Goal: Transaction & Acquisition: Purchase product/service

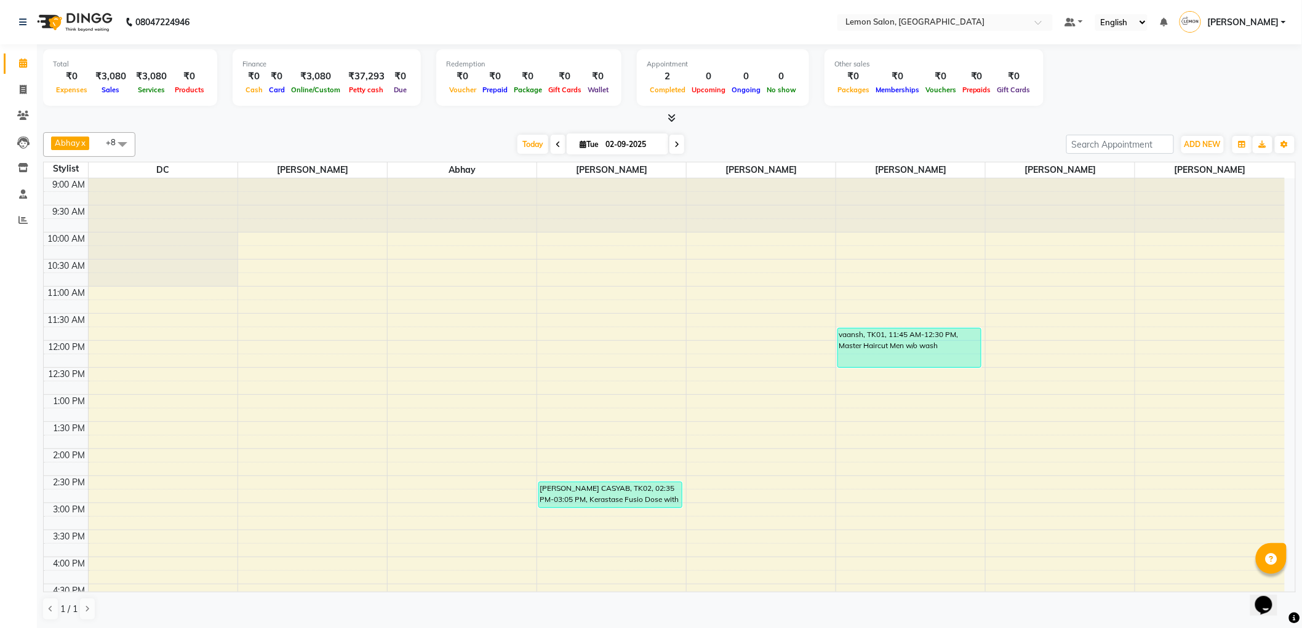
scroll to position [205, 0]
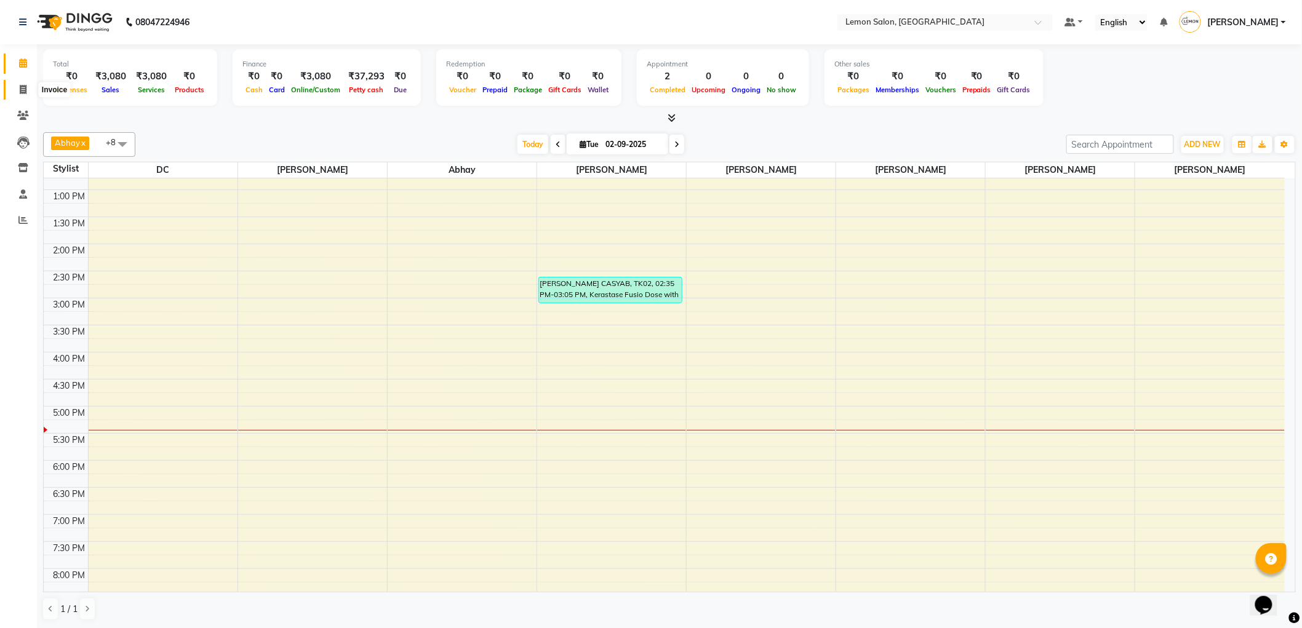
click at [26, 94] on span at bounding box center [23, 90] width 22 height 14
select select "561"
select select "service"
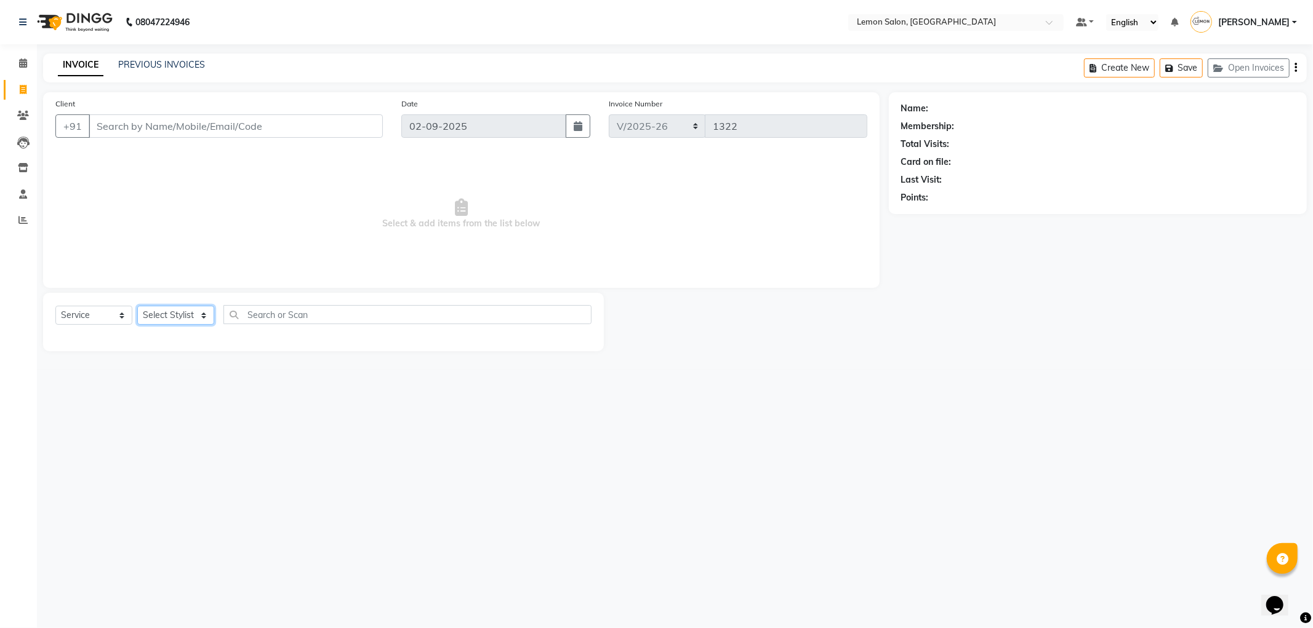
click at [158, 323] on select "Select Stylist [PERSON_NAME] [PERSON_NAME] [PERSON_NAME] DC [PERSON_NAME] [PERS…" at bounding box center [175, 315] width 77 height 19
select select "7890"
click at [137, 307] on select "Select Stylist [PERSON_NAME] [PERSON_NAME] [PERSON_NAME] DC [PERSON_NAME] [PERS…" at bounding box center [175, 315] width 77 height 19
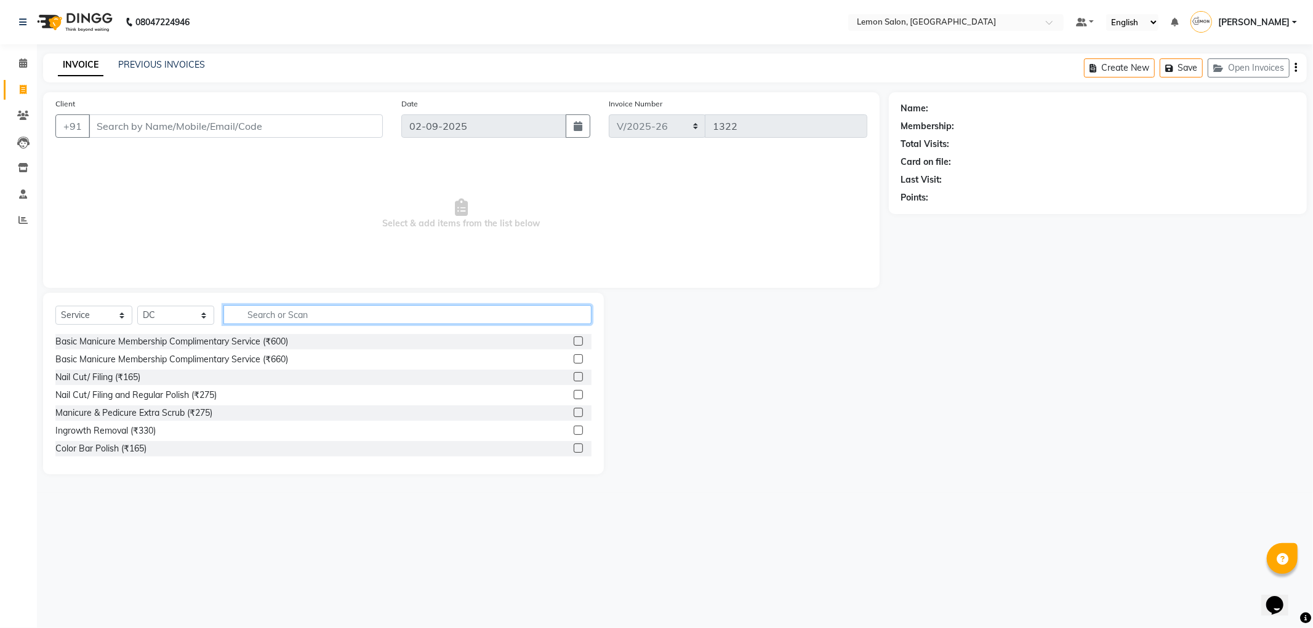
click at [266, 312] on input "text" at bounding box center [407, 314] width 368 height 19
type input "PEDIC"
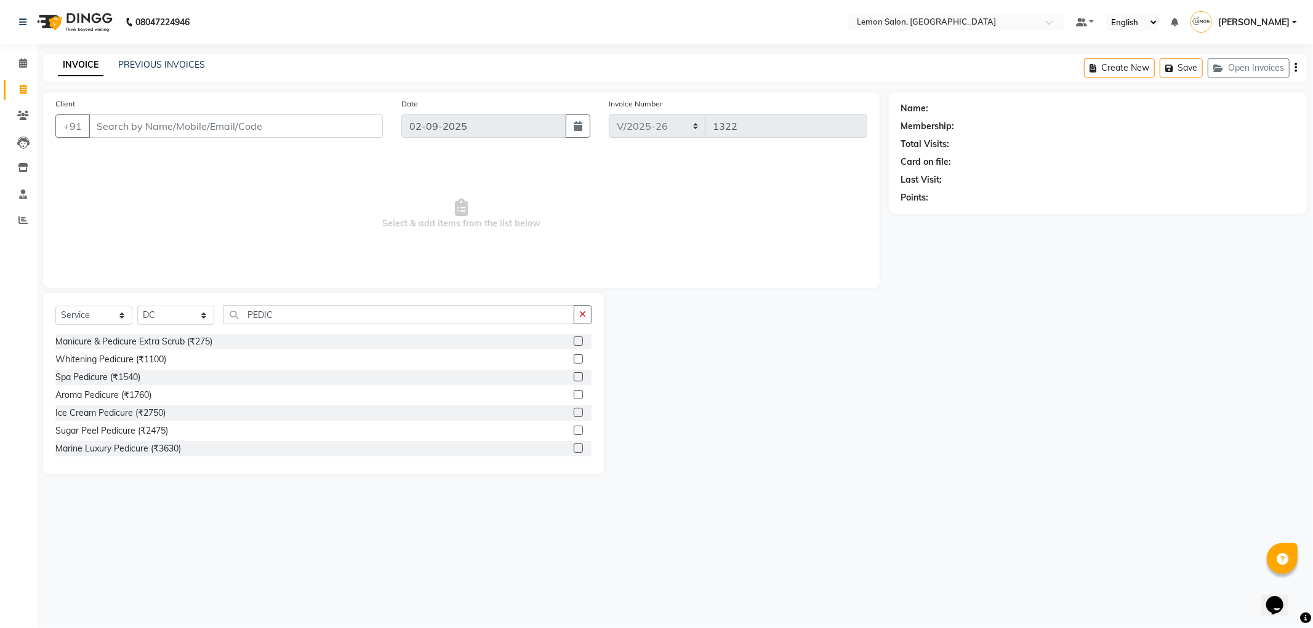
click at [34, 60] on li "Calendar" at bounding box center [18, 63] width 37 height 26
click at [18, 71] on link "Calendar" at bounding box center [19, 64] width 30 height 20
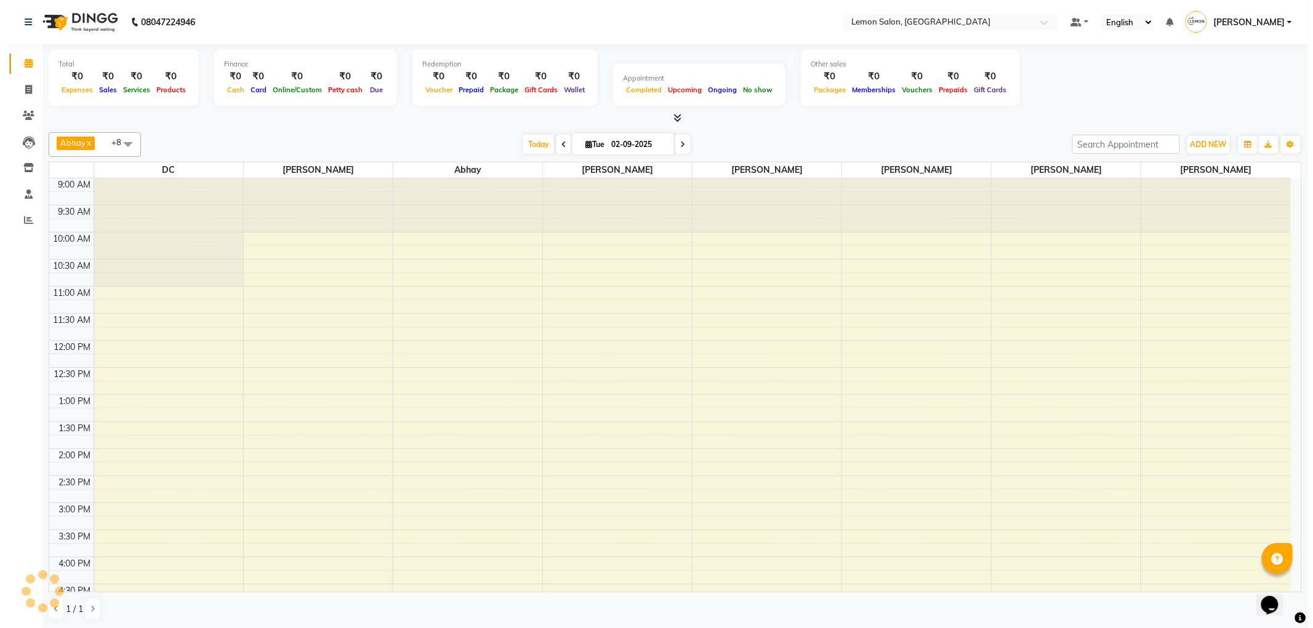
scroll to position [324, 0]
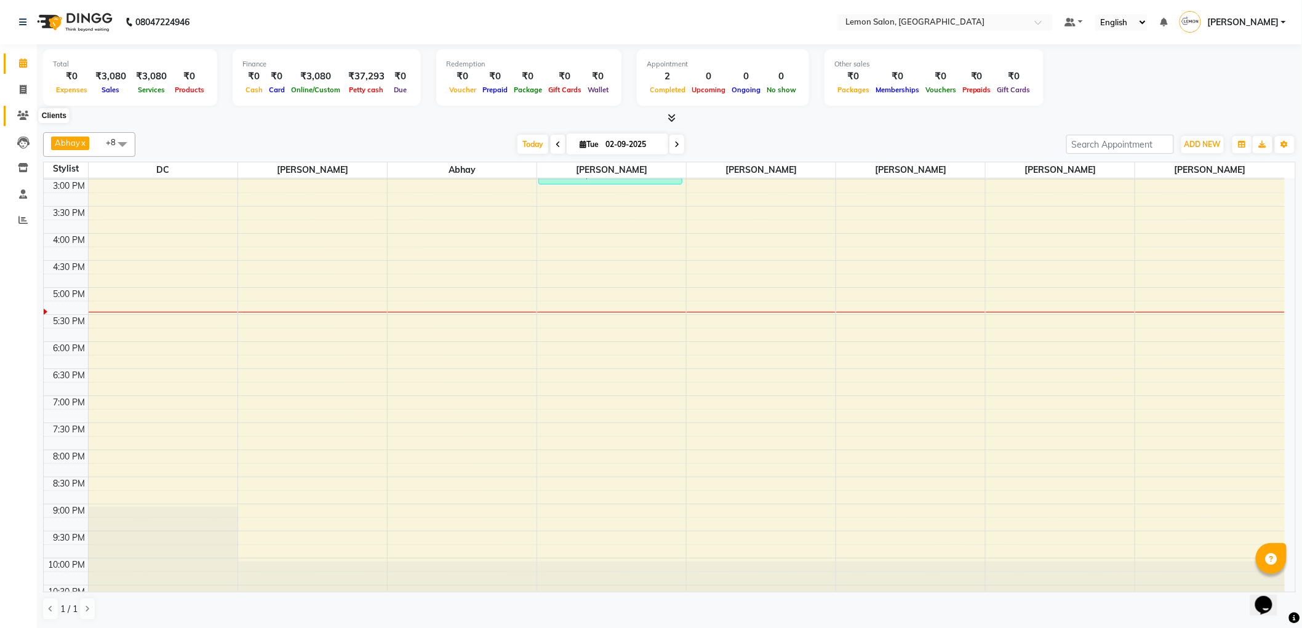
click at [25, 118] on icon at bounding box center [23, 115] width 12 height 9
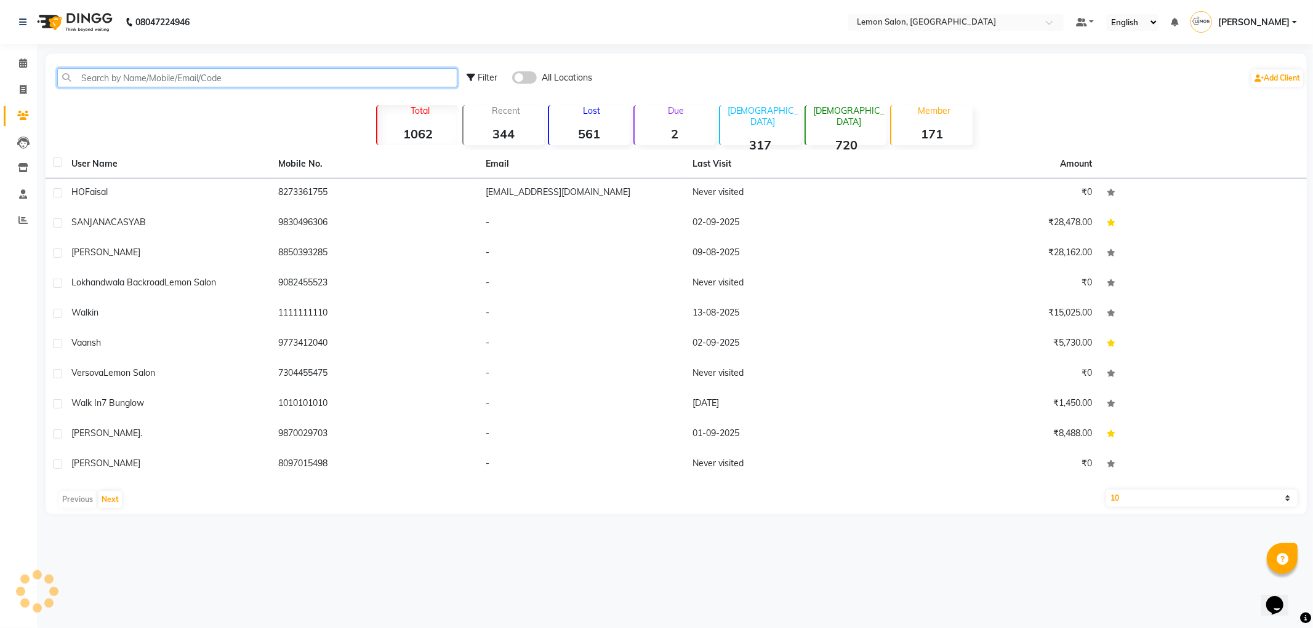
click at [260, 84] on input "text" at bounding box center [257, 77] width 400 height 19
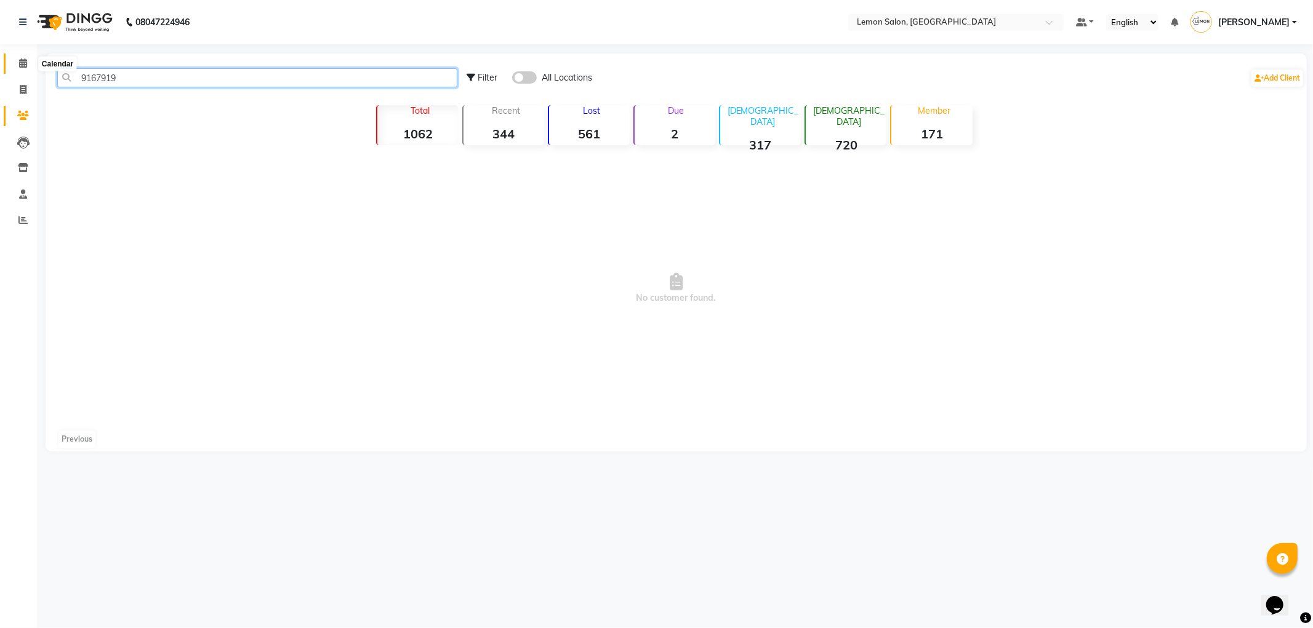
type input "9167919"
click at [25, 60] on icon at bounding box center [23, 62] width 8 height 9
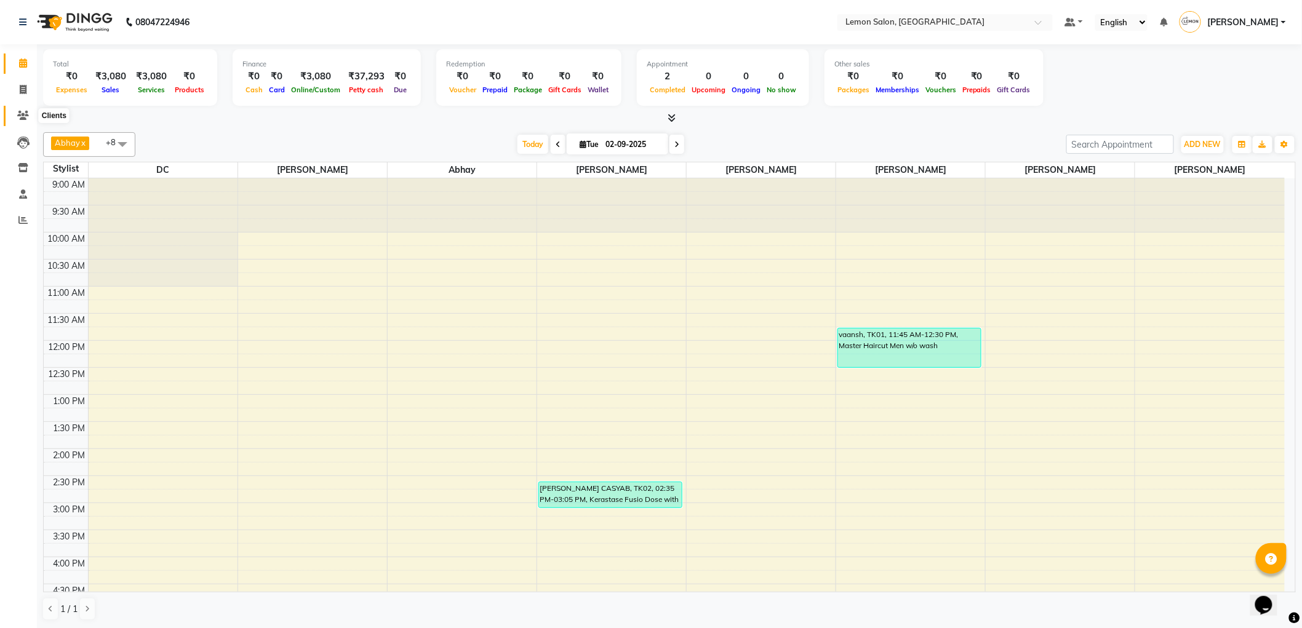
click at [30, 114] on span at bounding box center [23, 116] width 22 height 14
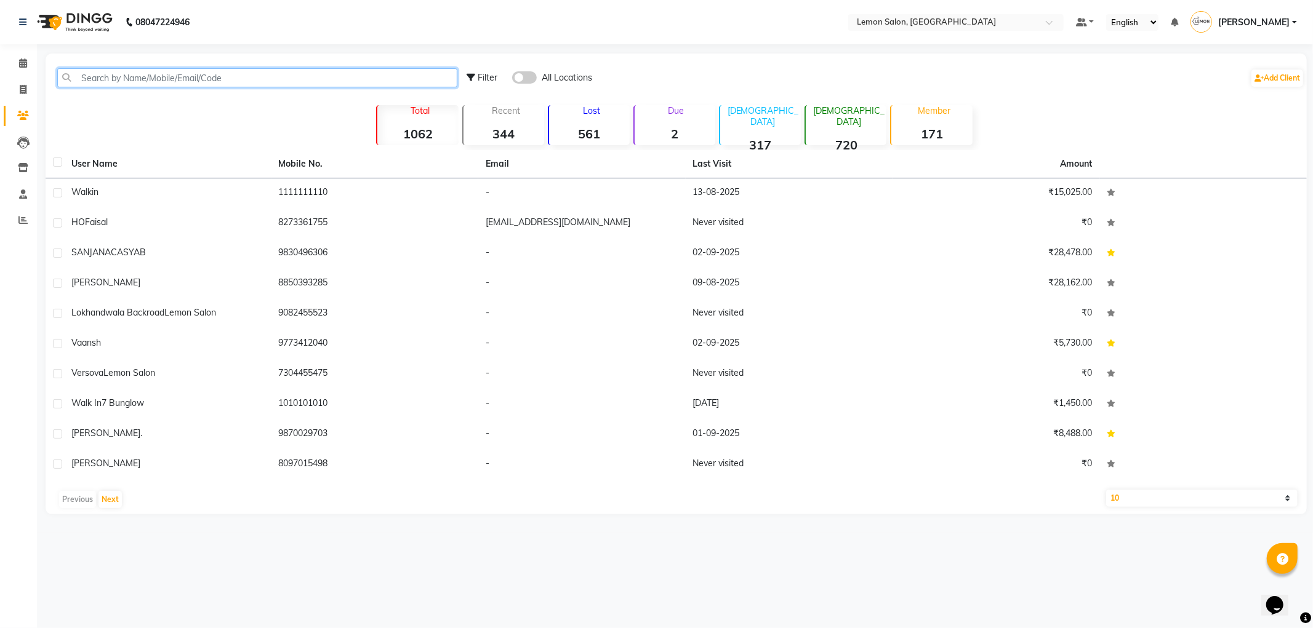
click at [165, 83] on input "text" at bounding box center [257, 77] width 400 height 19
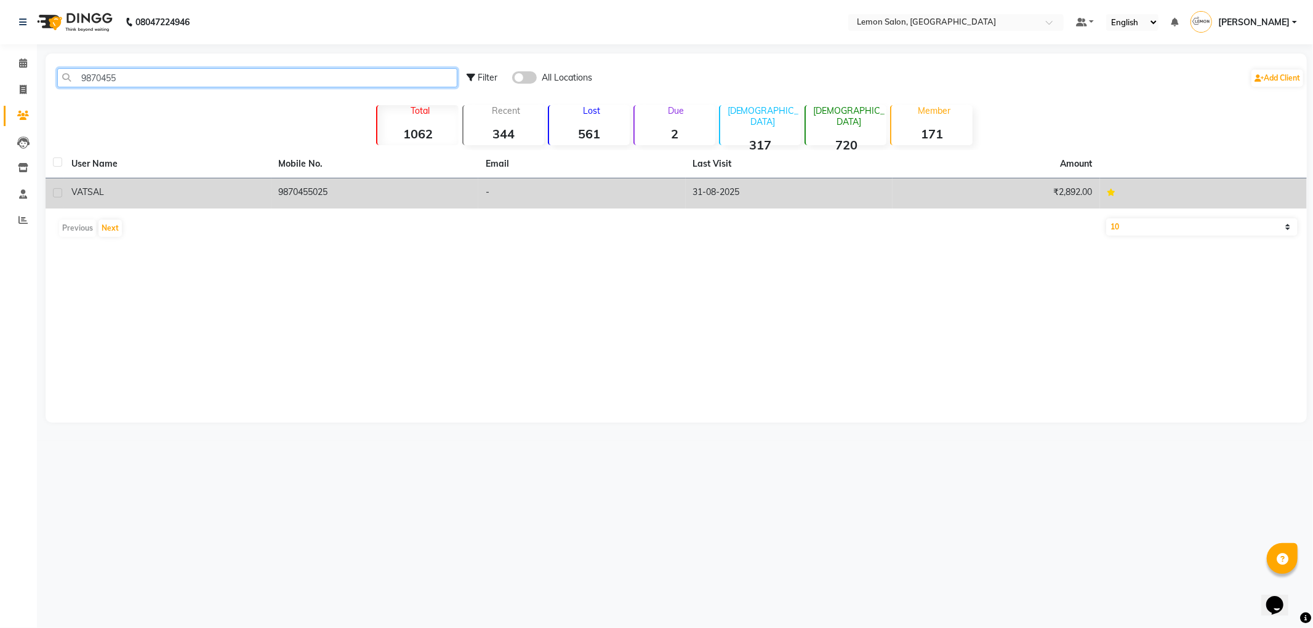
type input "9870455"
click at [239, 193] on div "VATSAL" at bounding box center [167, 192] width 193 height 13
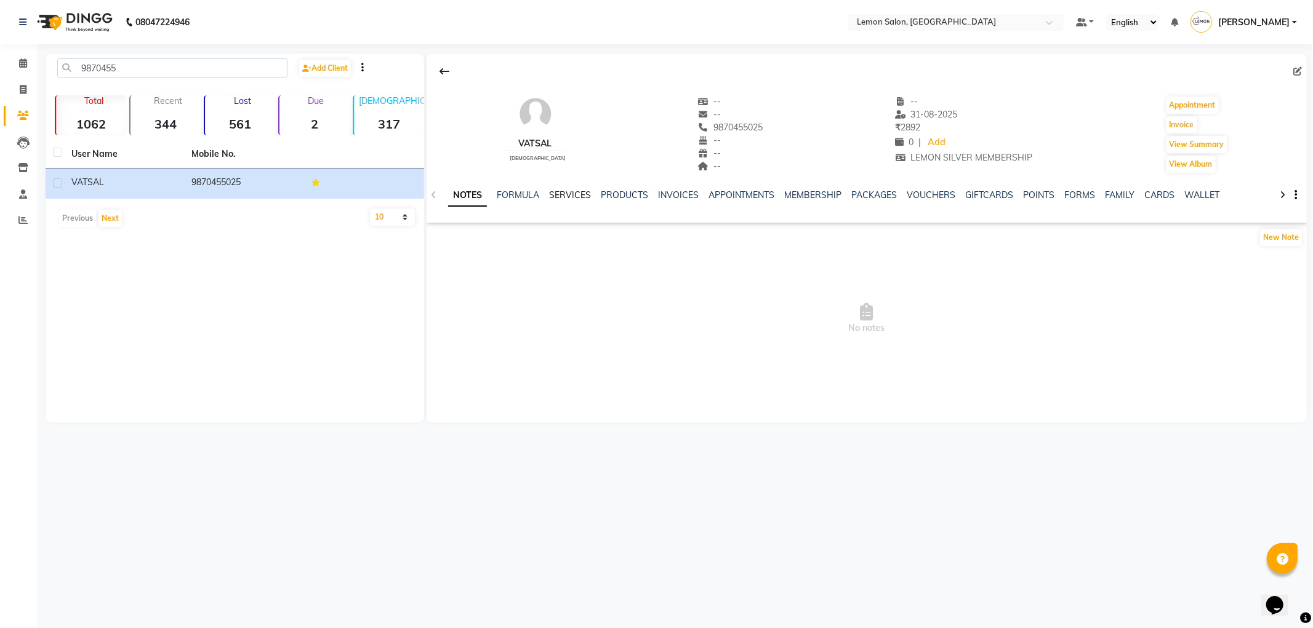
click at [573, 192] on link "SERVICES" at bounding box center [570, 195] width 42 height 11
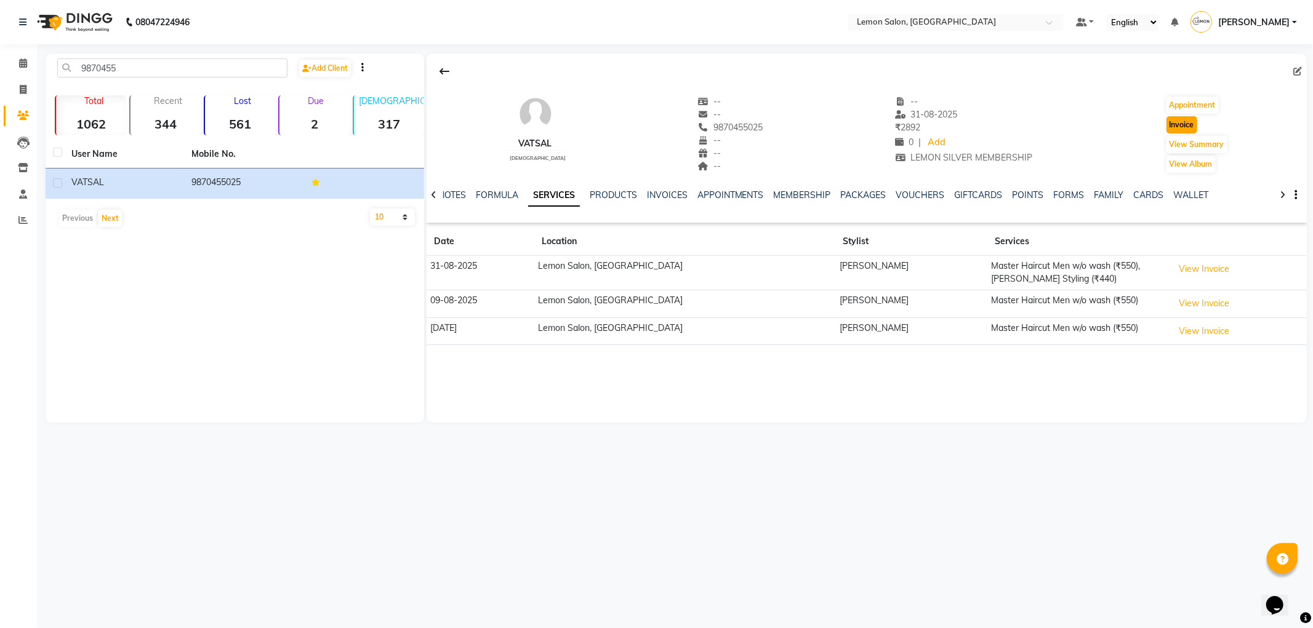
click at [1185, 127] on button "Invoice" at bounding box center [1181, 124] width 31 height 17
select select "561"
select select "service"
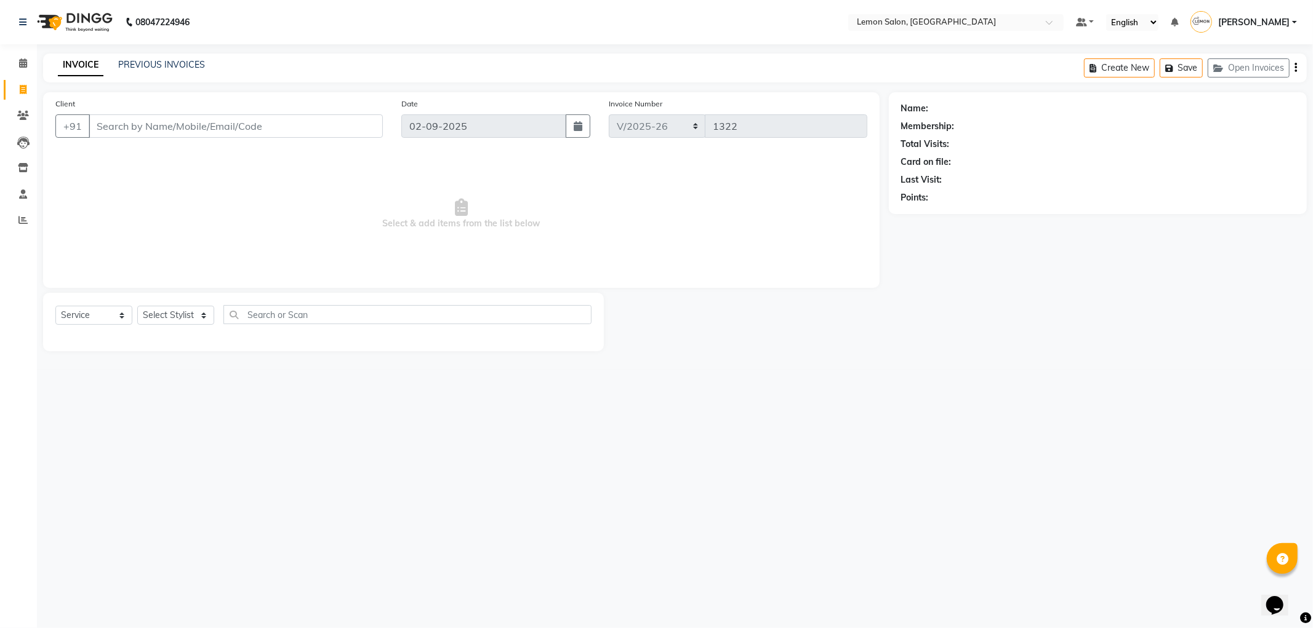
type input "9870455025"
select select "1: Object"
click at [146, 318] on select "Select Stylist [PERSON_NAME] [PERSON_NAME] [PERSON_NAME] DC [PERSON_NAME] [PERS…" at bounding box center [175, 315] width 77 height 19
select select "60399"
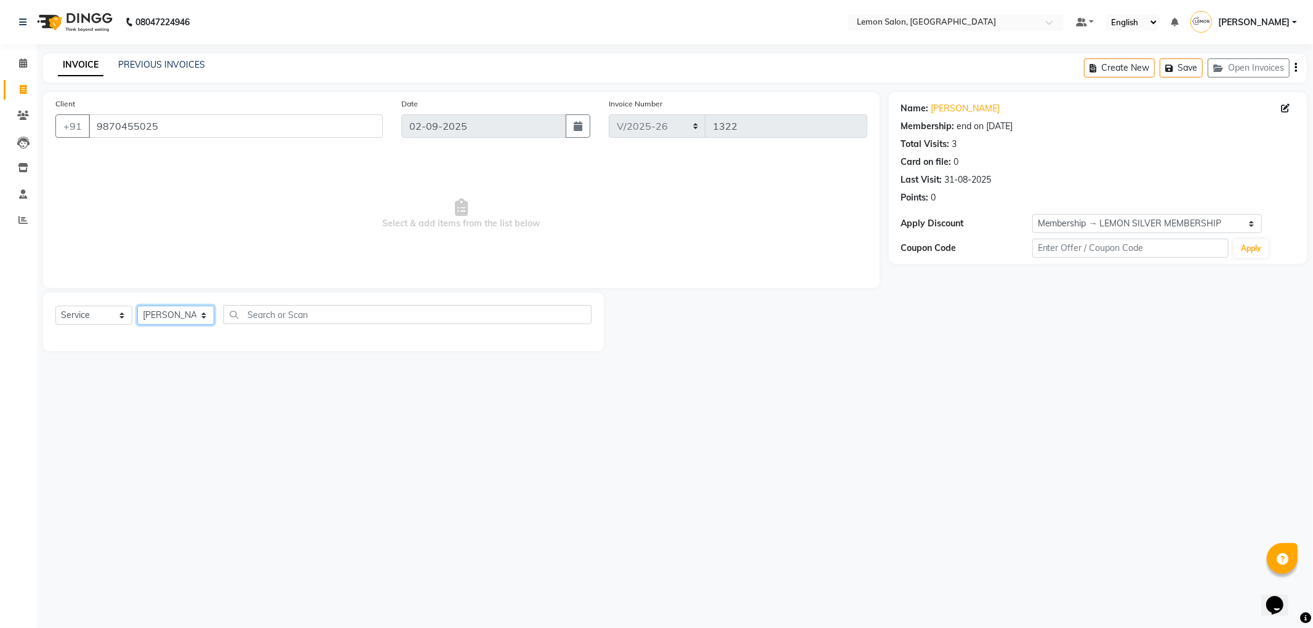
click at [137, 307] on select "Select Stylist [PERSON_NAME] [PERSON_NAME] [PERSON_NAME] DC [PERSON_NAME] [PERS…" at bounding box center [175, 315] width 77 height 19
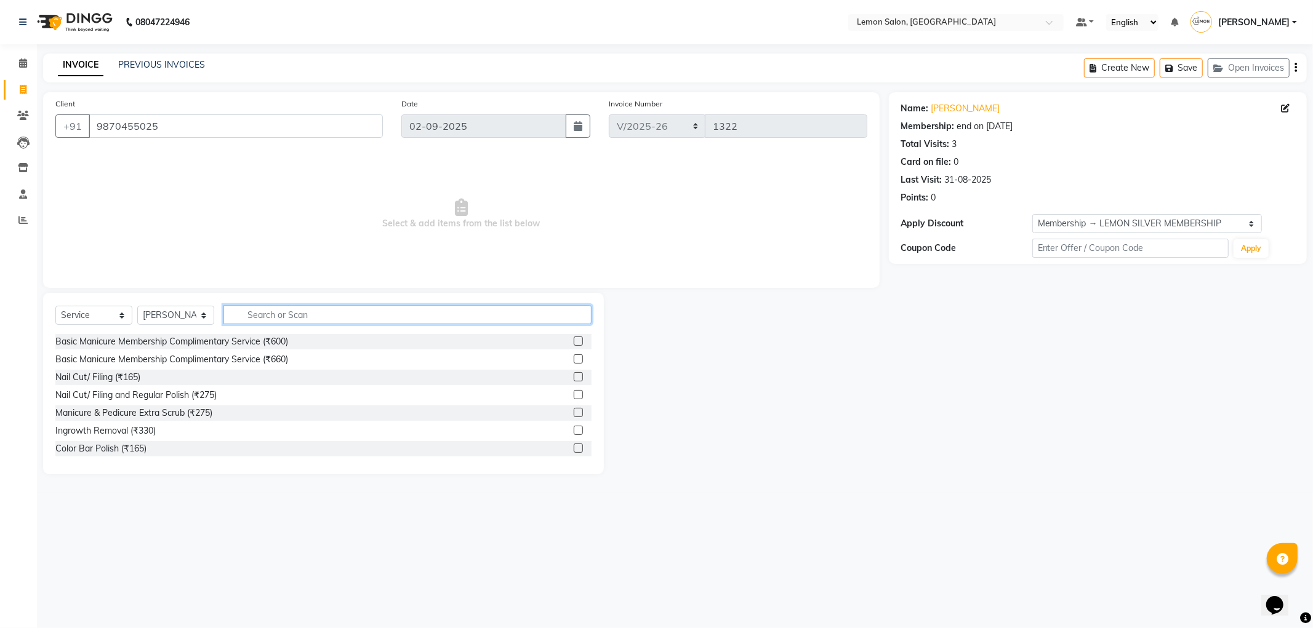
click at [294, 316] on input "text" at bounding box center [407, 314] width 368 height 19
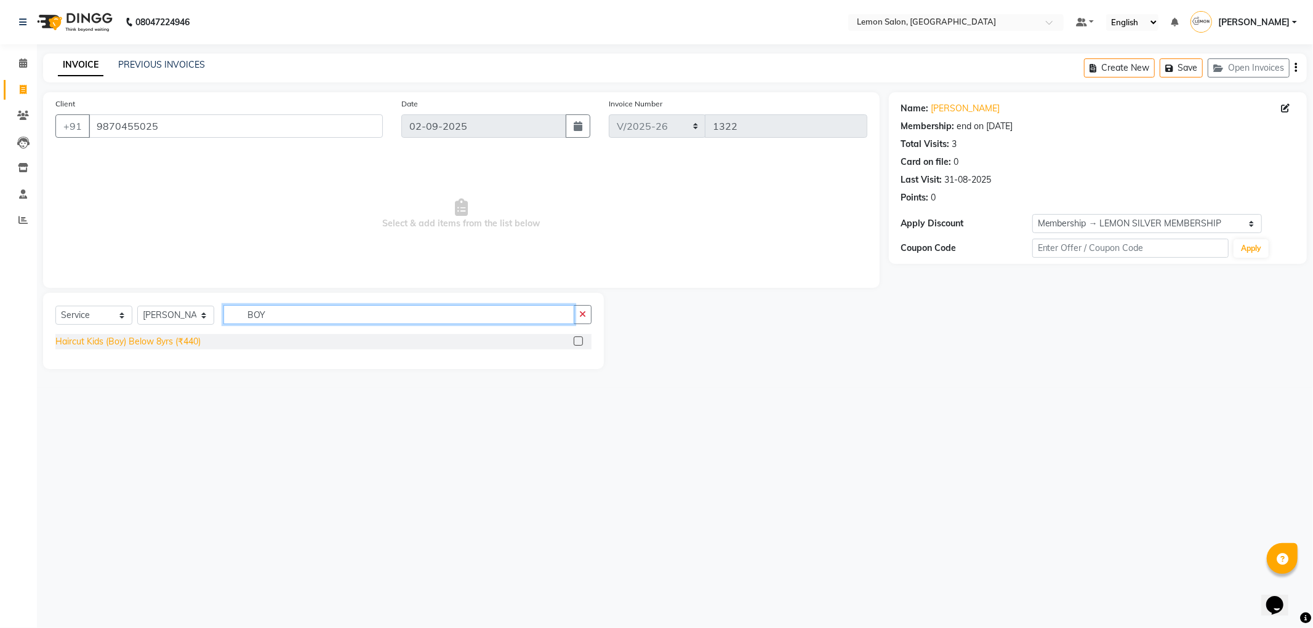
type input "BOY"
click at [174, 341] on div "Haircut Kids (Boy) Below 8yrs (₹440)" at bounding box center [127, 341] width 145 height 13
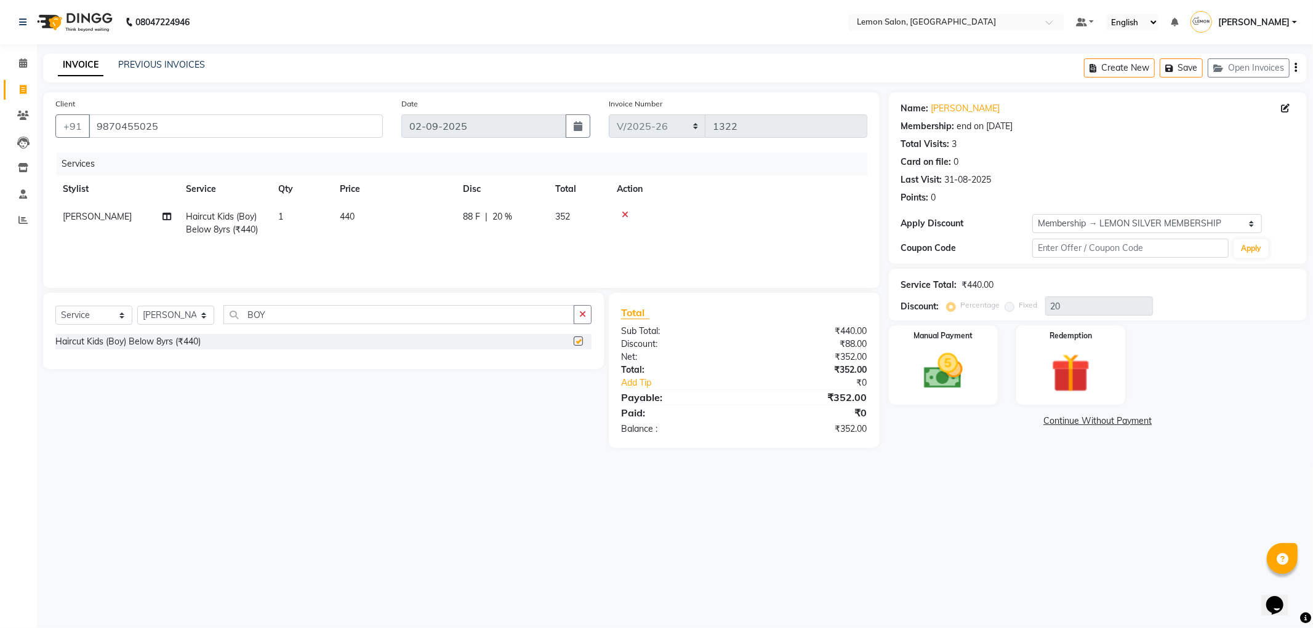
checkbox input "false"
click at [964, 353] on img at bounding box center [943, 371] width 66 height 47
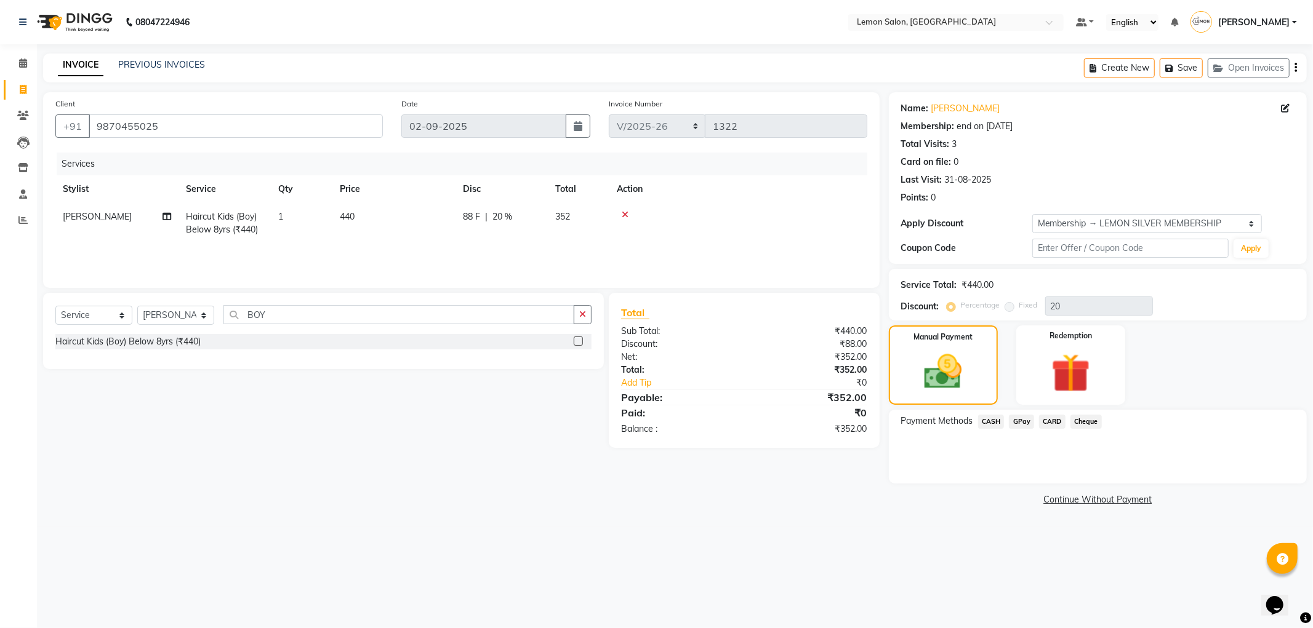
click at [1059, 420] on span "CARD" at bounding box center [1052, 422] width 26 height 14
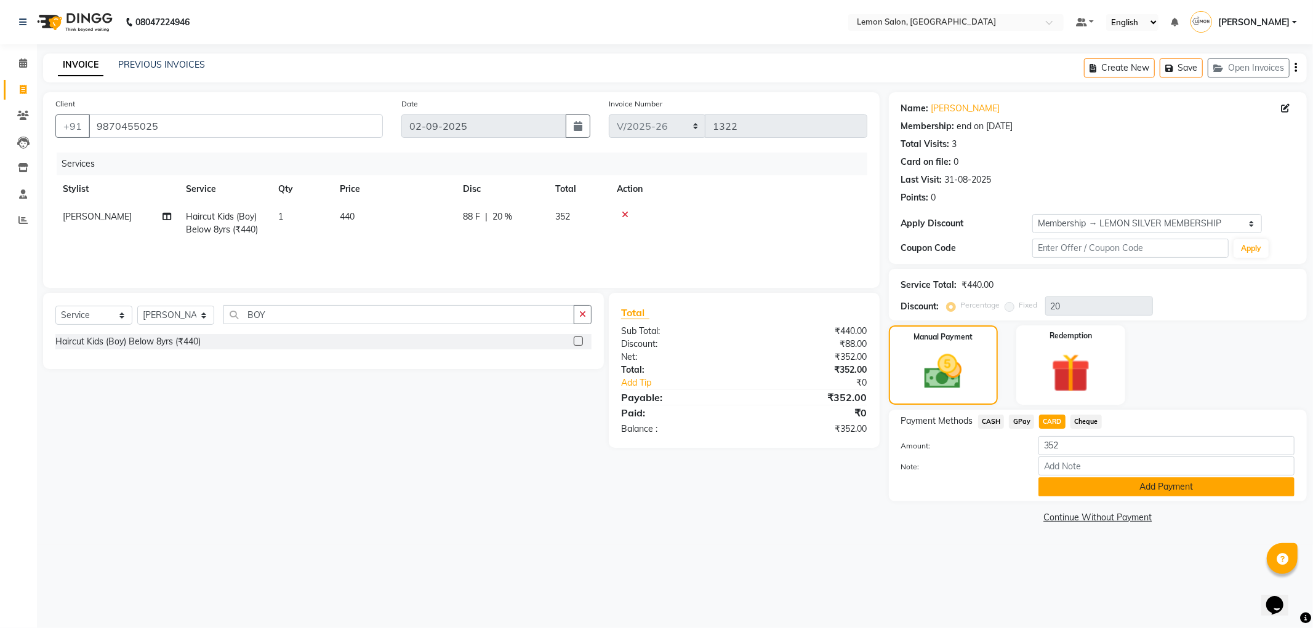
click at [1071, 489] on button "Add Payment" at bounding box center [1166, 487] width 256 height 19
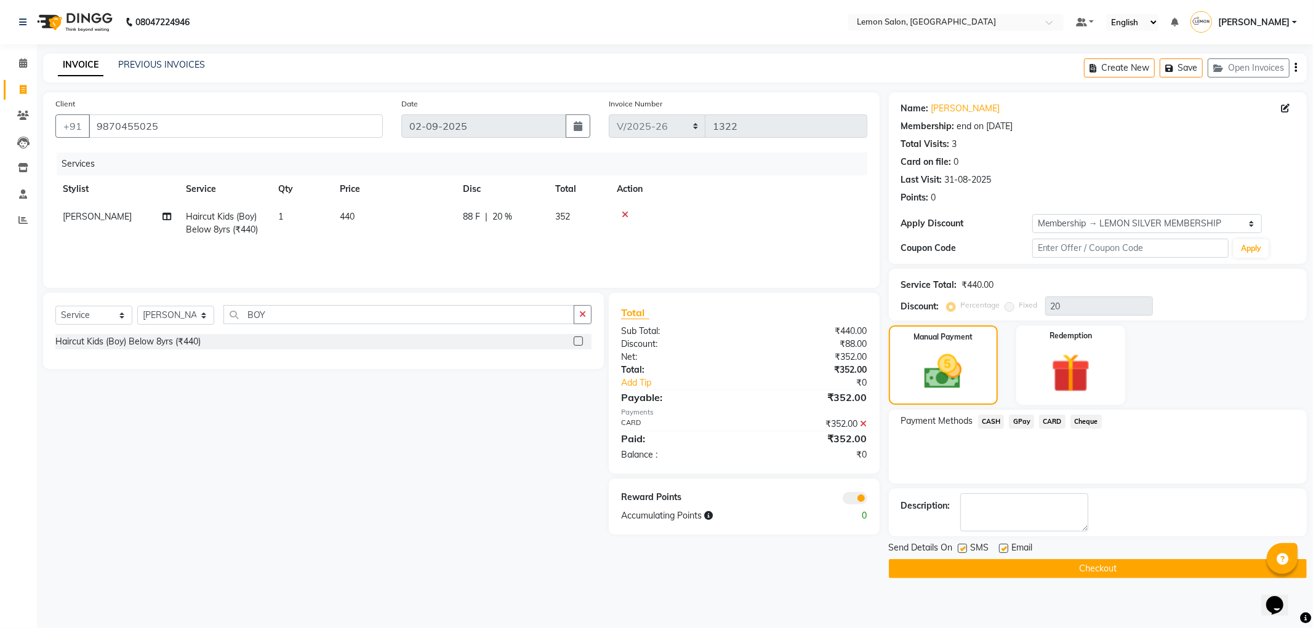
click at [1002, 545] on label at bounding box center [1003, 548] width 9 height 9
click at [1002, 545] on input "checkbox" at bounding box center [1003, 549] width 8 height 8
checkbox input "false"
click at [961, 551] on label at bounding box center [962, 548] width 9 height 9
click at [961, 551] on input "checkbox" at bounding box center [962, 549] width 8 height 8
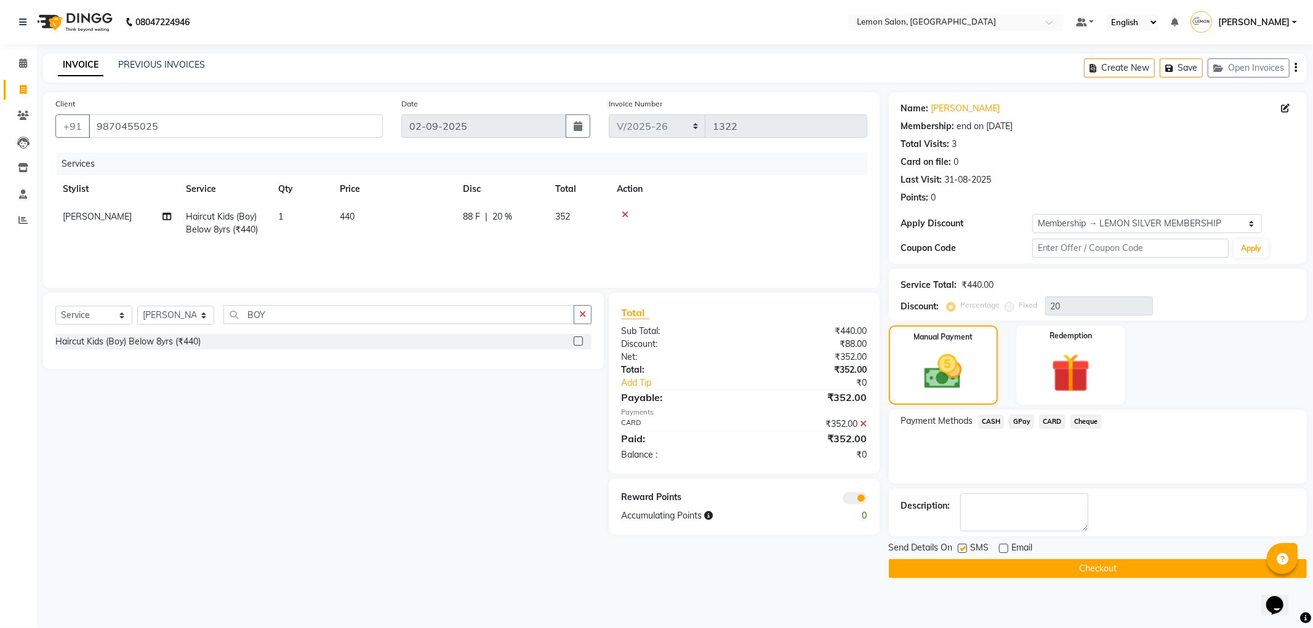
checkbox input "false"
click at [957, 564] on button "Checkout" at bounding box center [1098, 568] width 418 height 19
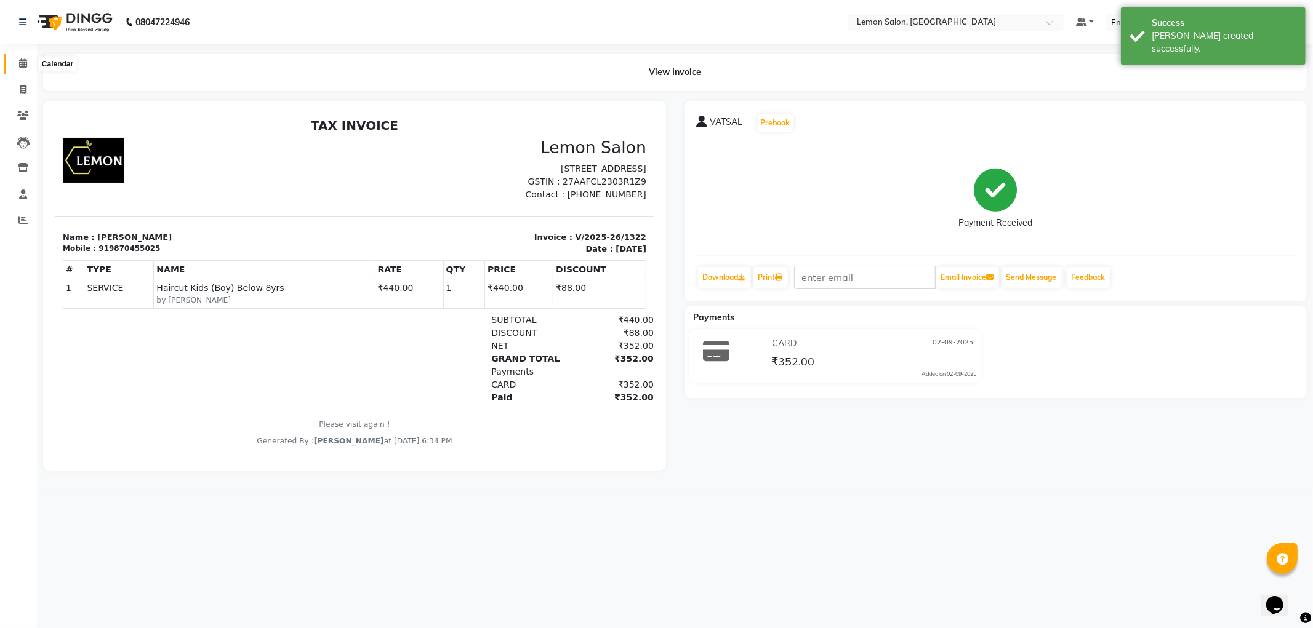
click at [31, 63] on span at bounding box center [23, 64] width 22 height 14
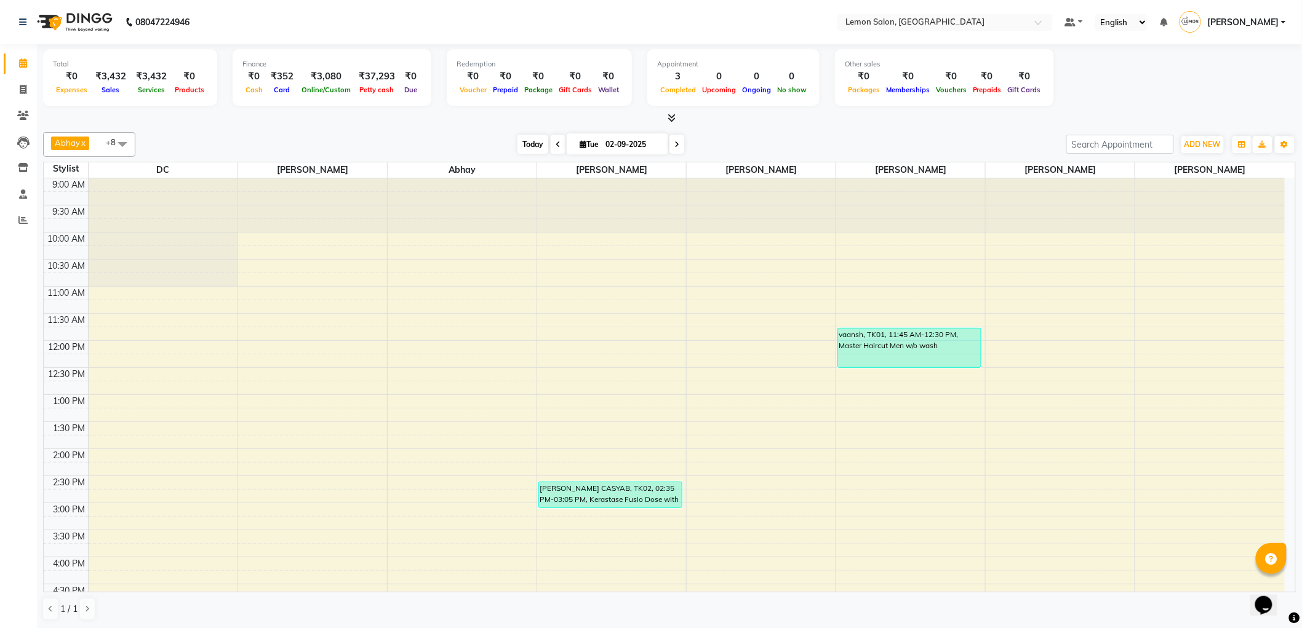
click at [531, 139] on span "Today" at bounding box center [533, 144] width 31 height 19
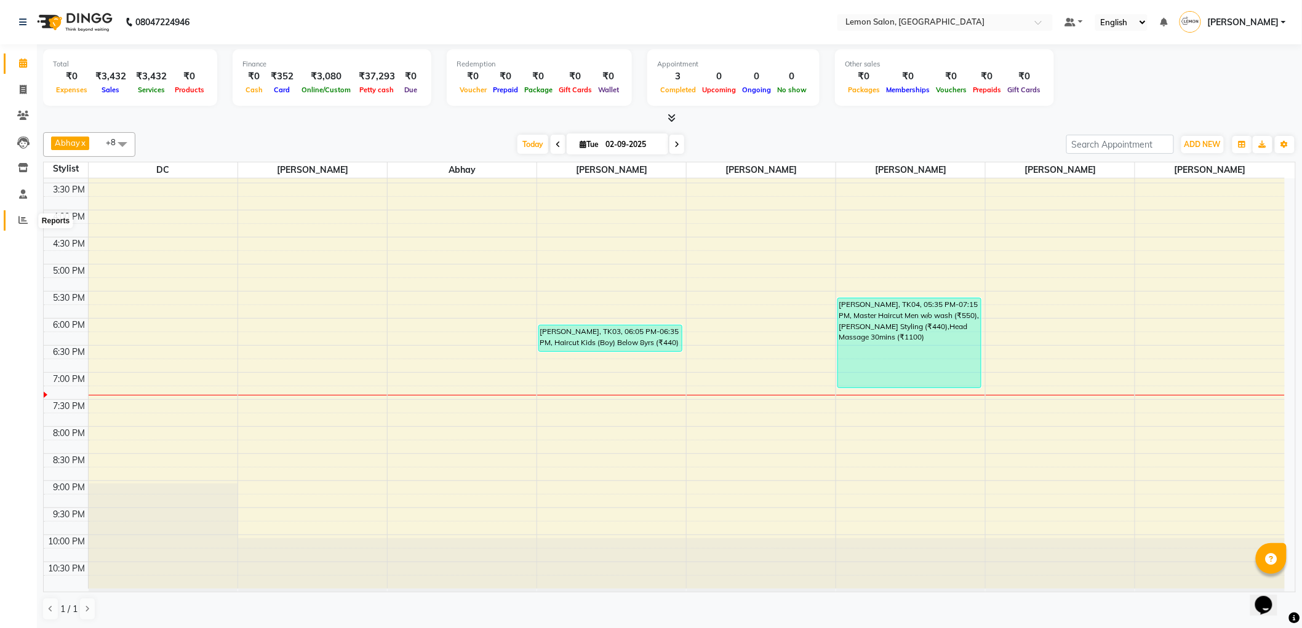
click at [18, 226] on span at bounding box center [23, 221] width 22 height 14
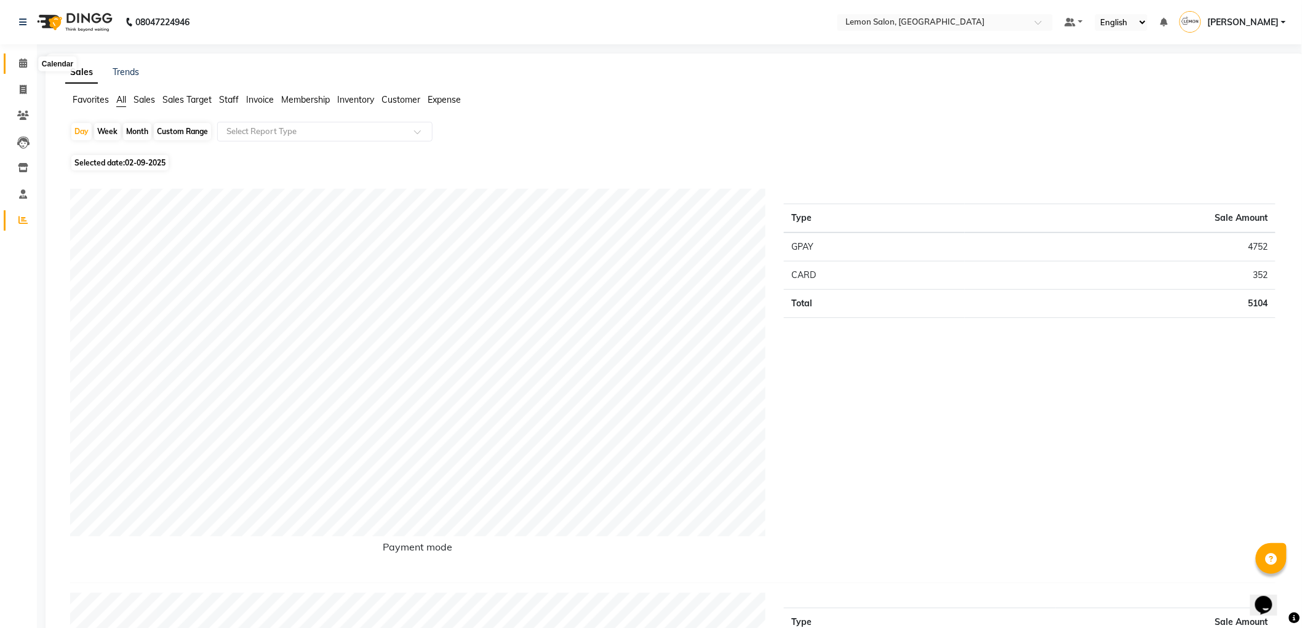
click at [22, 63] on icon at bounding box center [23, 62] width 8 height 9
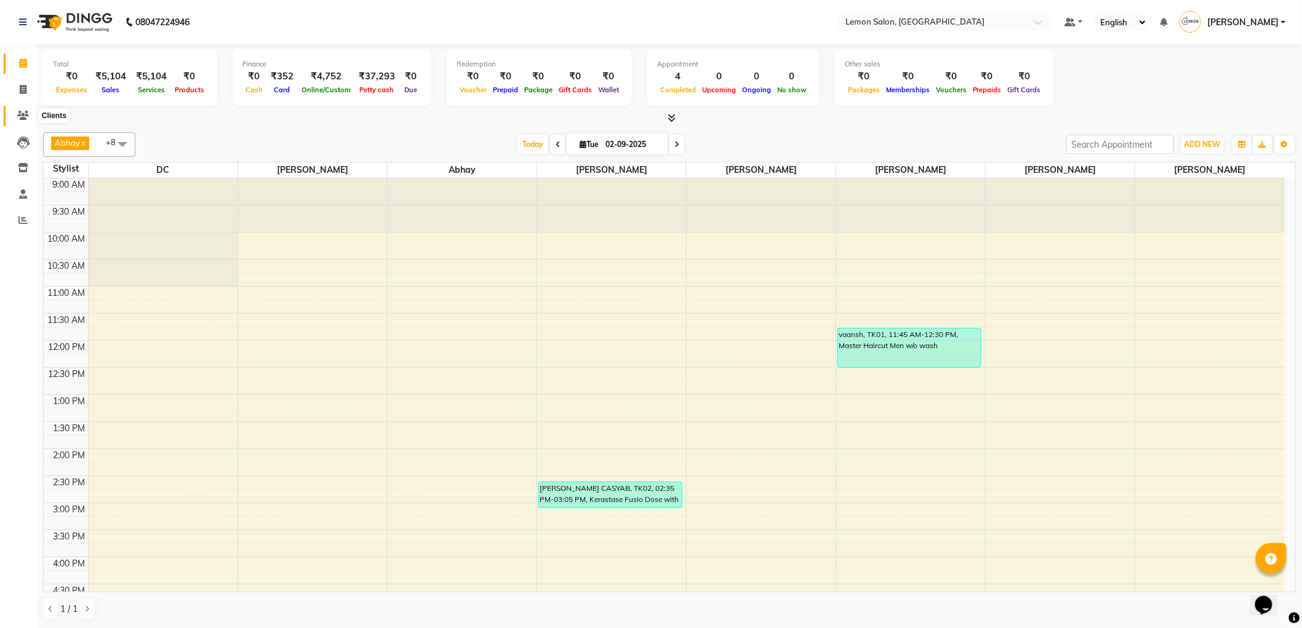
click at [20, 119] on icon at bounding box center [23, 115] width 12 height 9
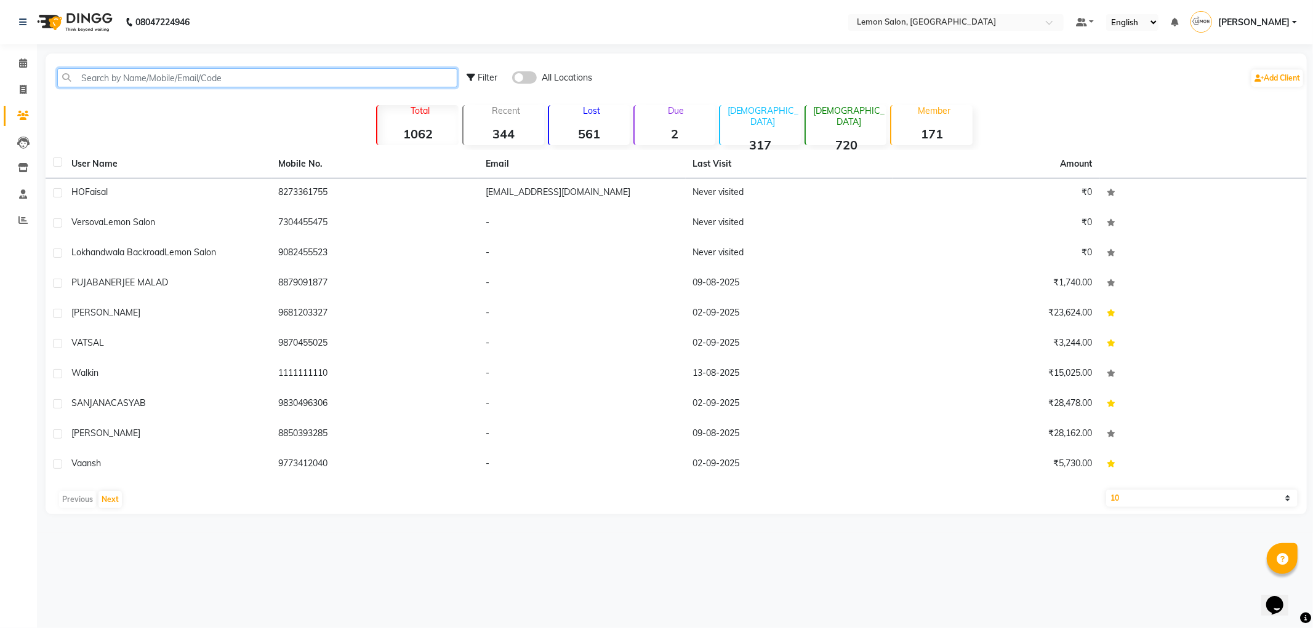
click at [171, 77] on input "text" at bounding box center [257, 77] width 400 height 19
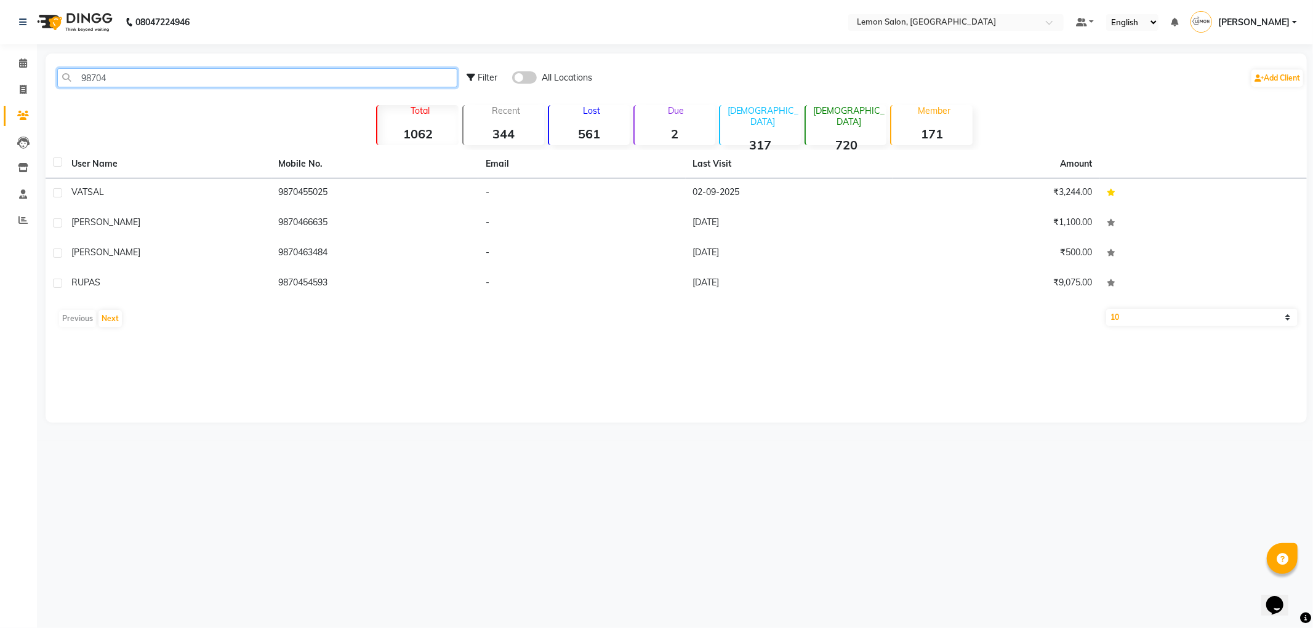
click at [171, 77] on input "98704" at bounding box center [257, 77] width 400 height 19
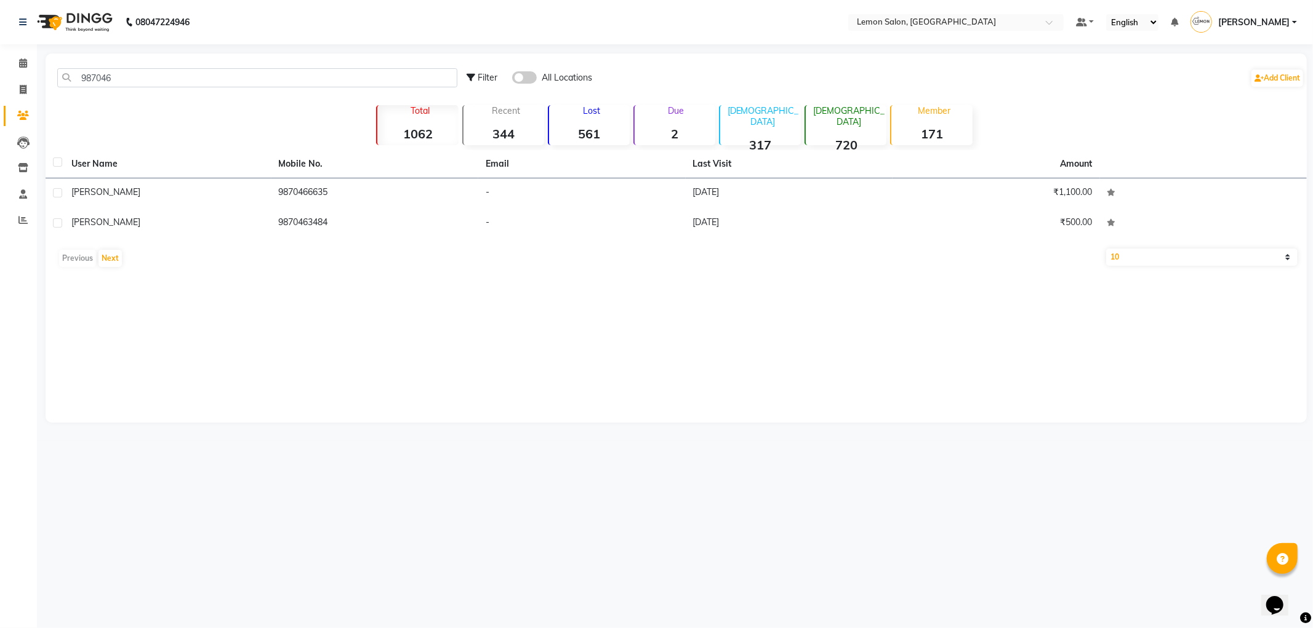
click at [515, 81] on span at bounding box center [524, 77] width 25 height 12
click at [512, 79] on input "checkbox" at bounding box center [512, 79] width 0 height 0
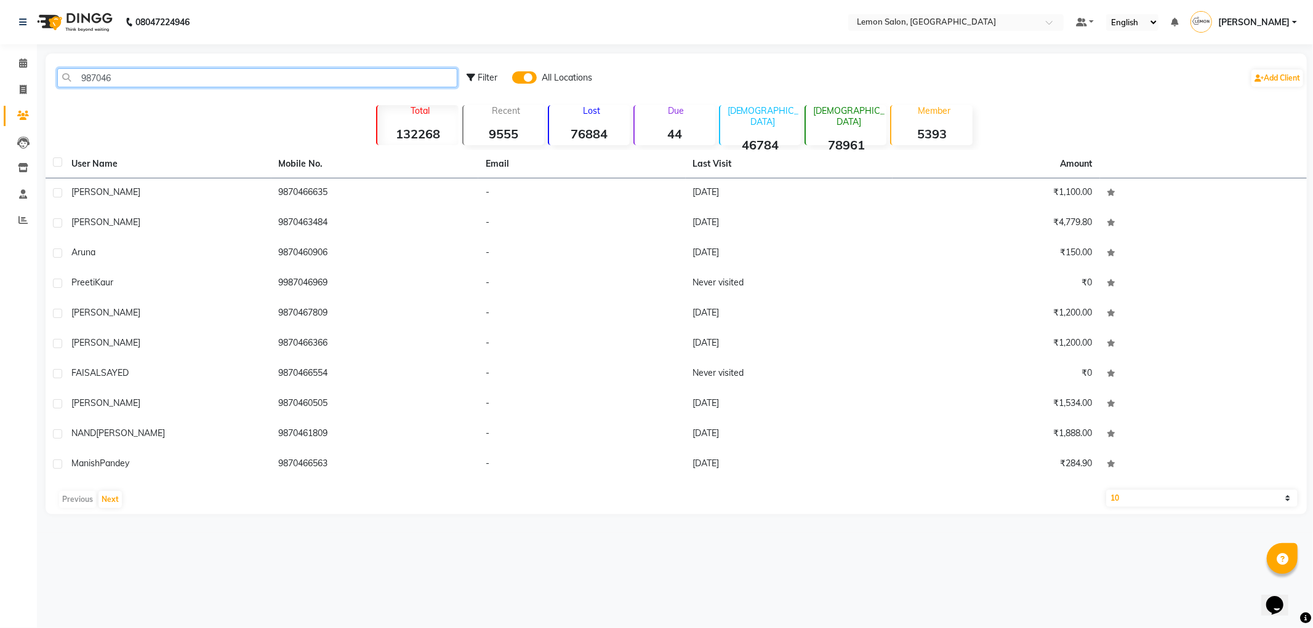
click at [279, 86] on input "987046" at bounding box center [257, 77] width 400 height 19
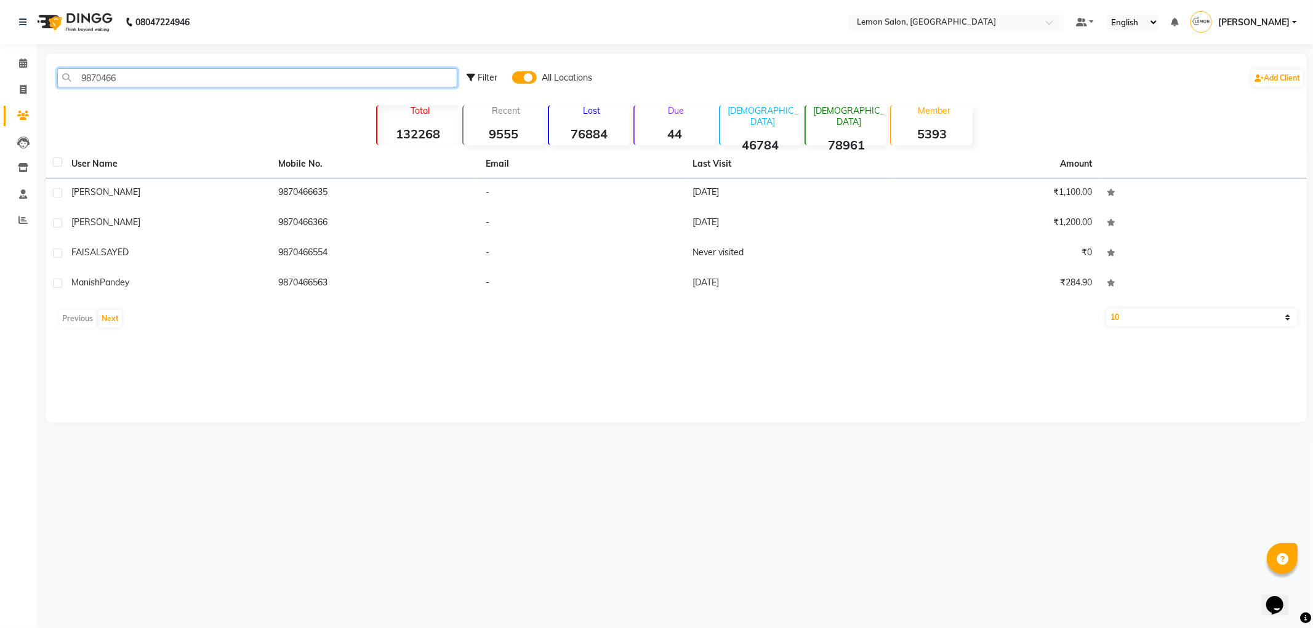
click at [154, 79] on input "9870466" at bounding box center [257, 77] width 400 height 19
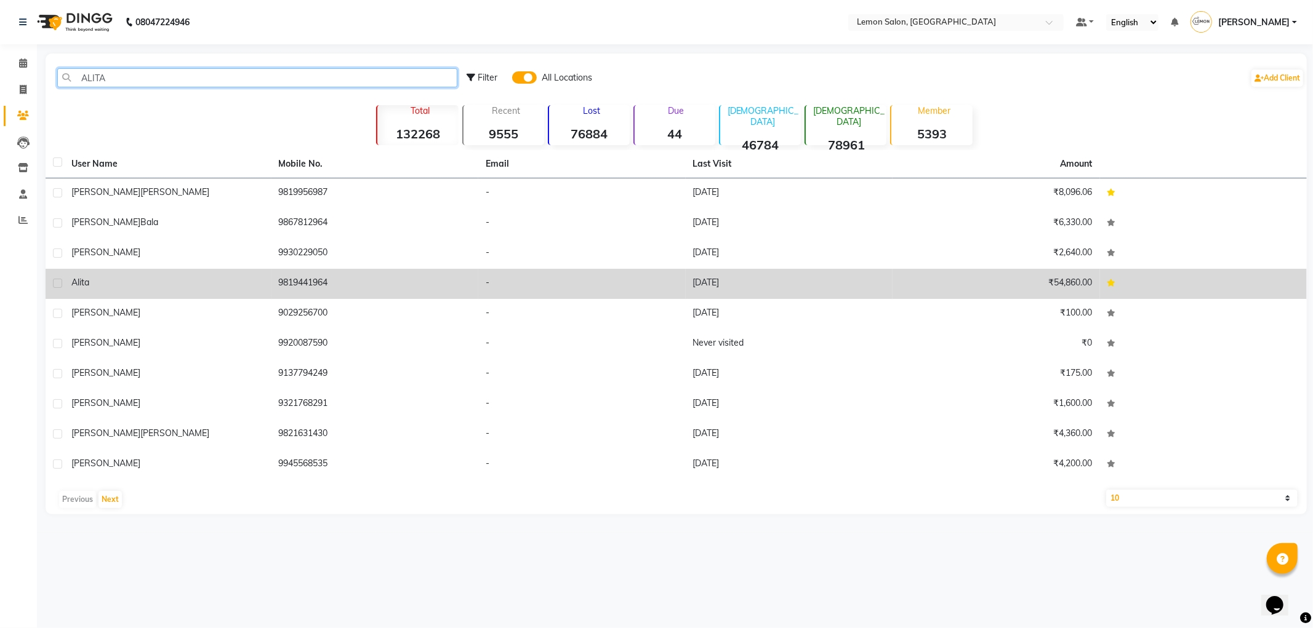
type input "ALITA"
click at [171, 286] on div "Alita" at bounding box center [167, 282] width 193 height 13
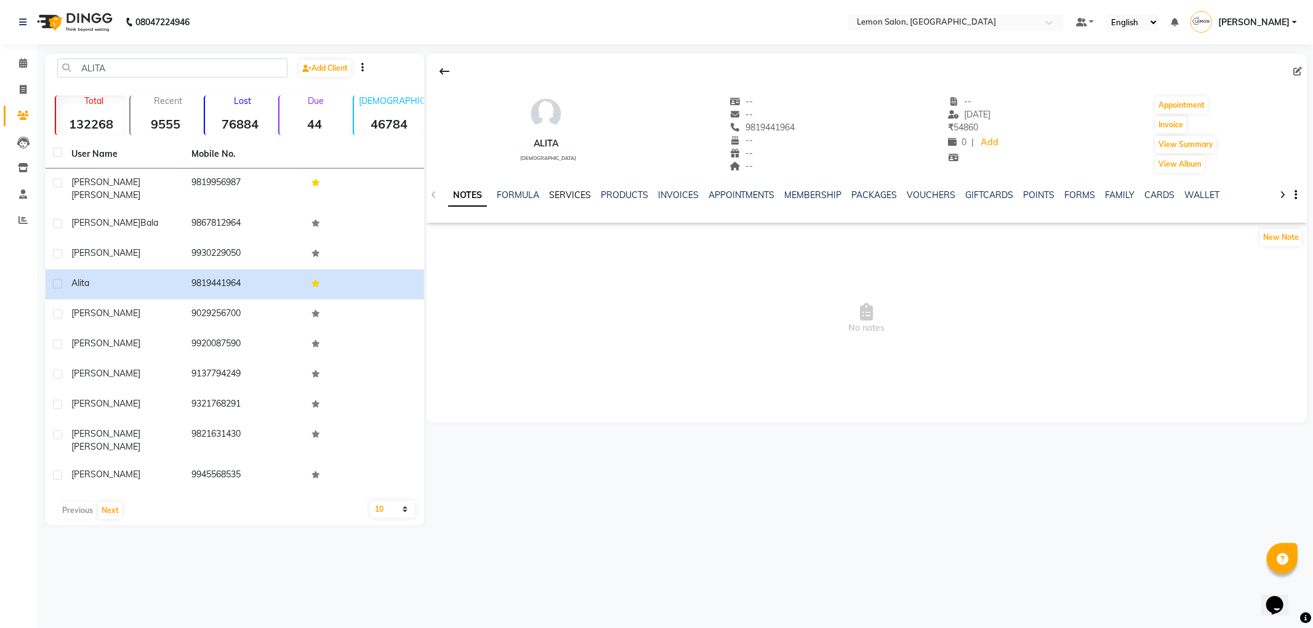
click at [555, 196] on link "SERVICES" at bounding box center [570, 195] width 42 height 11
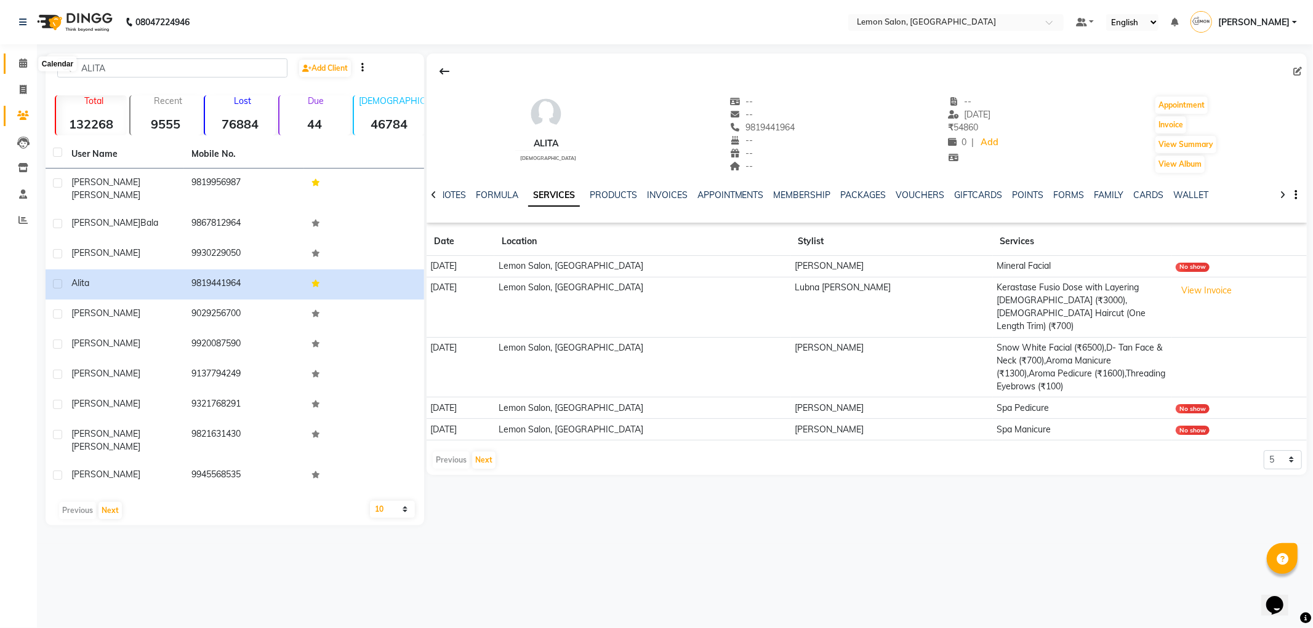
click at [13, 65] on span at bounding box center [23, 64] width 22 height 14
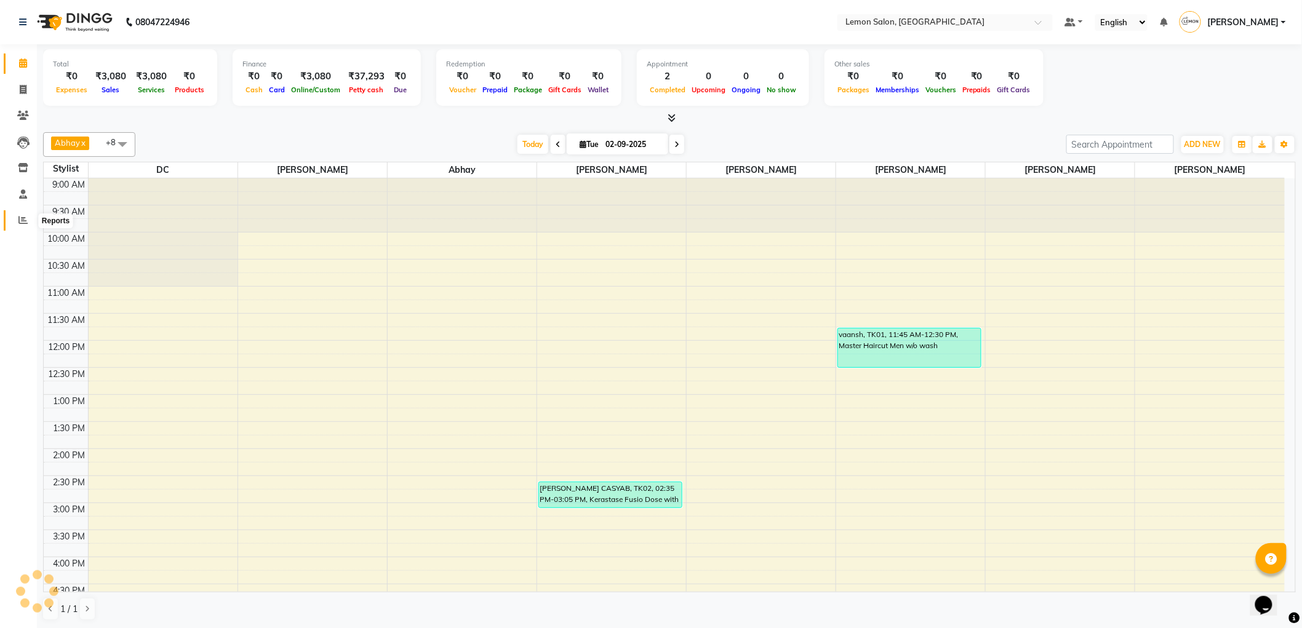
click at [26, 222] on icon at bounding box center [22, 219] width 9 height 9
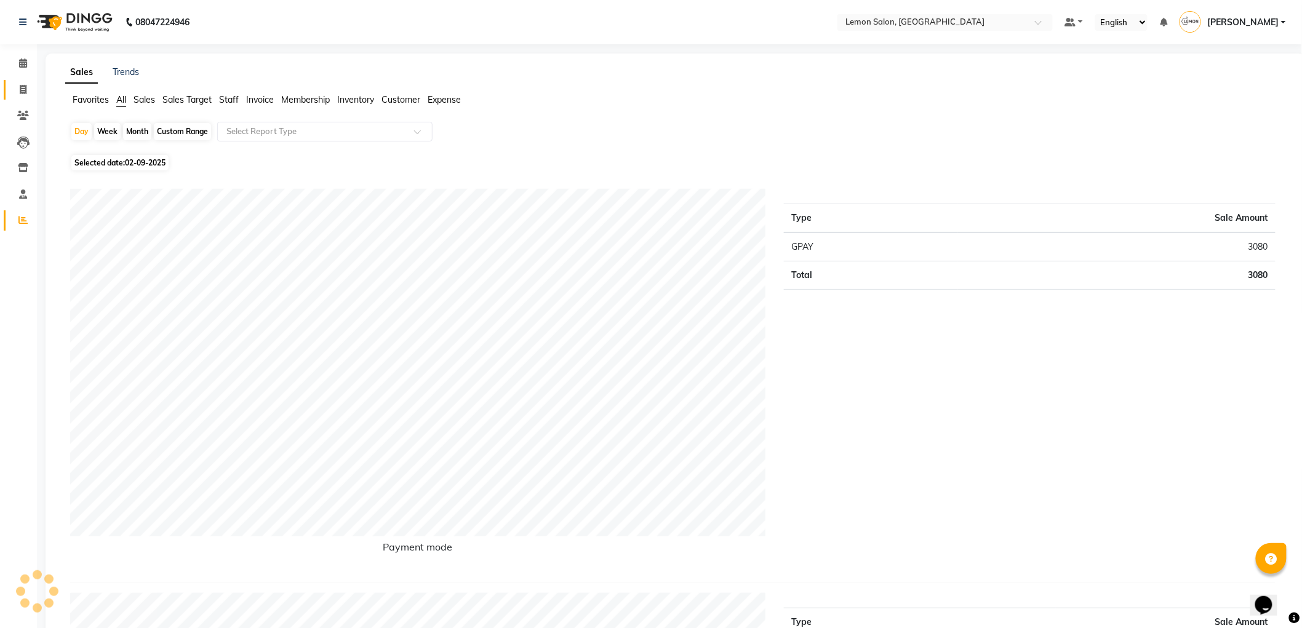
click at [10, 89] on link "Invoice" at bounding box center [19, 90] width 30 height 20
select select "561"
select select "service"
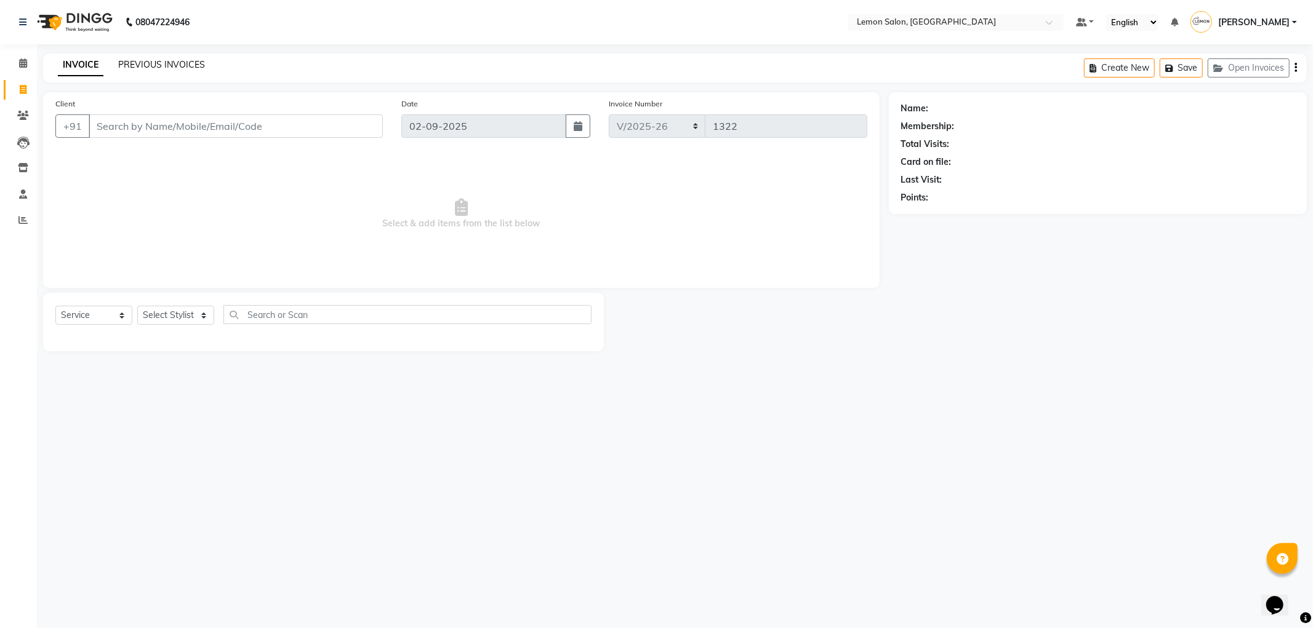
click at [135, 68] on link "PREVIOUS INVOICES" at bounding box center [161, 64] width 87 height 11
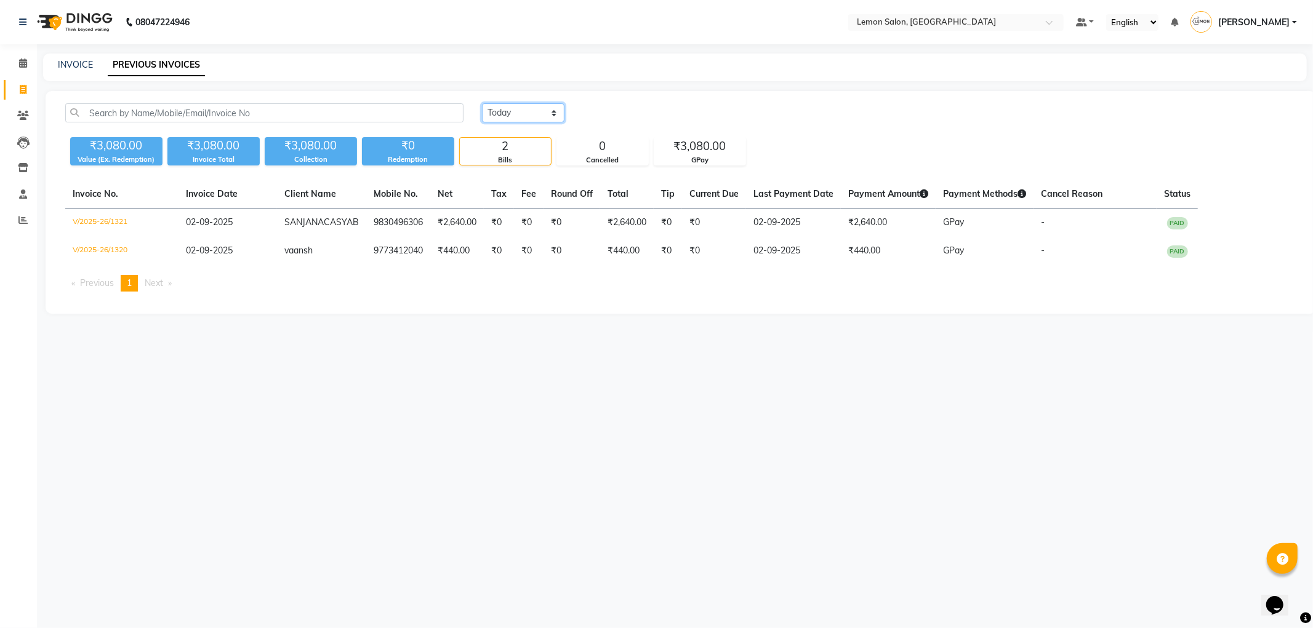
click at [537, 117] on select "Today Yesterday Custom Range" at bounding box center [523, 112] width 82 height 19
click at [482, 103] on select "Today Yesterday Custom Range" at bounding box center [523, 112] width 82 height 19
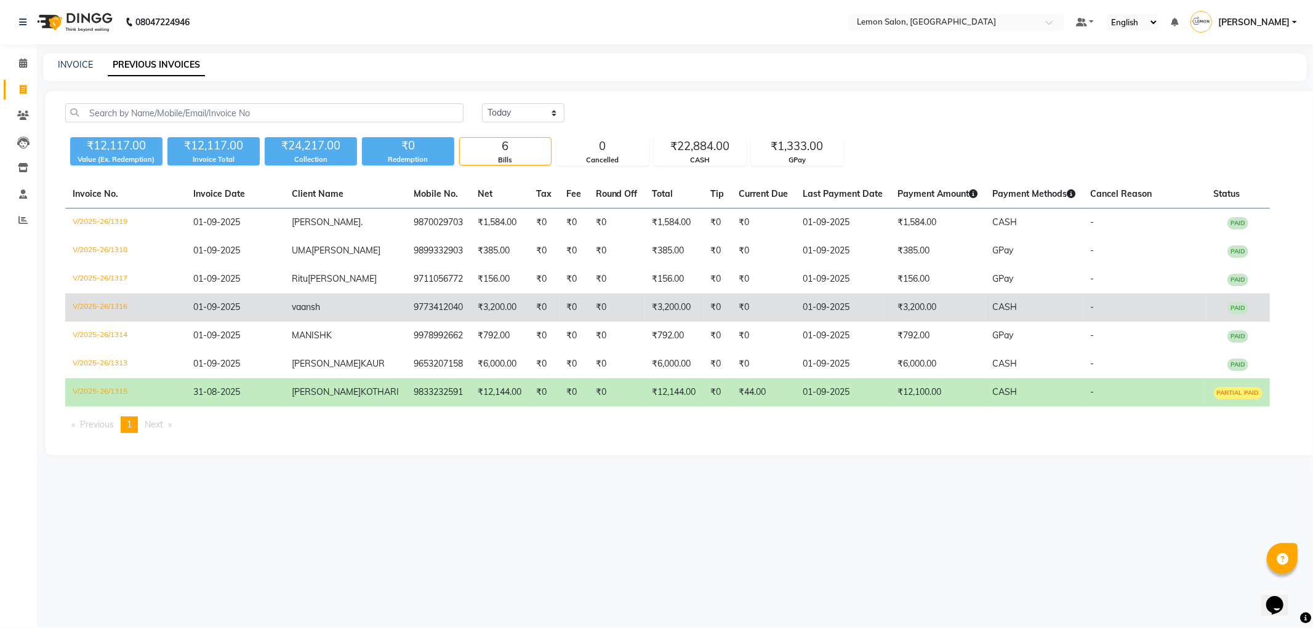
click at [106, 303] on td "V/2025-26/1316" at bounding box center [125, 308] width 121 height 28
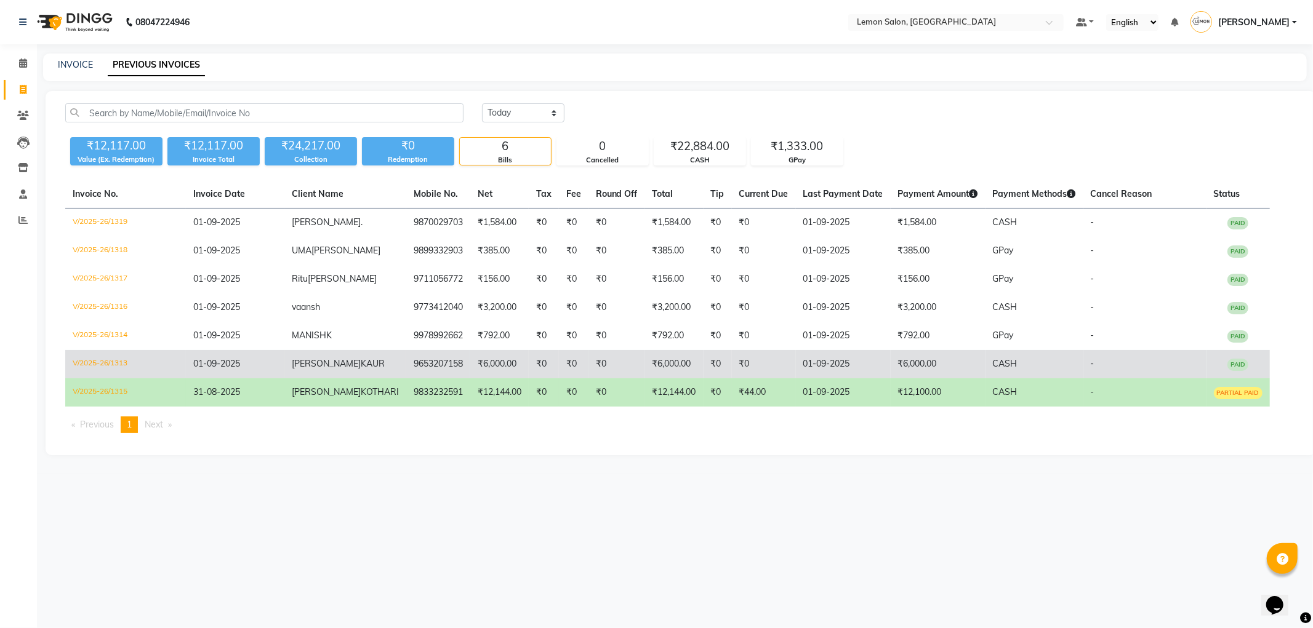
click at [115, 362] on td "V/2025-26/1313" at bounding box center [125, 364] width 121 height 28
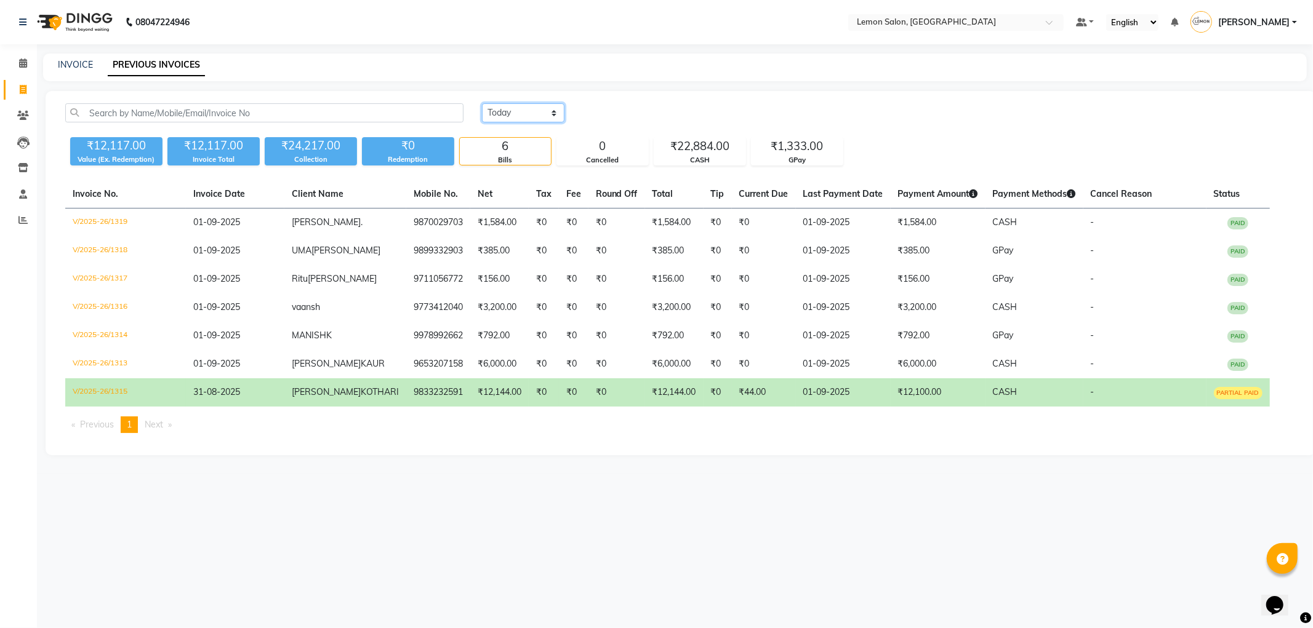
click at [525, 106] on select "Today Yesterday Custom Range" at bounding box center [523, 112] width 82 height 19
select select "range"
click at [482, 103] on select "Today Yesterday Custom Range" at bounding box center [523, 112] width 82 height 19
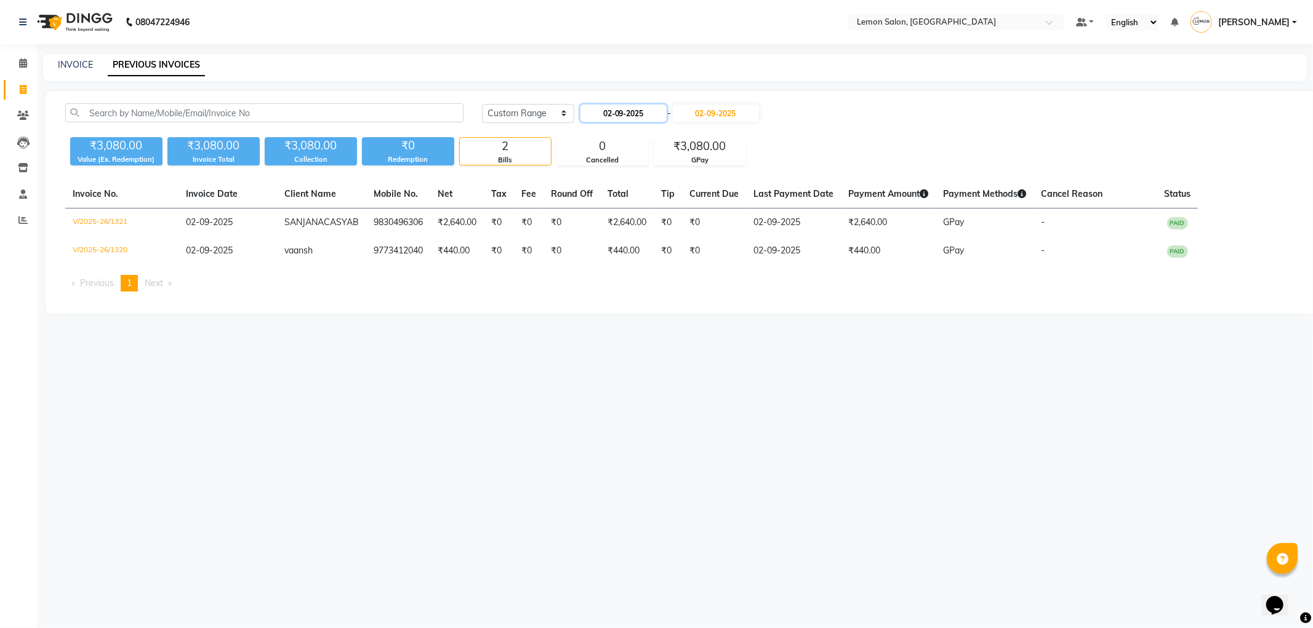
click at [647, 108] on input "02-09-2025" at bounding box center [623, 113] width 86 height 17
select select "9"
select select "2025"
click at [589, 180] on div "1" at bounding box center [593, 176] width 20 height 20
type input "01-09-2025"
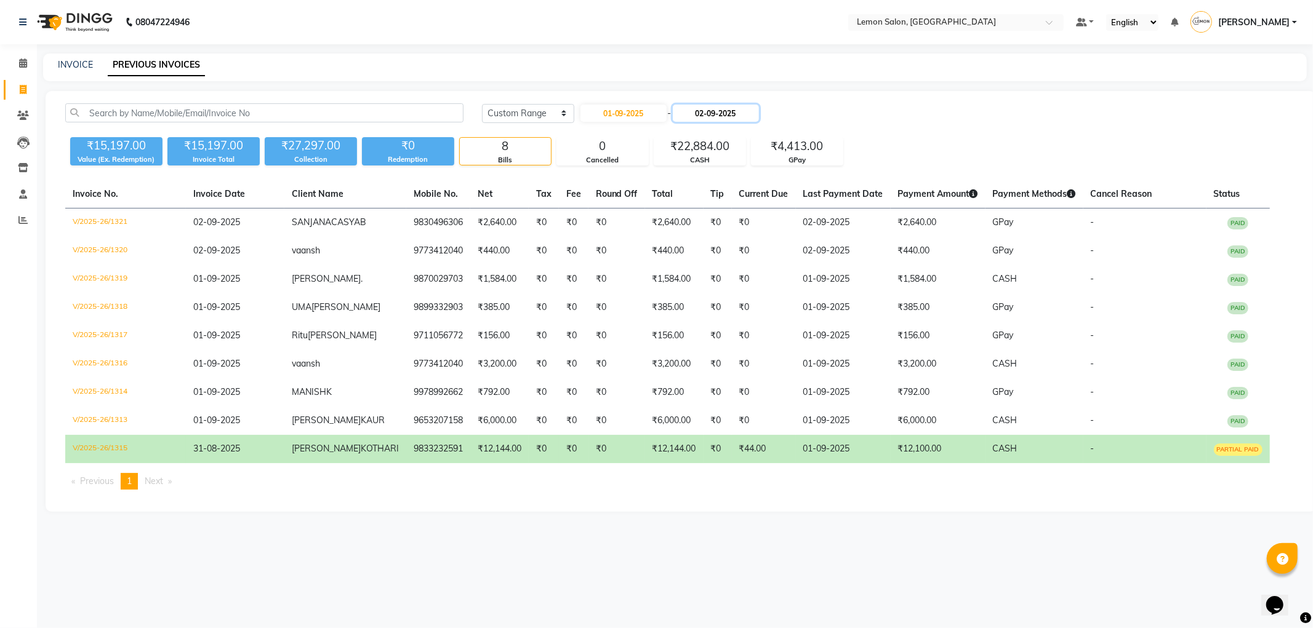
click at [707, 113] on input "02-09-2025" at bounding box center [716, 113] width 86 height 17
click at [686, 178] on div "1" at bounding box center [690, 176] width 20 height 20
type input "01-09-2025"
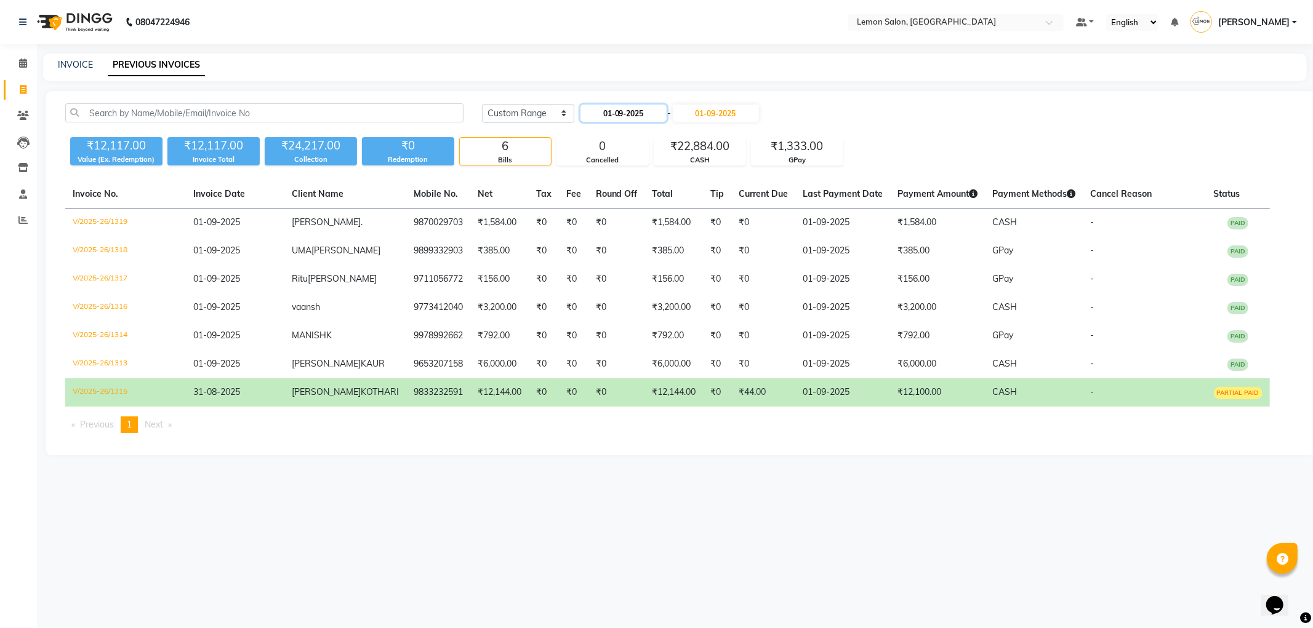
click at [653, 105] on input "01-09-2025" at bounding box center [623, 113] width 86 height 17
select select "9"
select select "2025"
click at [593, 133] on button "Previous month" at bounding box center [590, 136] width 10 height 20
select select "8"
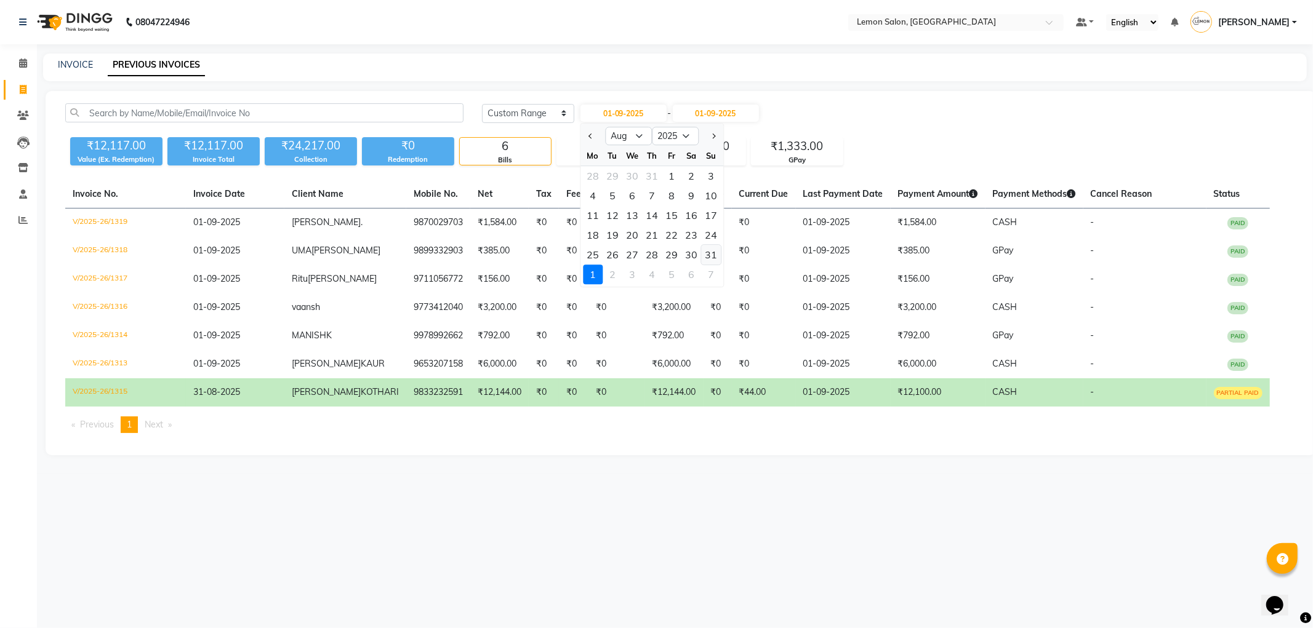
click at [708, 255] on div "31" at bounding box center [711, 255] width 20 height 20
type input "31-08-2025"
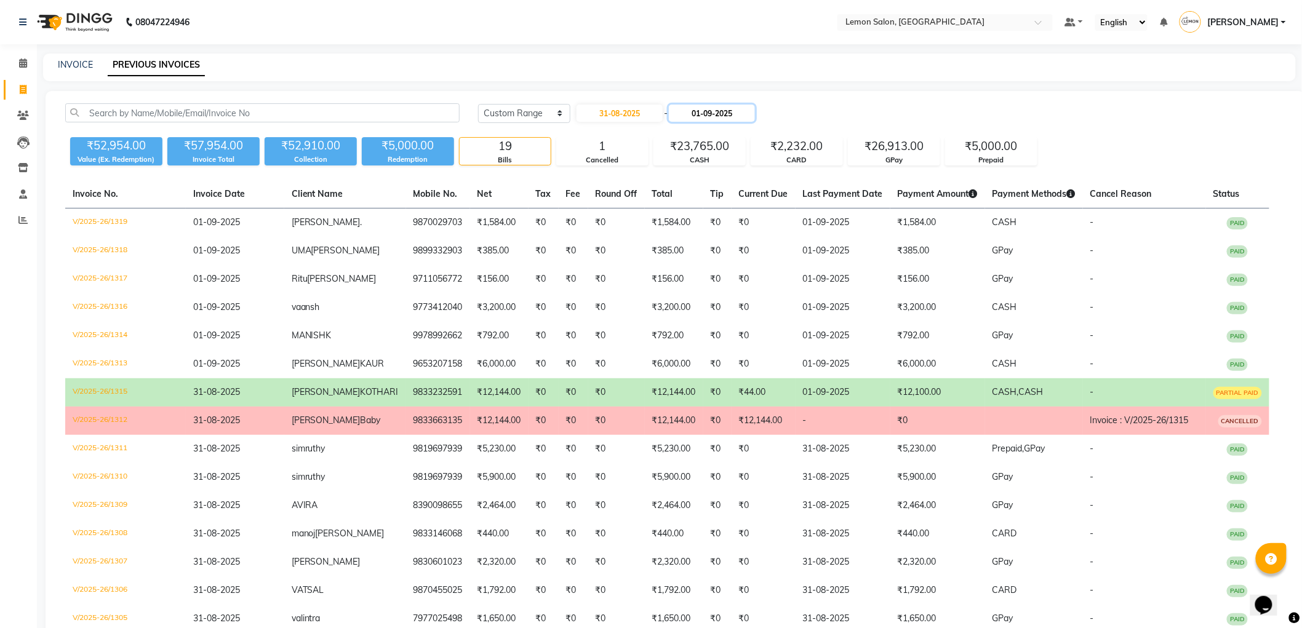
click at [726, 106] on input "01-09-2025" at bounding box center [712, 113] width 86 height 17
click at [685, 134] on span "Previous month" at bounding box center [684, 136] width 5 height 5
select select "8"
click at [803, 254] on div "31" at bounding box center [805, 255] width 20 height 20
type input "31-08-2025"
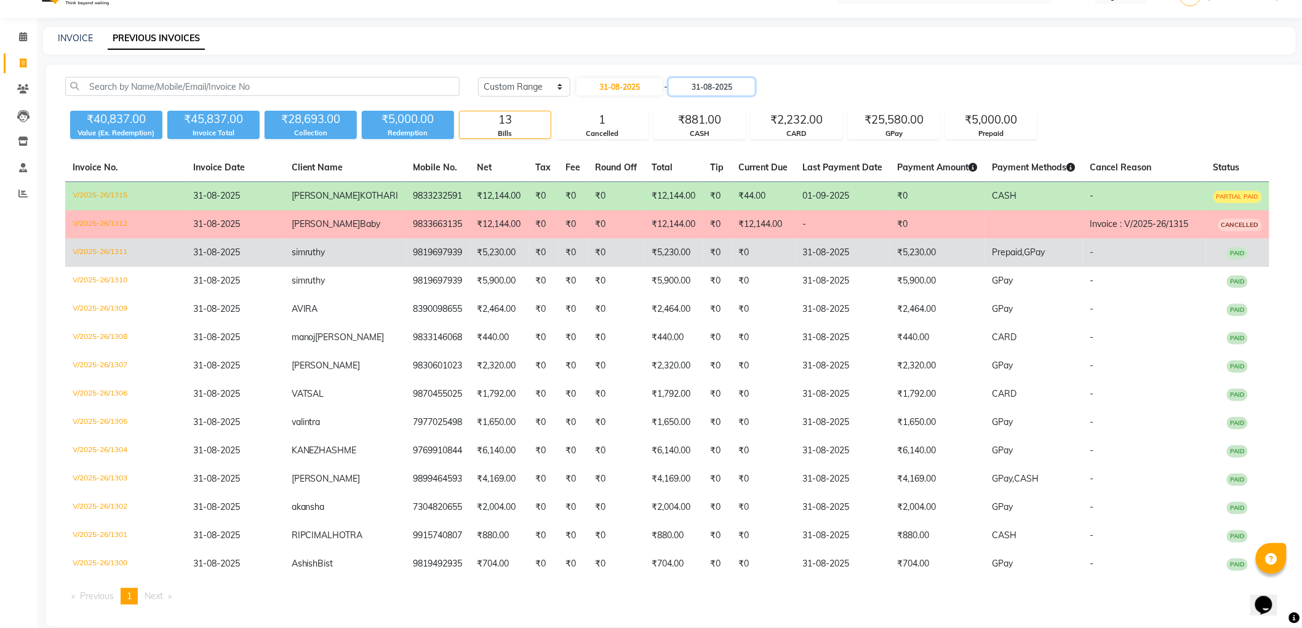
scroll to position [41, 0]
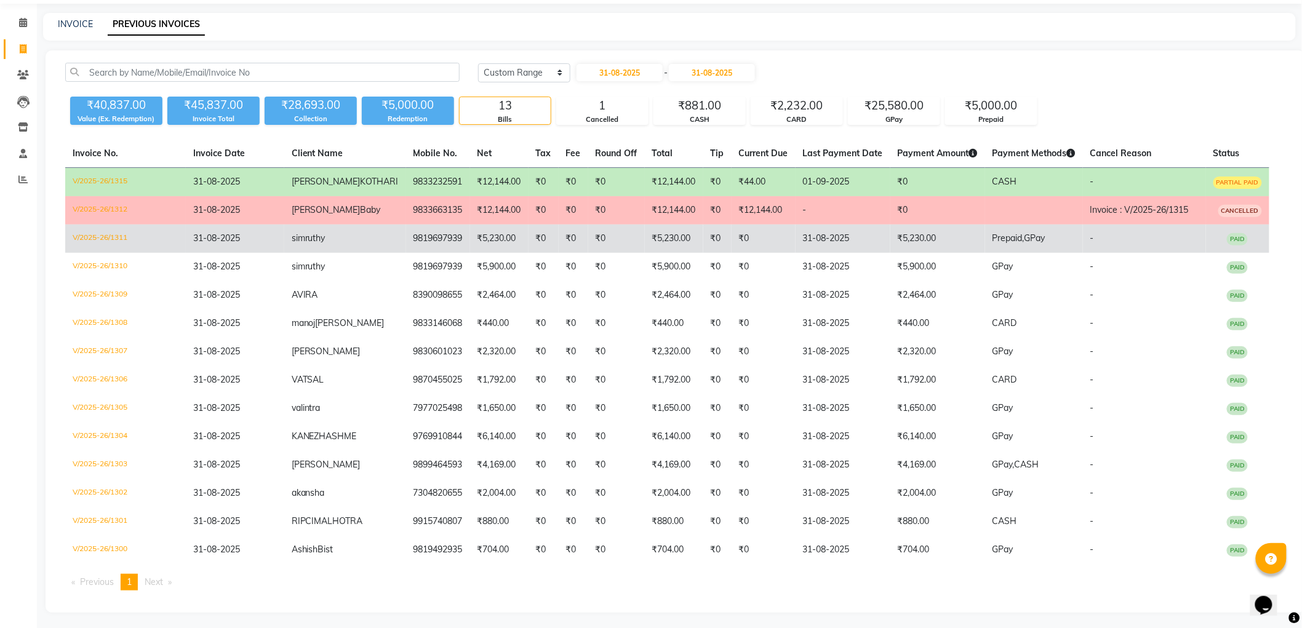
click at [121, 236] on td "V/2025-26/1311" at bounding box center [125, 239] width 121 height 28
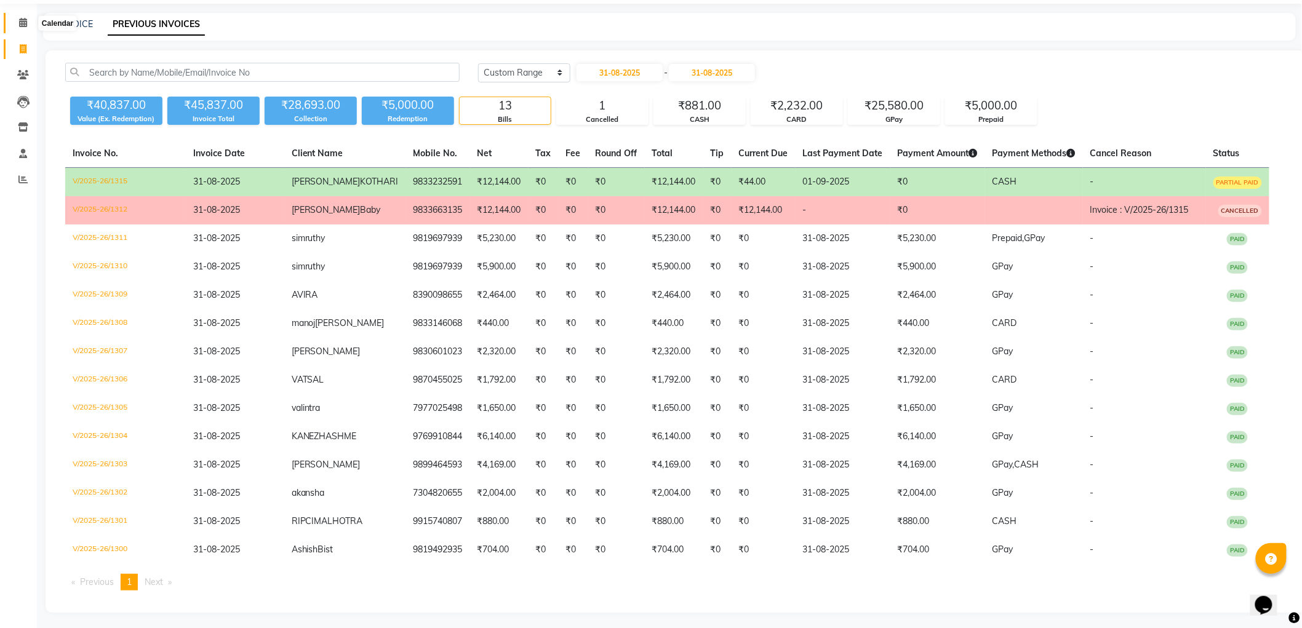
click at [19, 20] on icon at bounding box center [23, 22] width 8 height 9
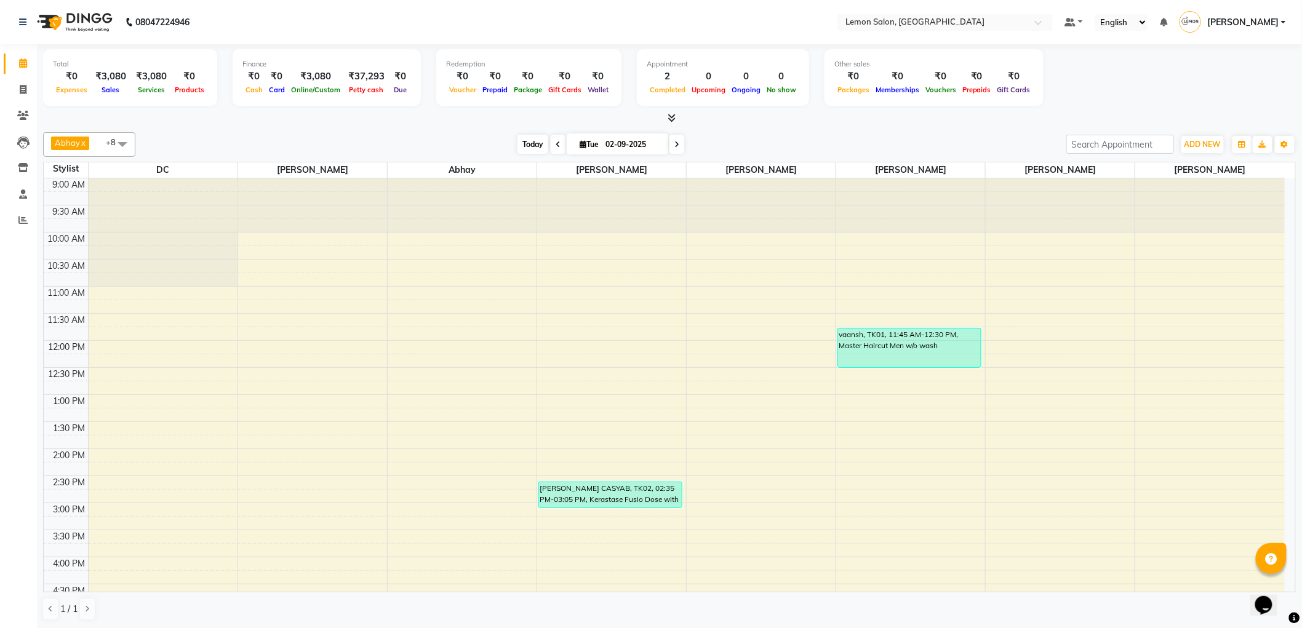
click at [521, 144] on span "Today" at bounding box center [533, 144] width 31 height 19
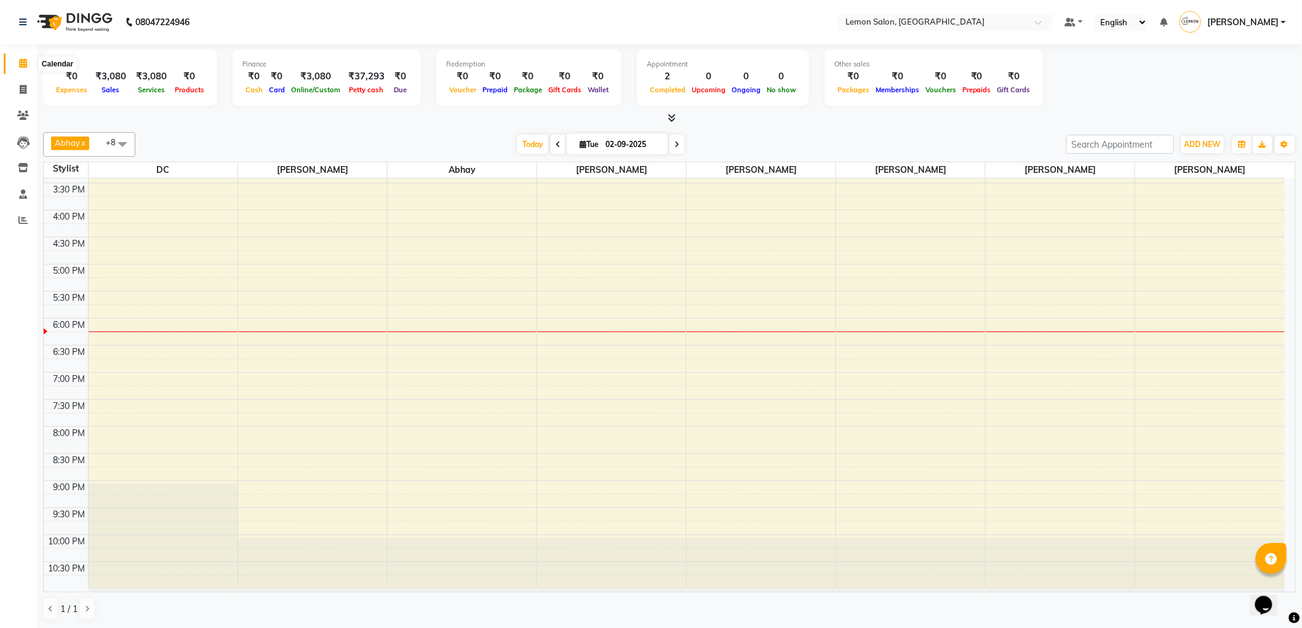
click at [25, 63] on icon at bounding box center [23, 62] width 8 height 9
click at [532, 151] on span "Today" at bounding box center [533, 144] width 31 height 19
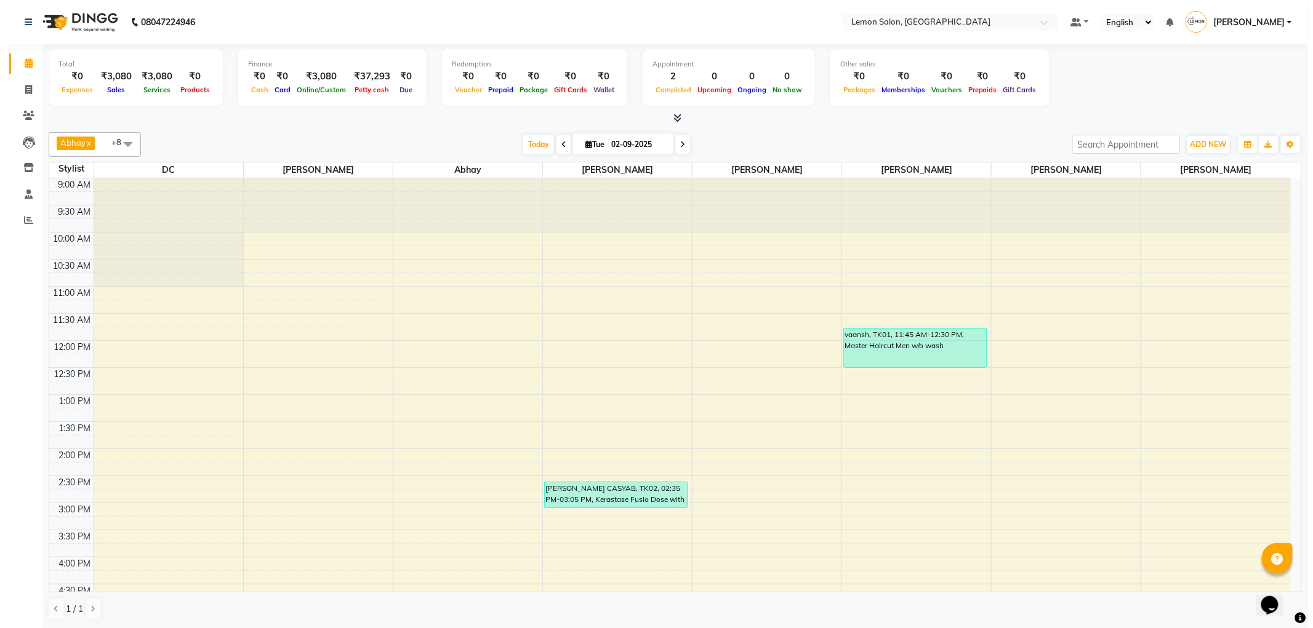
scroll to position [347, 0]
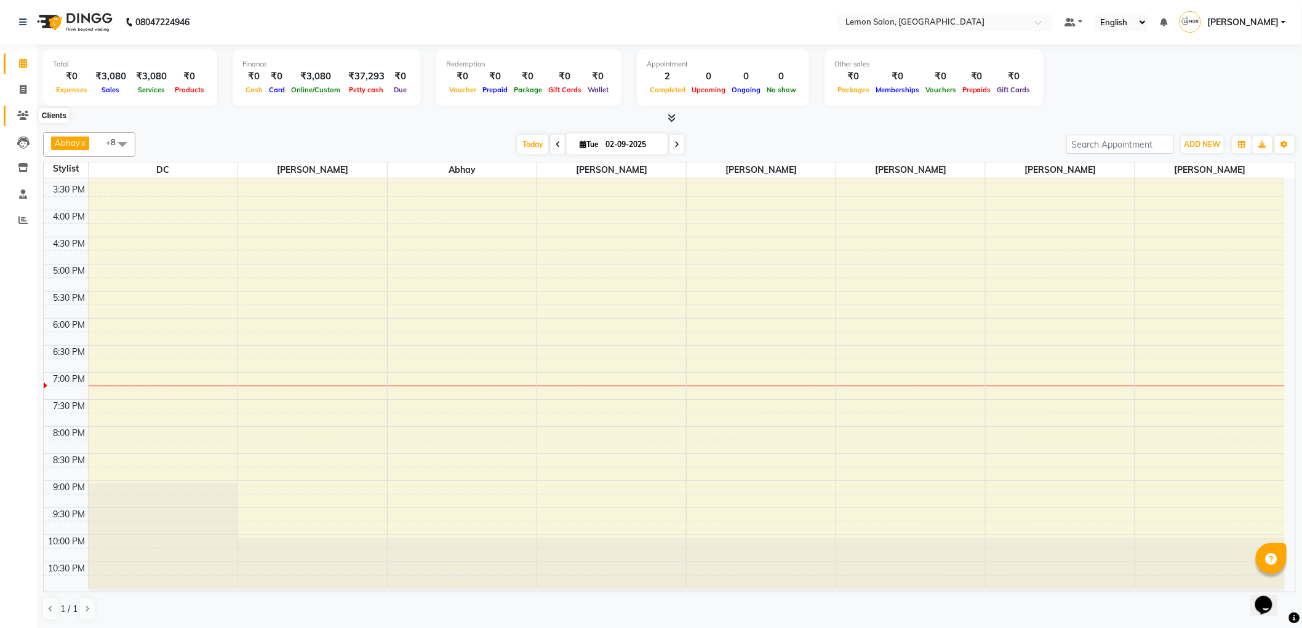
click at [20, 121] on span at bounding box center [23, 116] width 22 height 14
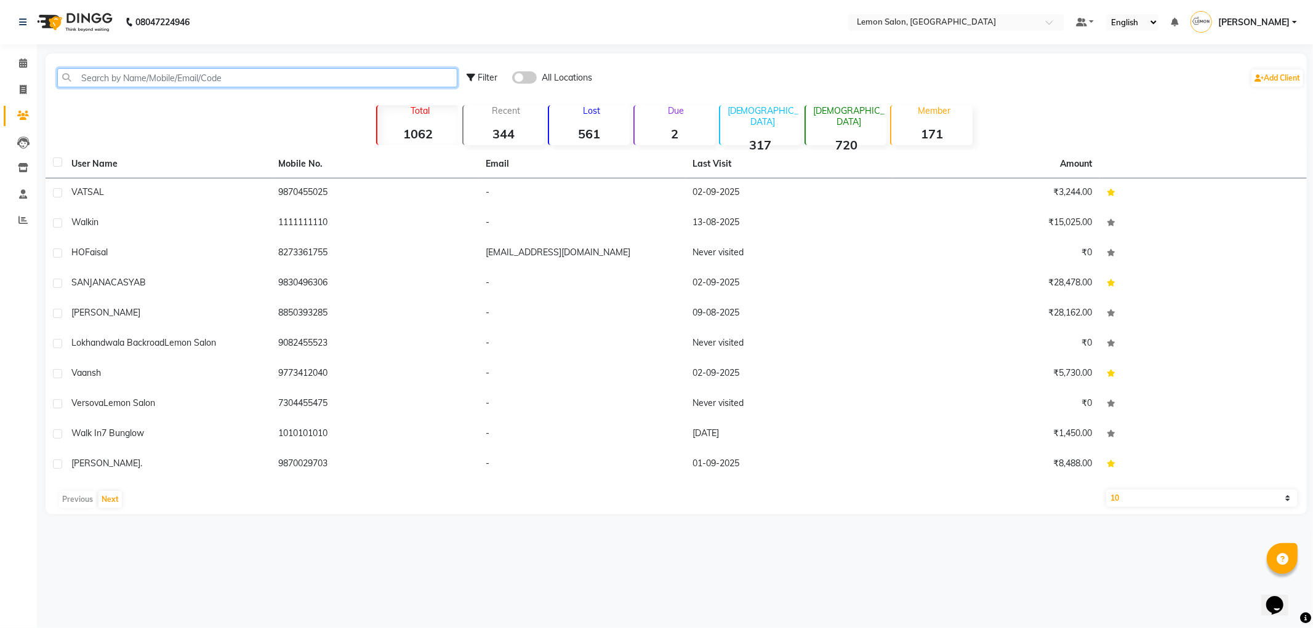
click at [121, 77] on input "text" at bounding box center [257, 77] width 400 height 19
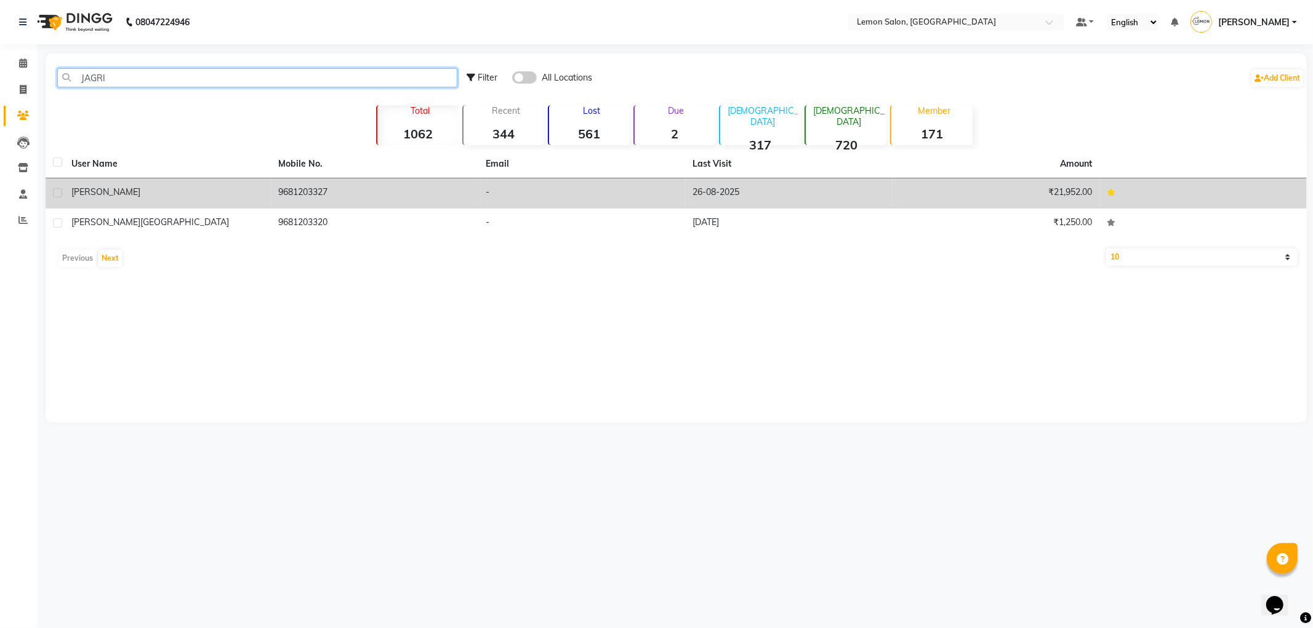
type input "JAGRI"
click at [142, 191] on div "Jagrity" at bounding box center [167, 192] width 193 height 13
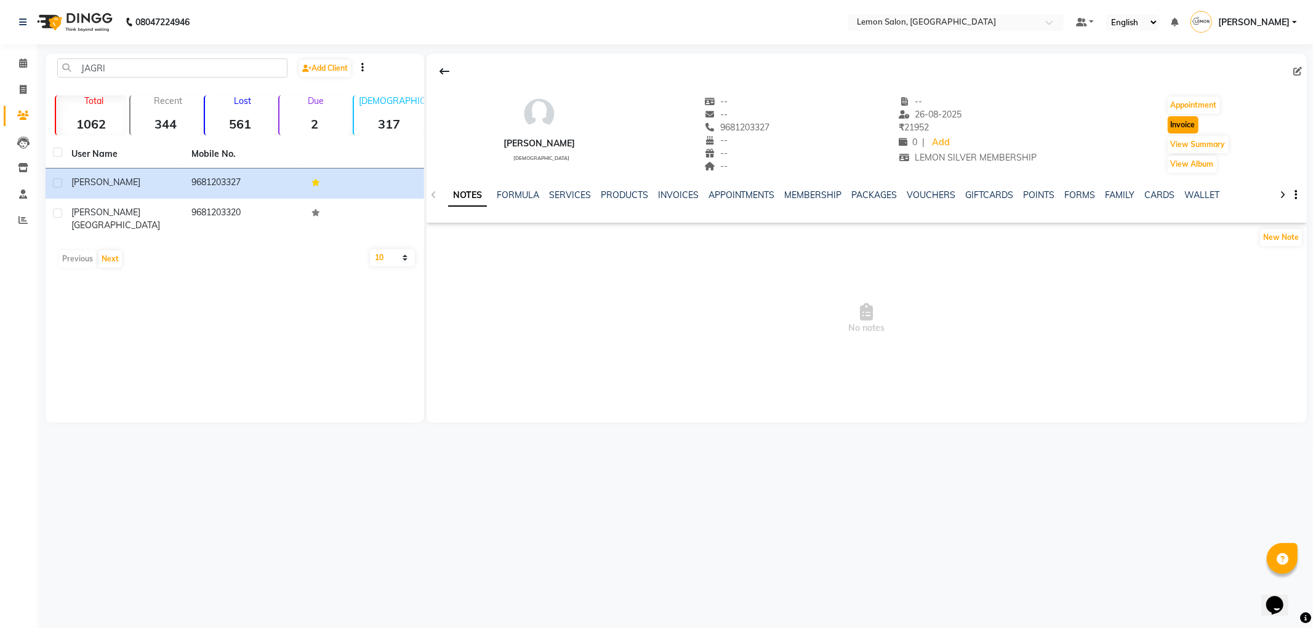
click at [1177, 126] on button "Invoice" at bounding box center [1183, 124] width 31 height 17
select select "561"
select select "service"
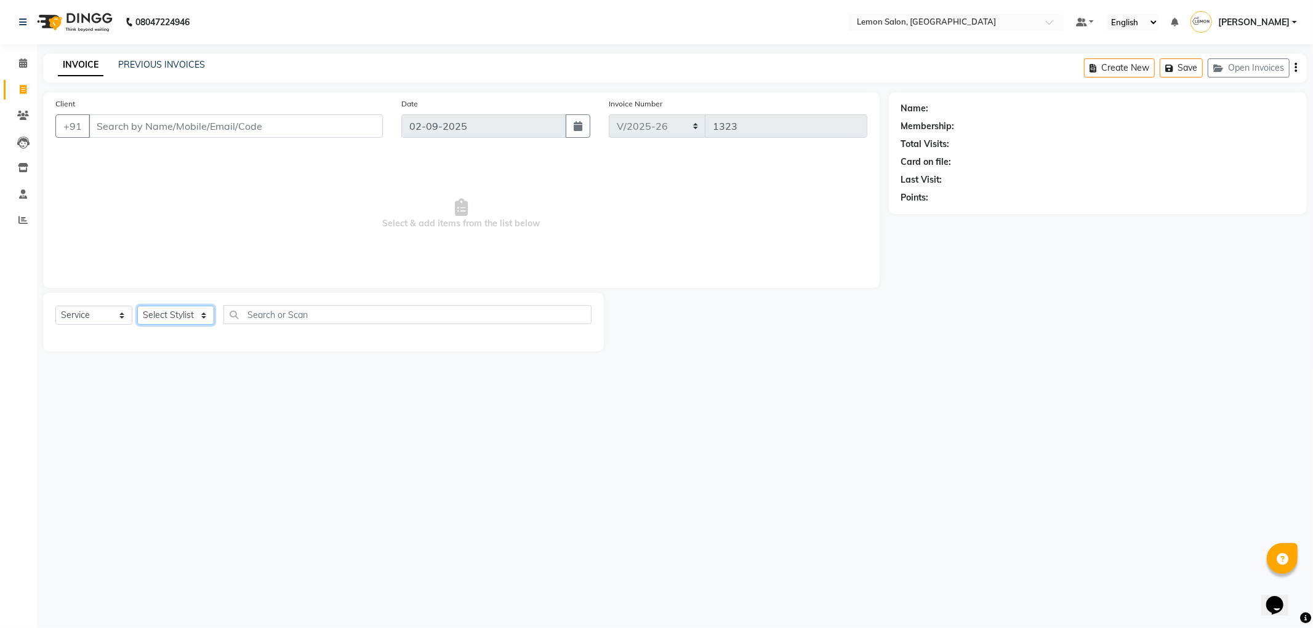
drag, startPoint x: 175, startPoint y: 314, endPoint x: 199, endPoint y: 348, distance: 41.5
click at [175, 314] on select "Select Stylist" at bounding box center [175, 315] width 77 height 19
type input "9681203327"
select select "1: Object"
select select "60402"
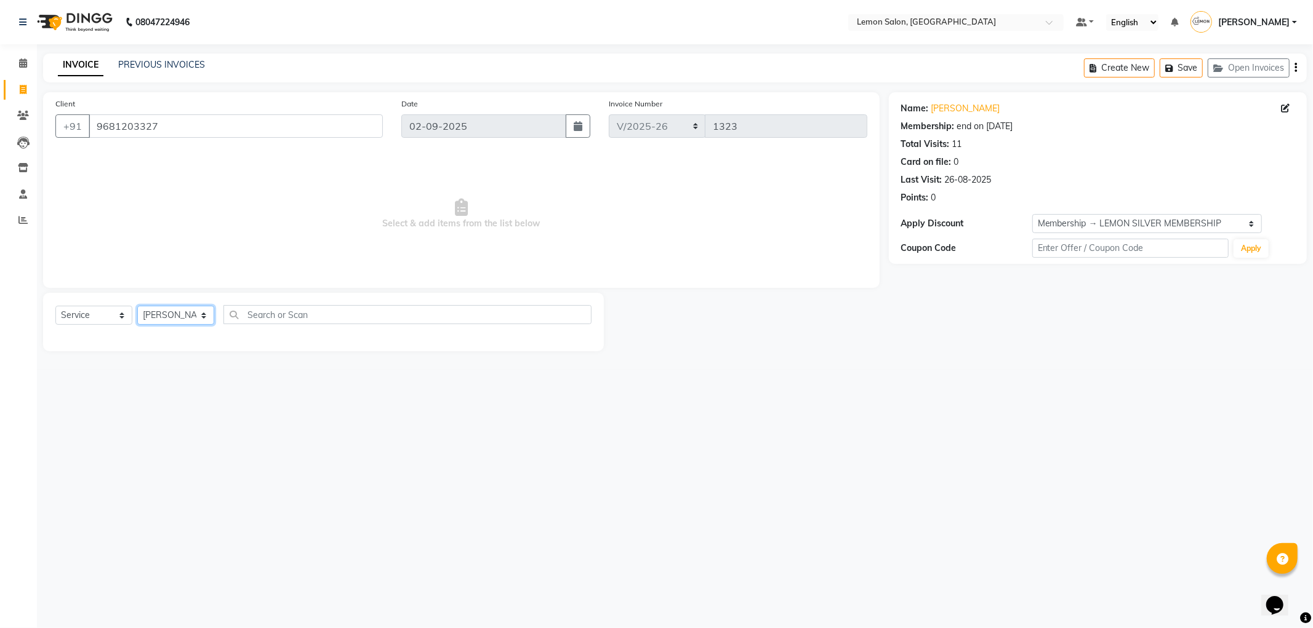
click at [137, 307] on select "Select Stylist [PERSON_NAME] [PERSON_NAME] [PERSON_NAME] DC [PERSON_NAME] [PERS…" at bounding box center [175, 315] width 77 height 19
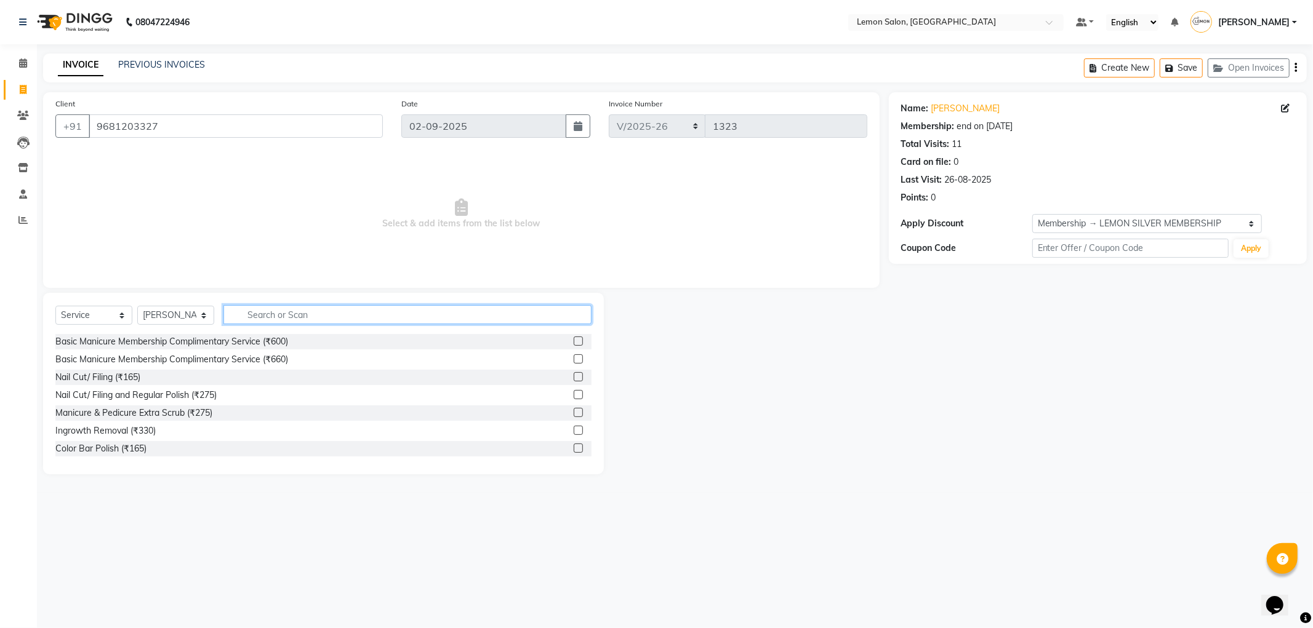
click at [281, 323] on input "text" at bounding box center [407, 314] width 368 height 19
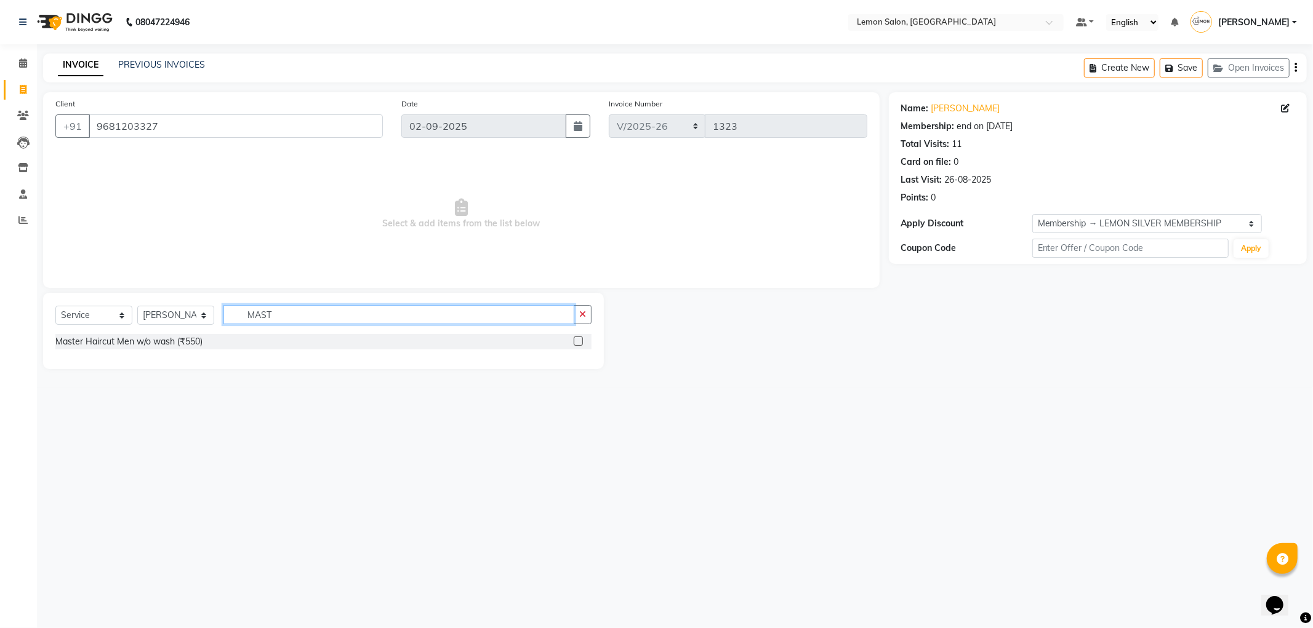
type input "MAST"
click at [181, 348] on div "Master Haircut Men w/o wash (₹550)" at bounding box center [323, 341] width 536 height 15
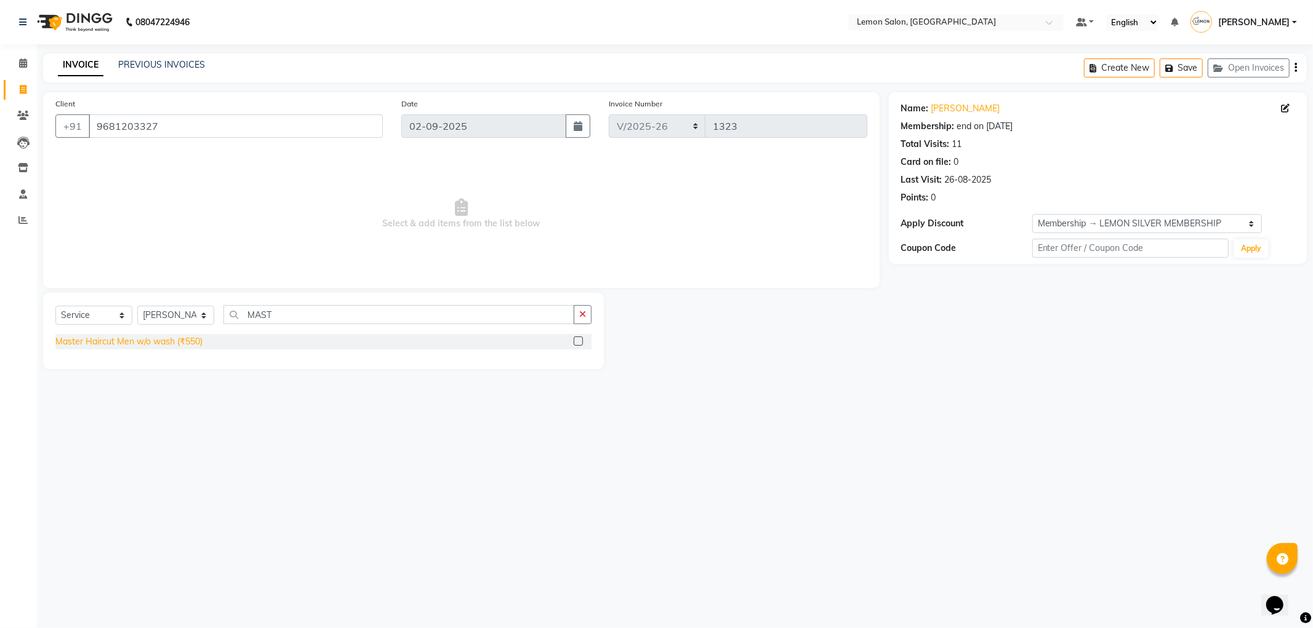
drag, startPoint x: 175, startPoint y: 339, endPoint x: 193, endPoint y: 334, distance: 17.8
click at [176, 339] on div "Master Haircut Men w/o wash (₹550)" at bounding box center [128, 341] width 147 height 13
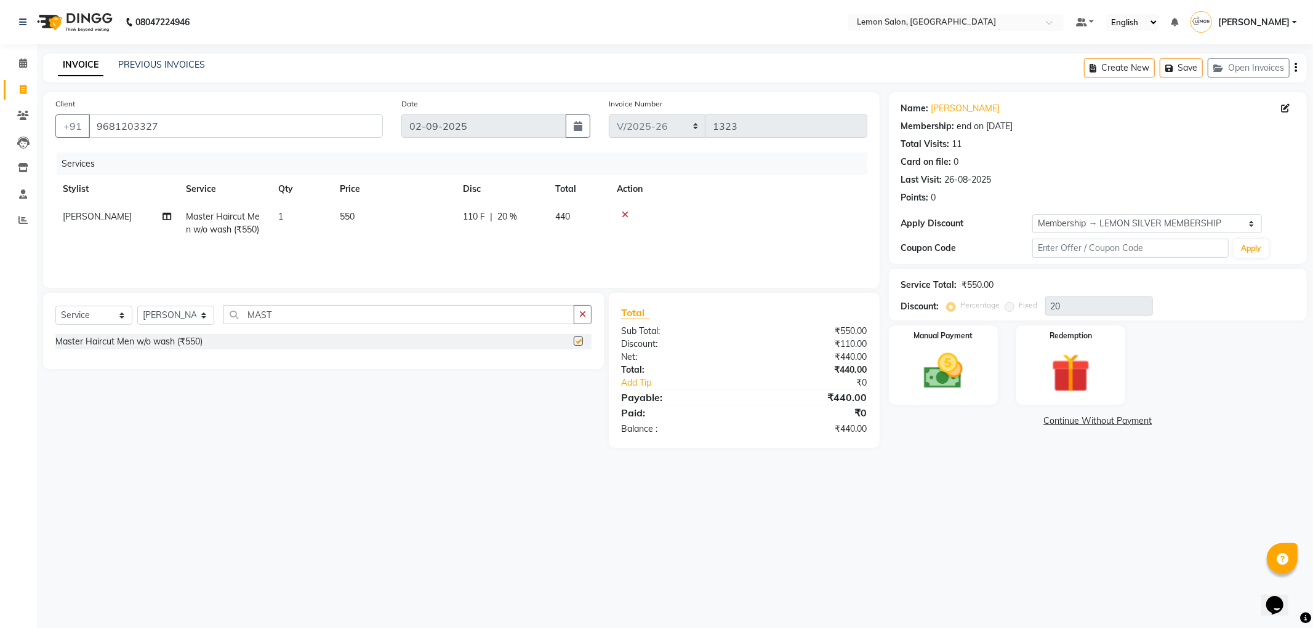
checkbox input "false"
click at [285, 311] on input "MAST" at bounding box center [398, 314] width 351 height 19
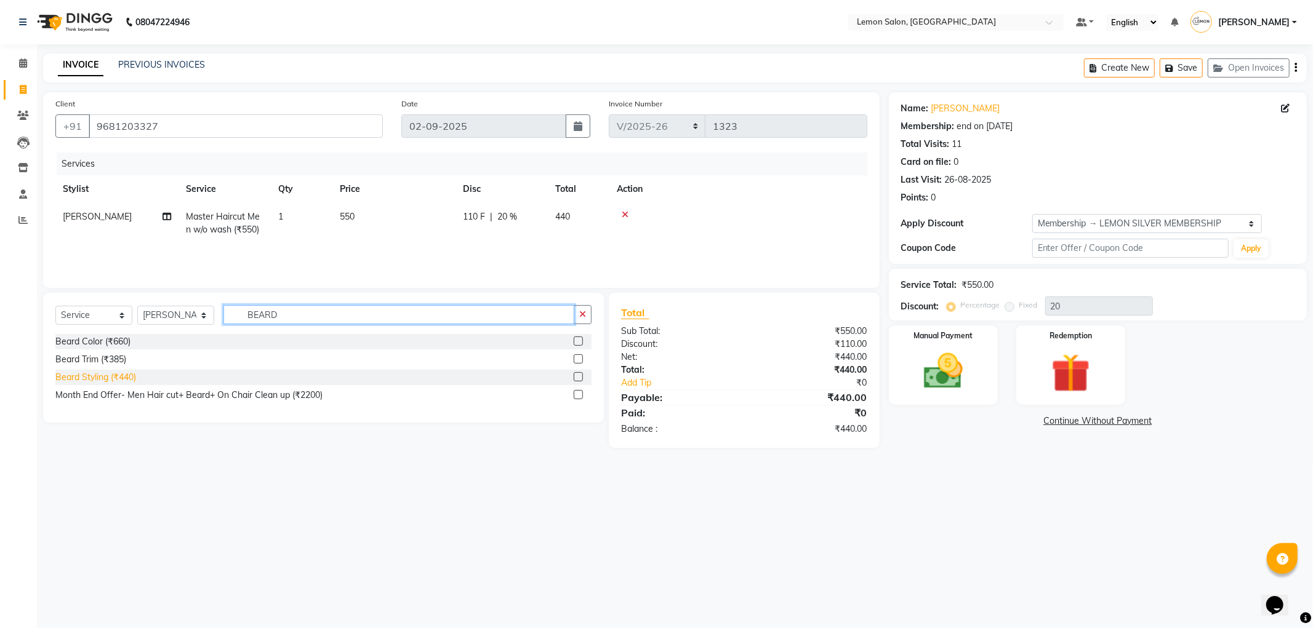
type input "BEARD"
click at [121, 377] on div "Beard Styling (₹440)" at bounding box center [95, 377] width 81 height 13
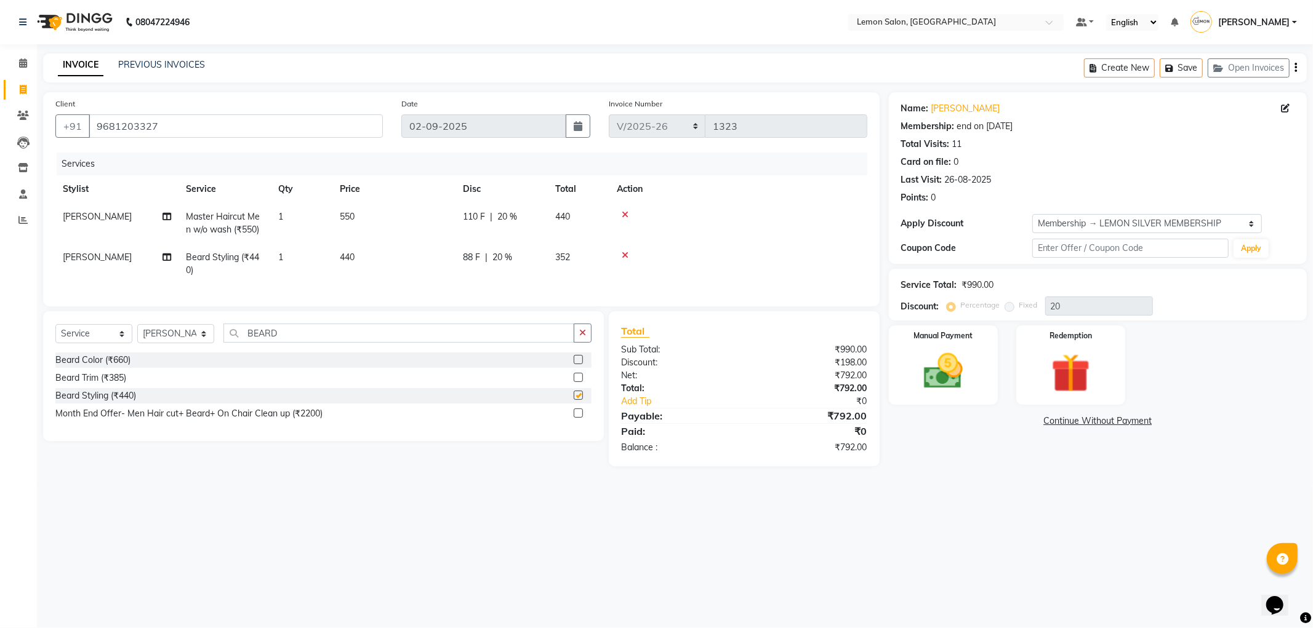
checkbox input "false"
click at [282, 337] on input "BEARD" at bounding box center [398, 333] width 351 height 19
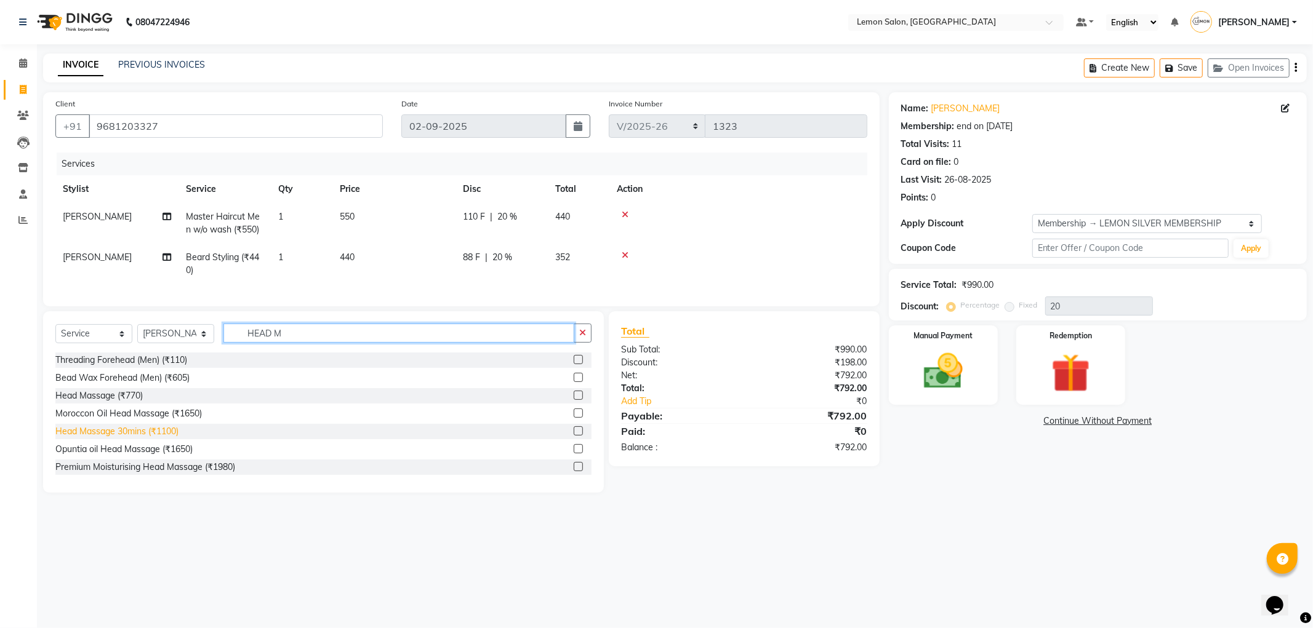
type input "HEAD M"
click at [167, 438] on div "Head Massage 30mins (₹1100)" at bounding box center [116, 431] width 123 height 13
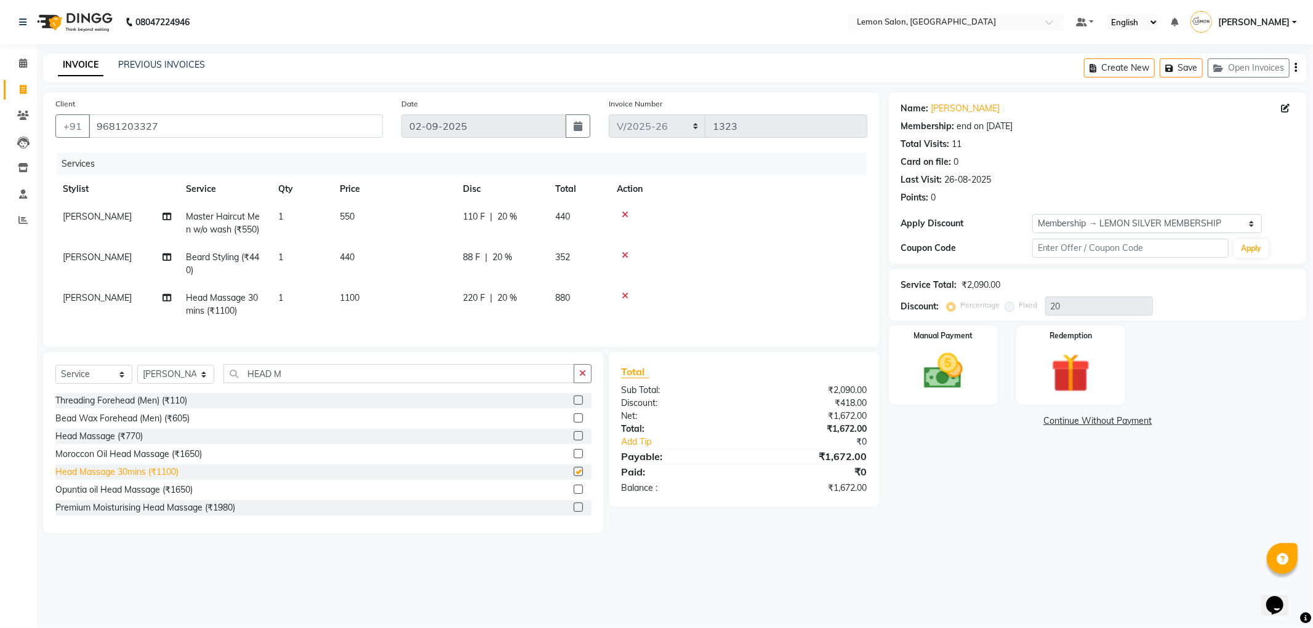
checkbox input "false"
drag, startPoint x: 598, startPoint y: 334, endPoint x: 547, endPoint y: 334, distance: 51.1
click at [547, 334] on div "Services Stylist Service Qty Price Disc Total Action Mohd Furkan Master Haircut…" at bounding box center [461, 244] width 812 height 182
click at [942, 364] on img at bounding box center [943, 371] width 66 height 47
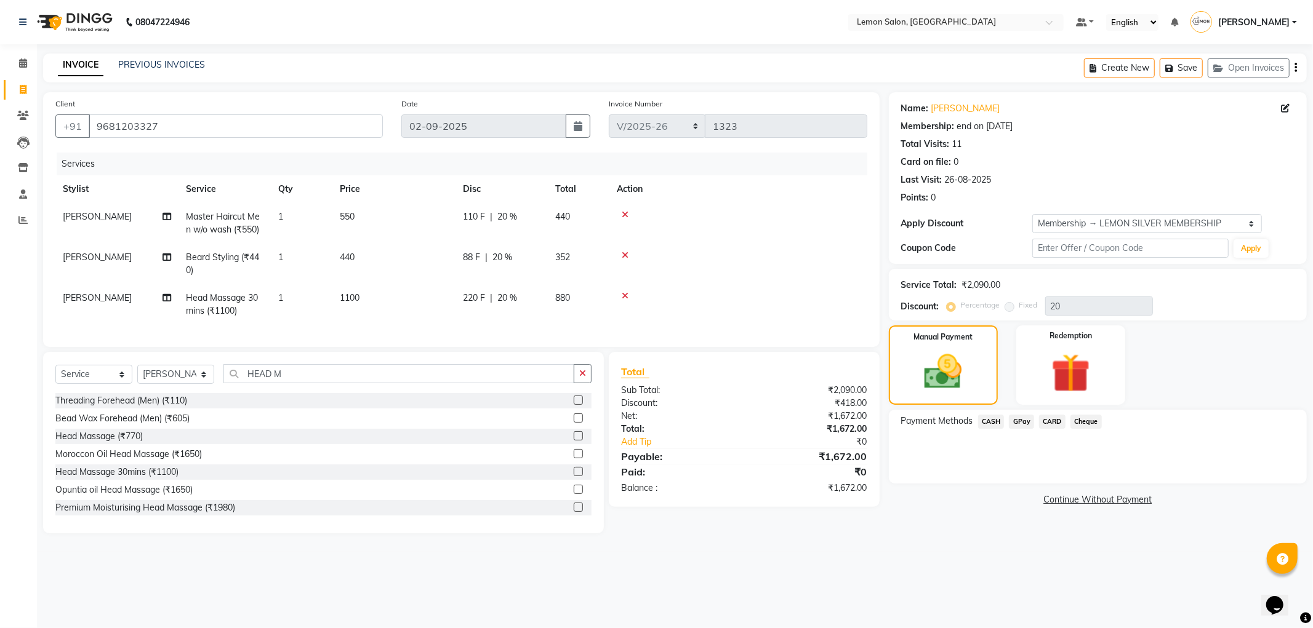
click at [1022, 423] on span "GPay" at bounding box center [1021, 422] width 25 height 14
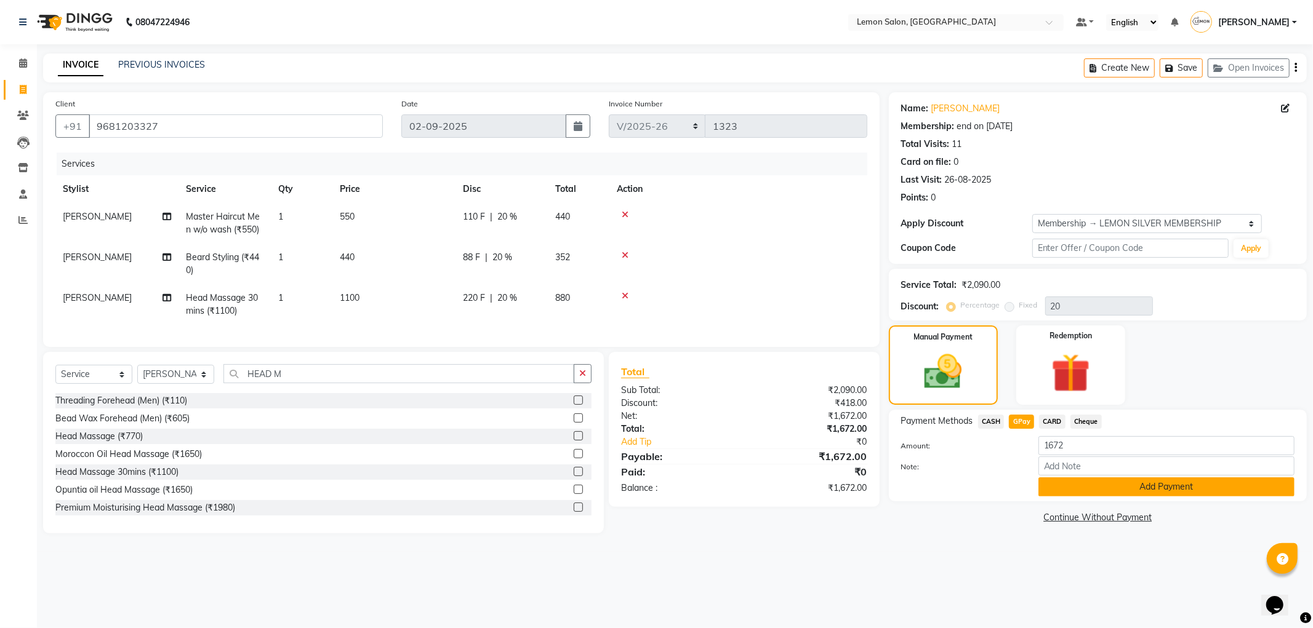
click at [1083, 487] on button "Add Payment" at bounding box center [1166, 487] width 256 height 19
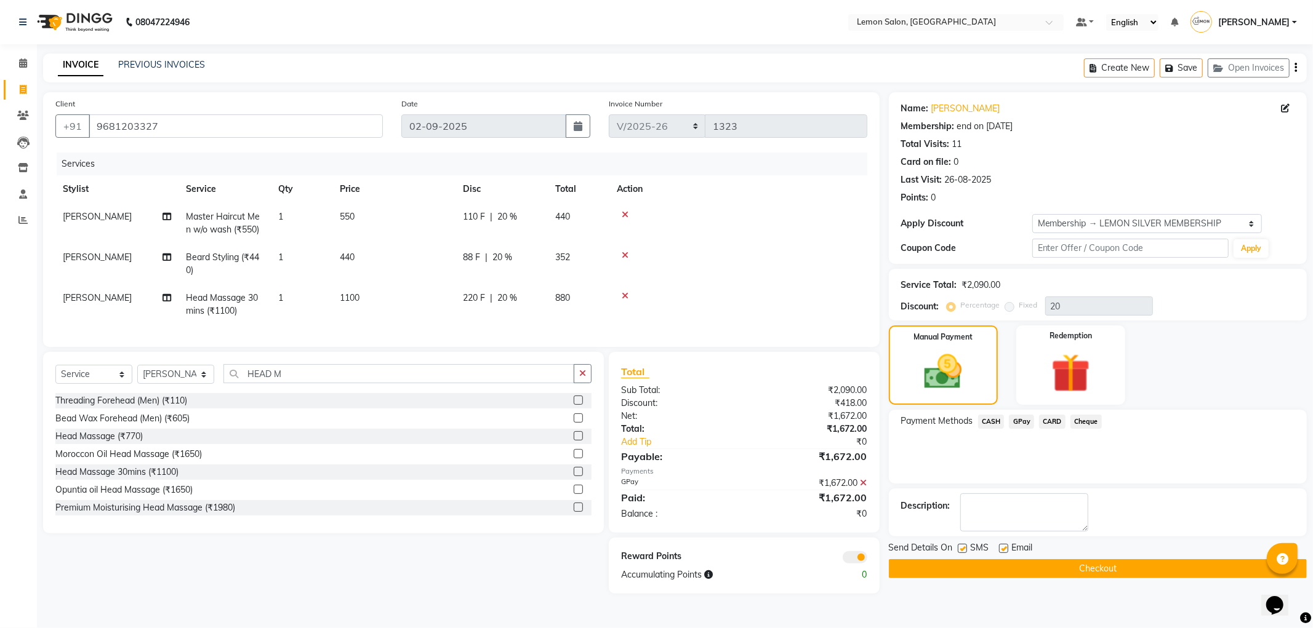
drag, startPoint x: 1003, startPoint y: 546, endPoint x: 989, endPoint y: 556, distance: 17.2
click at [1002, 546] on label at bounding box center [1003, 548] width 9 height 9
click at [1002, 546] on input "checkbox" at bounding box center [1003, 549] width 8 height 8
checkbox input "false"
click at [961, 545] on label at bounding box center [962, 548] width 9 height 9
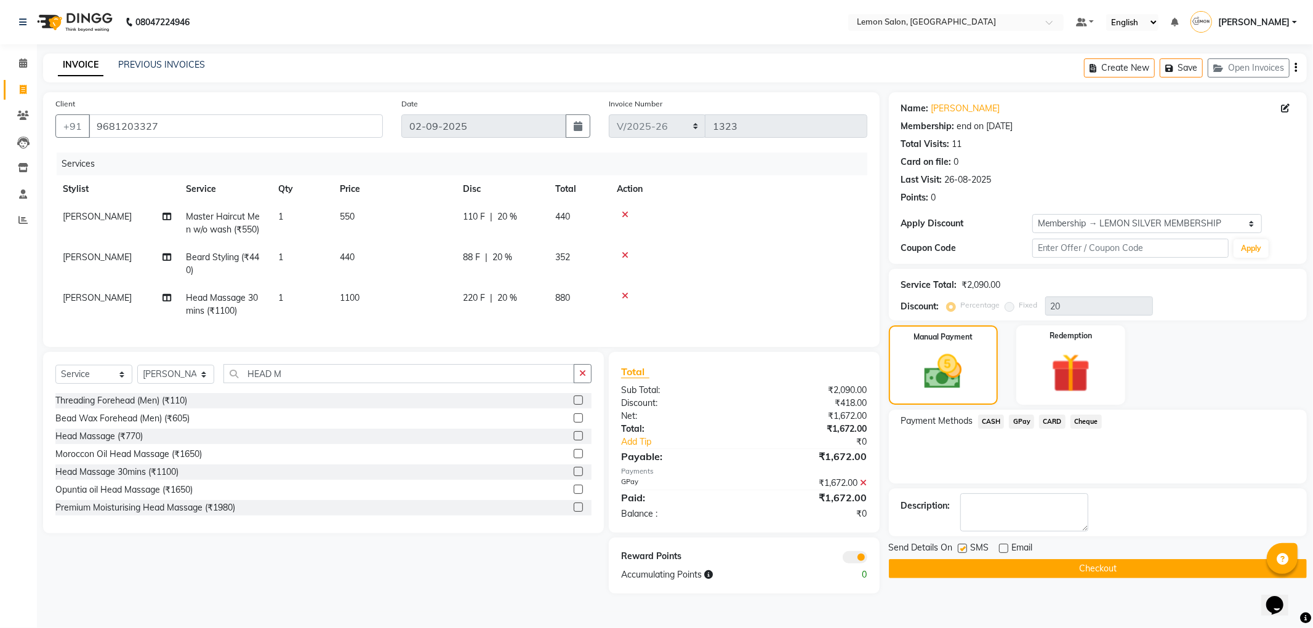
click at [961, 545] on input "checkbox" at bounding box center [962, 549] width 8 height 8
checkbox input "false"
click at [945, 569] on button "Checkout" at bounding box center [1098, 568] width 418 height 19
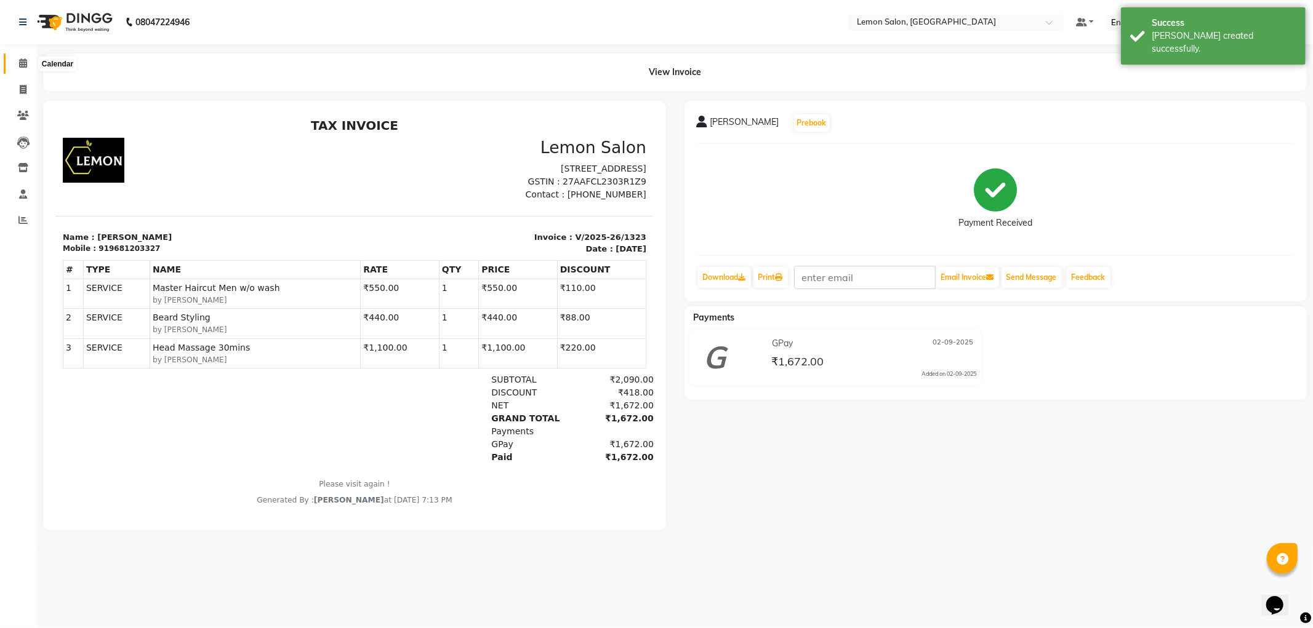
click at [27, 62] on span at bounding box center [23, 64] width 22 height 14
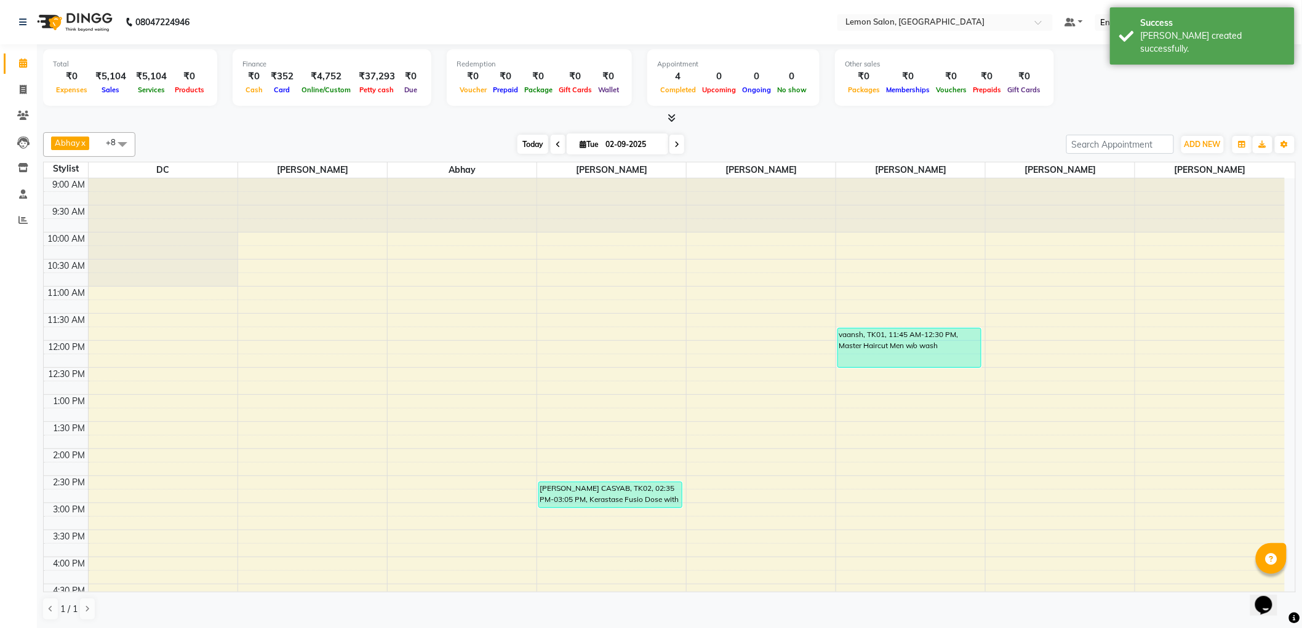
click at [527, 138] on span "Today" at bounding box center [533, 144] width 31 height 19
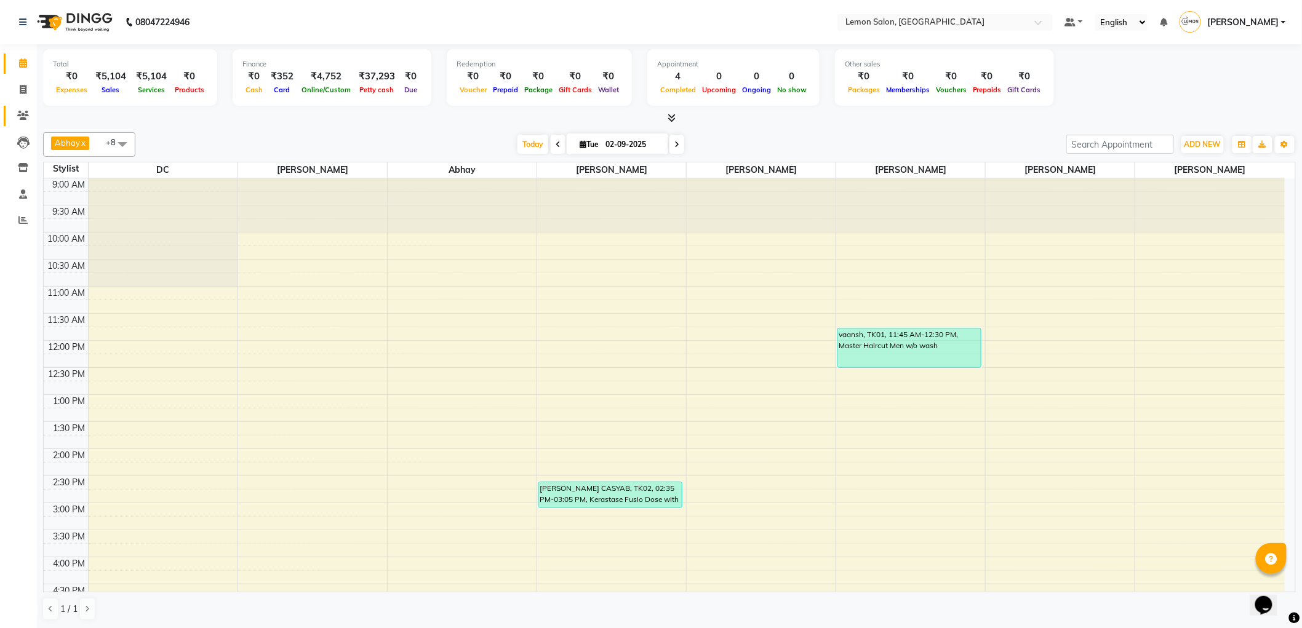
scroll to position [347, 0]
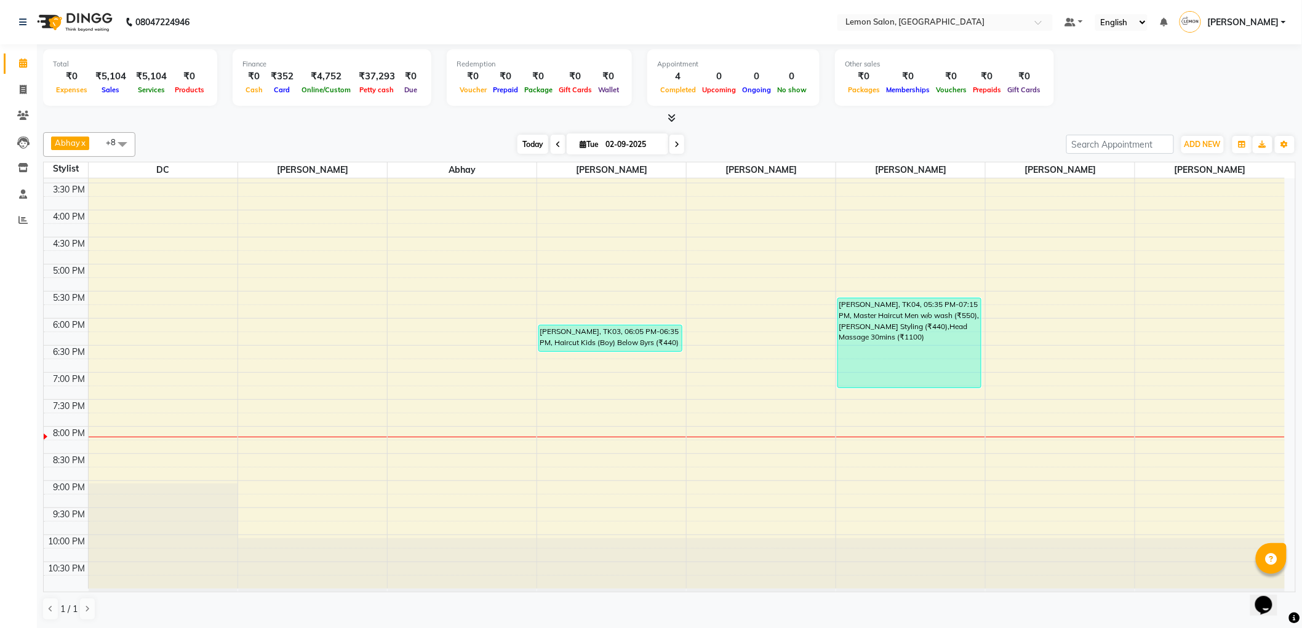
click at [525, 144] on span "Today" at bounding box center [533, 144] width 31 height 19
click at [19, 168] on icon at bounding box center [23, 167] width 10 height 9
select select
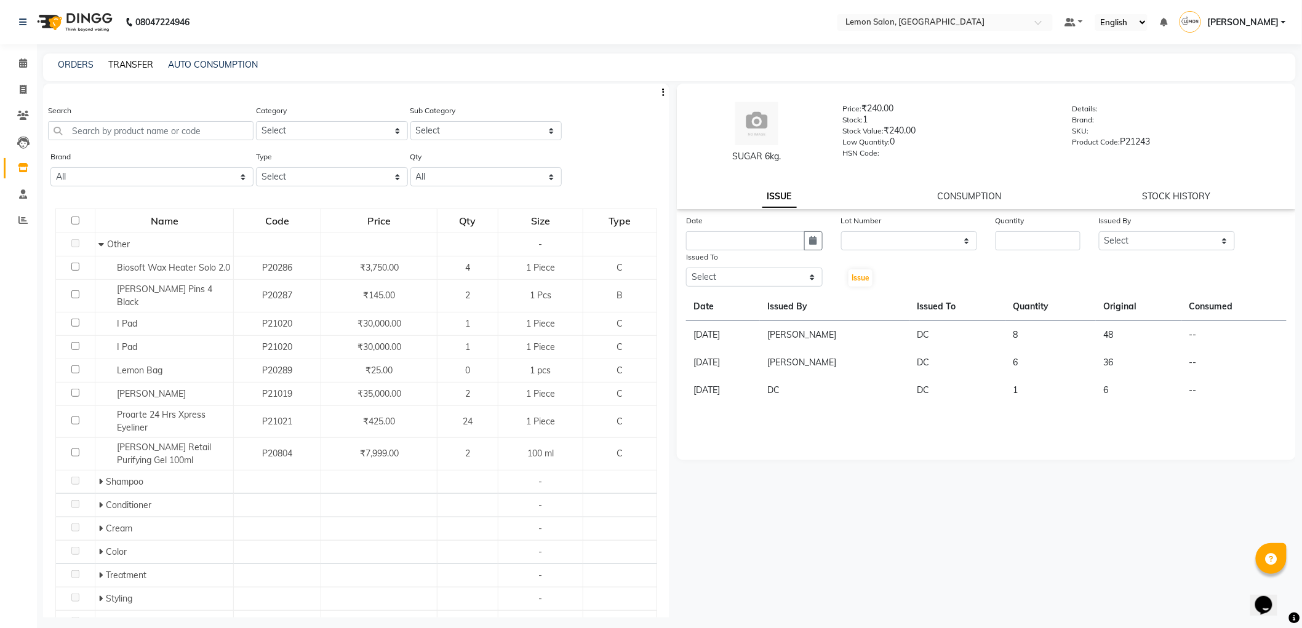
click at [119, 68] on link "TRANSFER" at bounding box center [130, 64] width 45 height 11
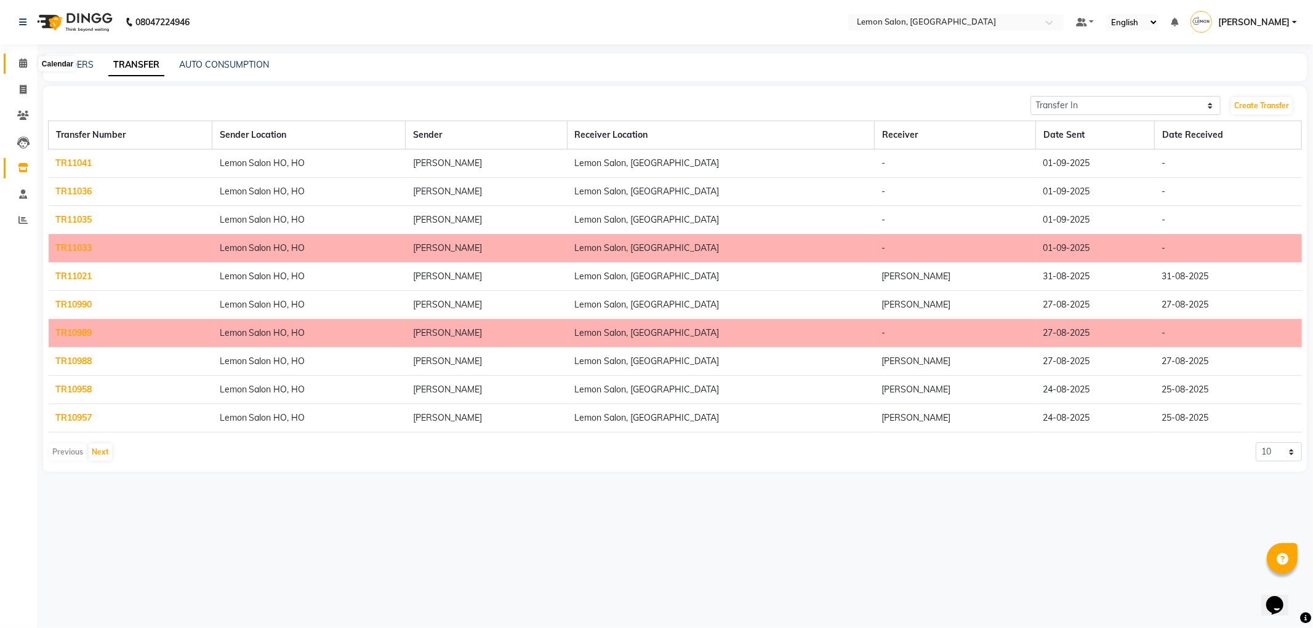
click at [19, 63] on icon at bounding box center [23, 62] width 8 height 9
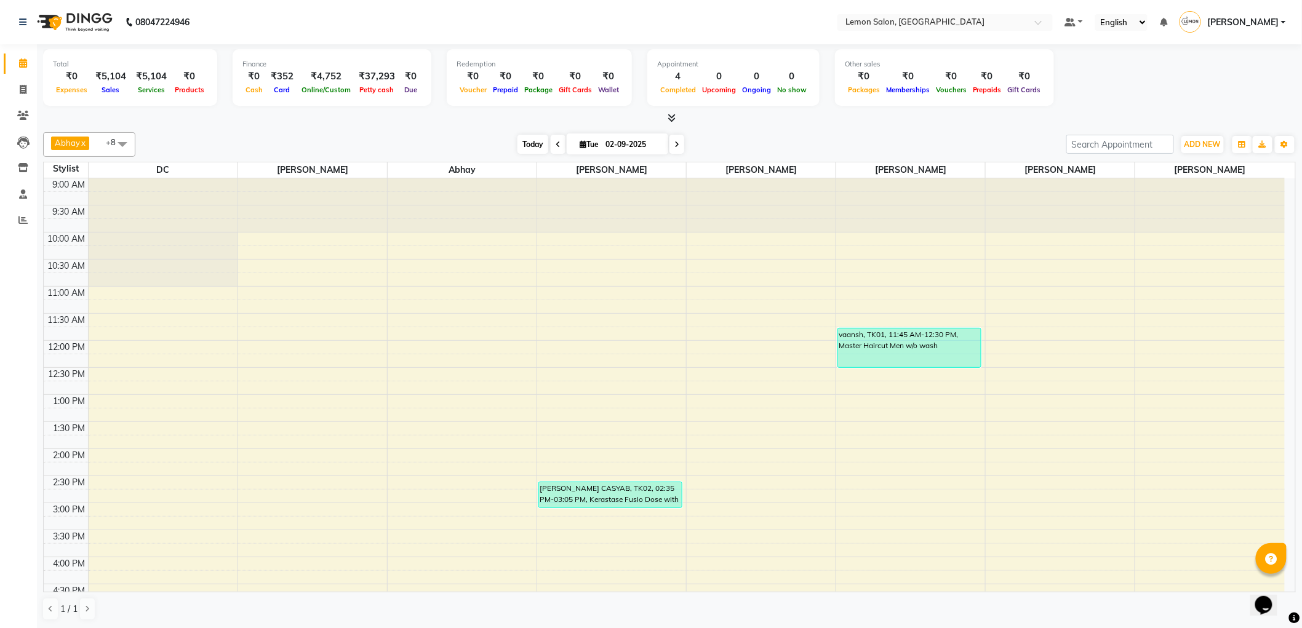
click at [518, 145] on span "Today" at bounding box center [533, 144] width 31 height 19
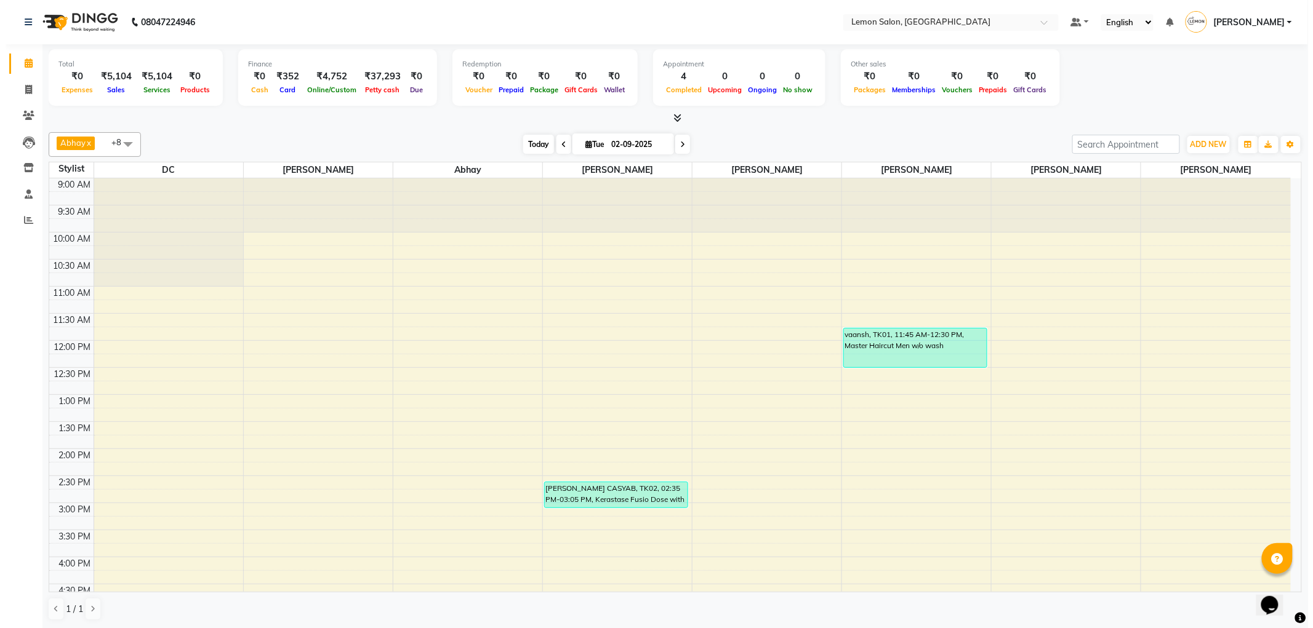
scroll to position [347, 0]
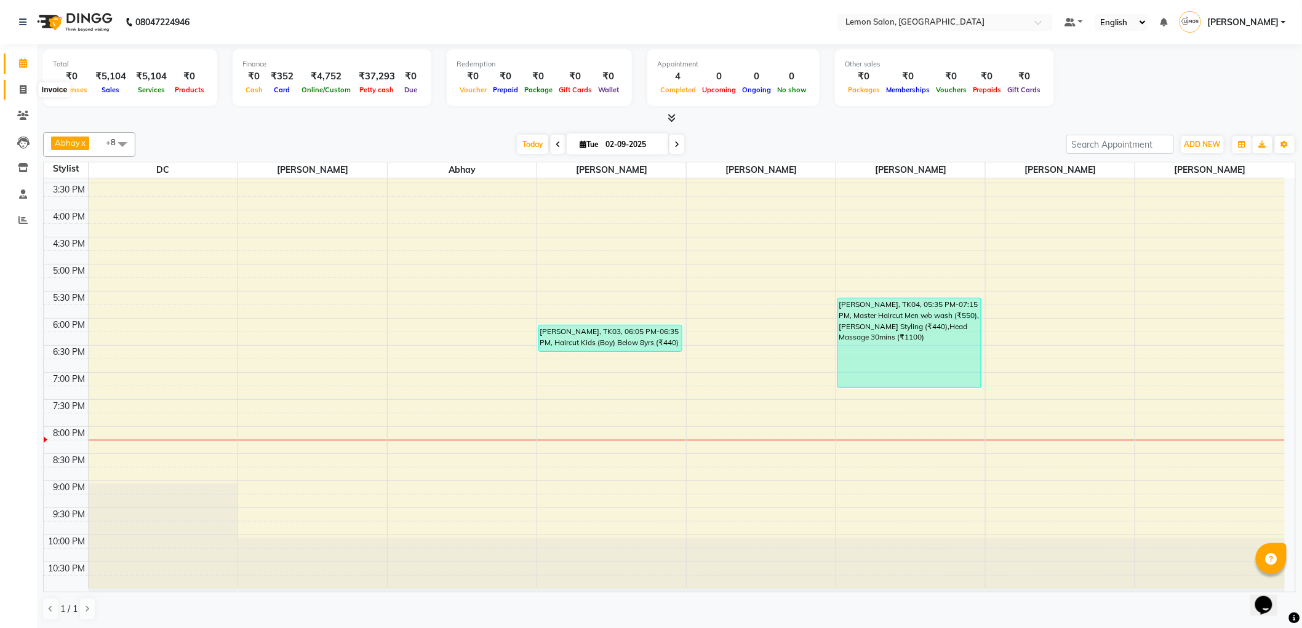
click at [28, 91] on span at bounding box center [23, 90] width 22 height 14
select select "561"
select select "service"
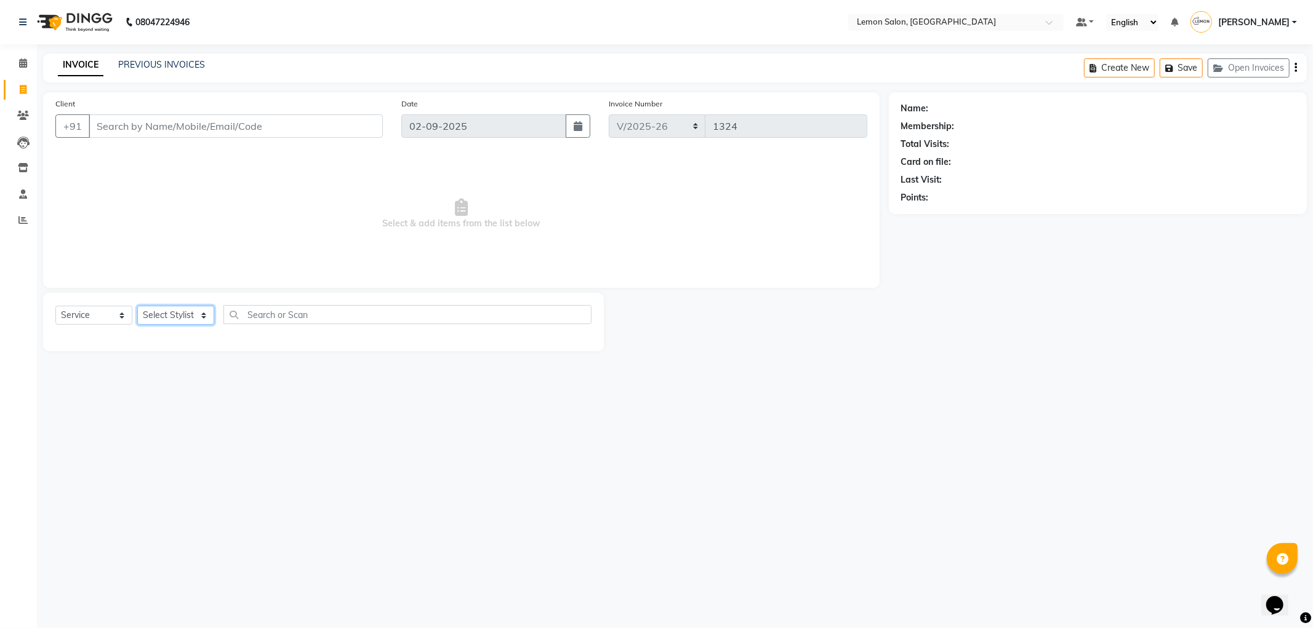
click at [193, 319] on select "Select Stylist [PERSON_NAME] [PERSON_NAME] [PERSON_NAME] DC [PERSON_NAME] [PERS…" at bounding box center [175, 315] width 77 height 19
select select "7890"
click at [137, 307] on select "Select Stylist [PERSON_NAME] [PERSON_NAME] [PERSON_NAME] DC [PERSON_NAME] [PERS…" at bounding box center [175, 315] width 77 height 19
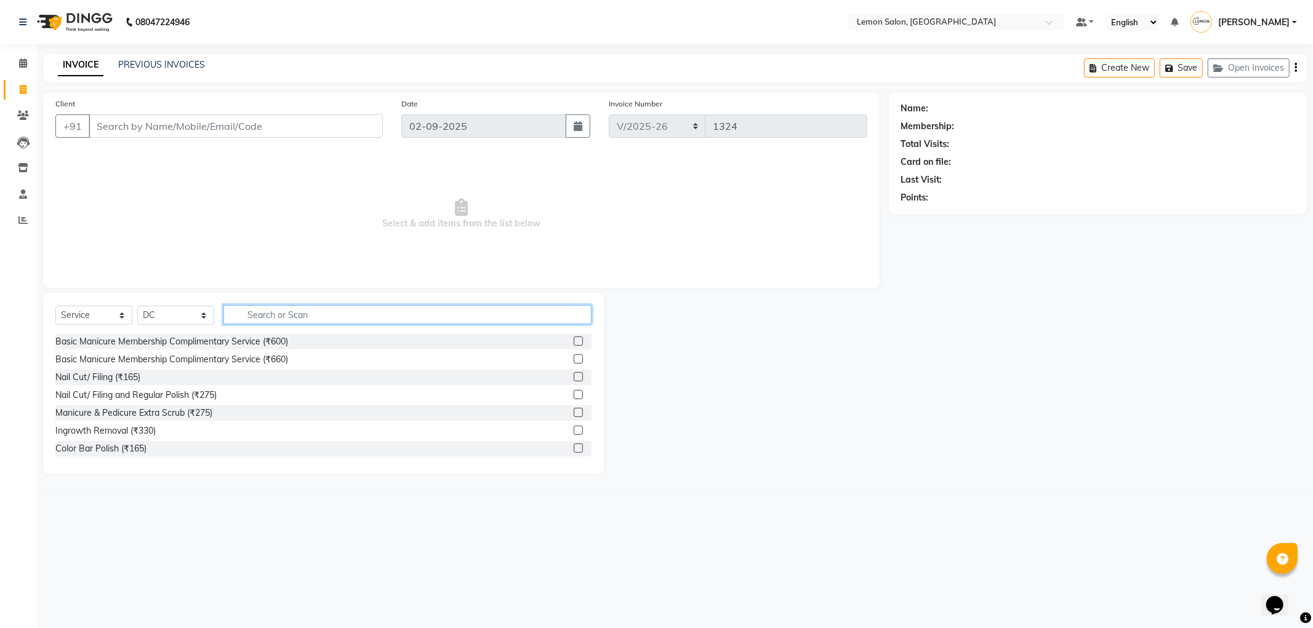
click at [295, 322] on input "text" at bounding box center [407, 314] width 368 height 19
type input "GLOB"
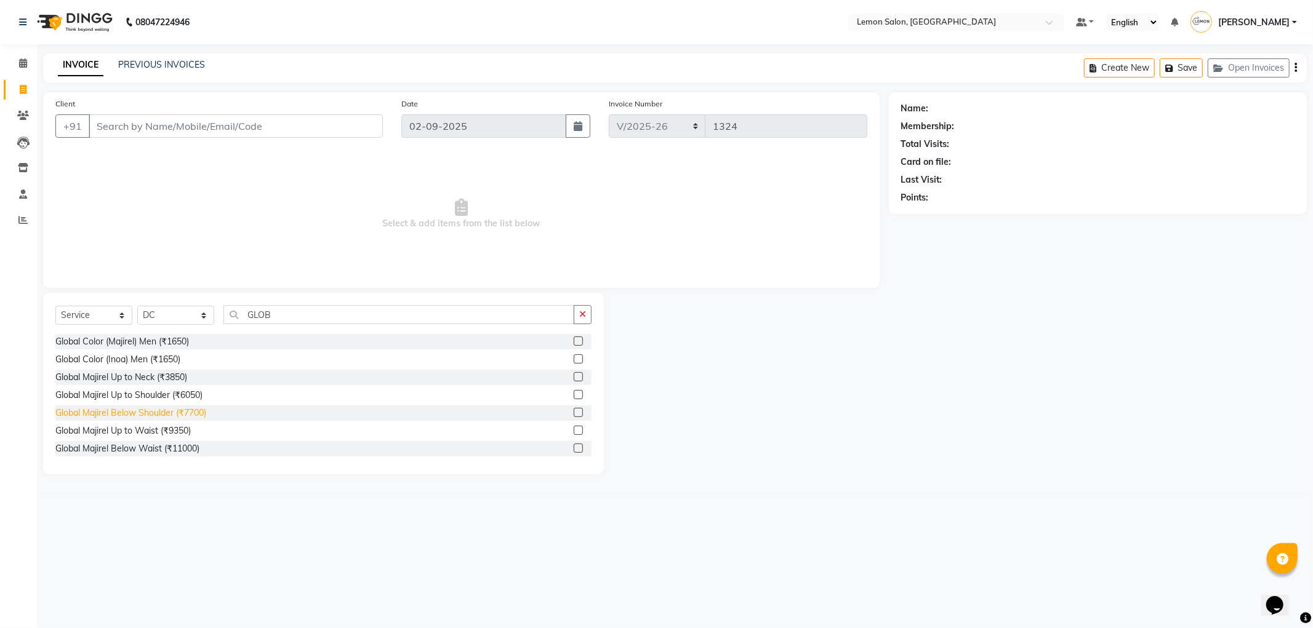
click at [190, 417] on div "Global Majirel Below Shoulder (₹7700)" at bounding box center [130, 413] width 151 height 13
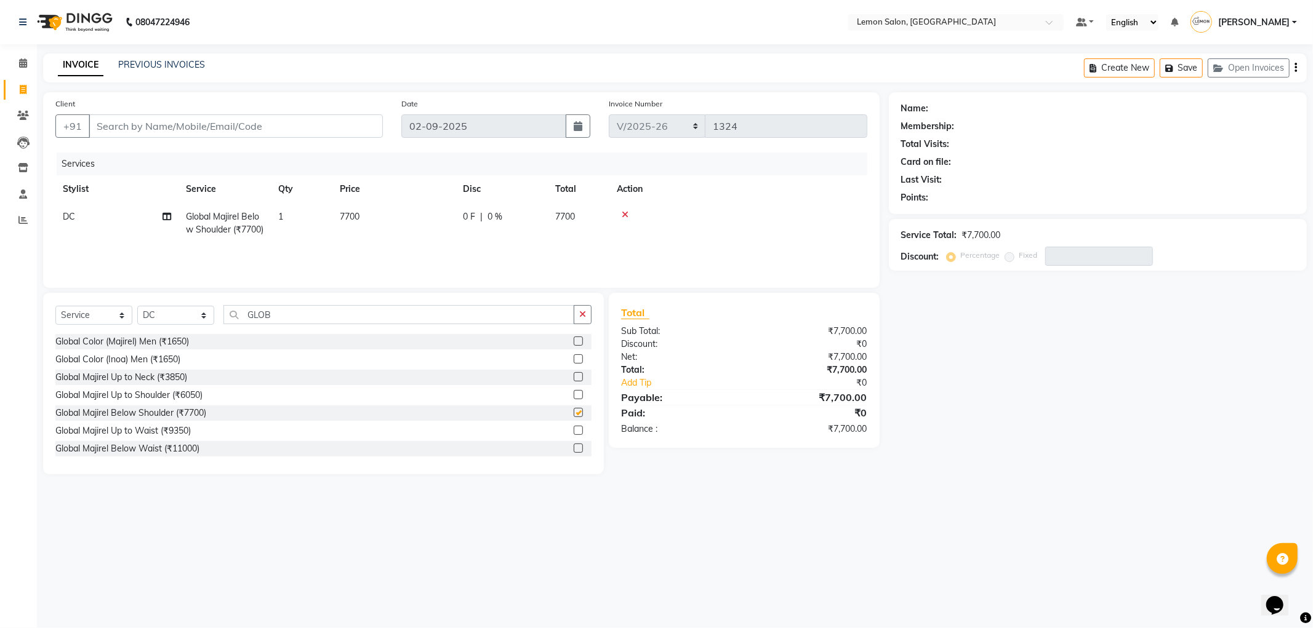
checkbox input "false"
click at [289, 320] on input "GLOB" at bounding box center [398, 314] width 351 height 19
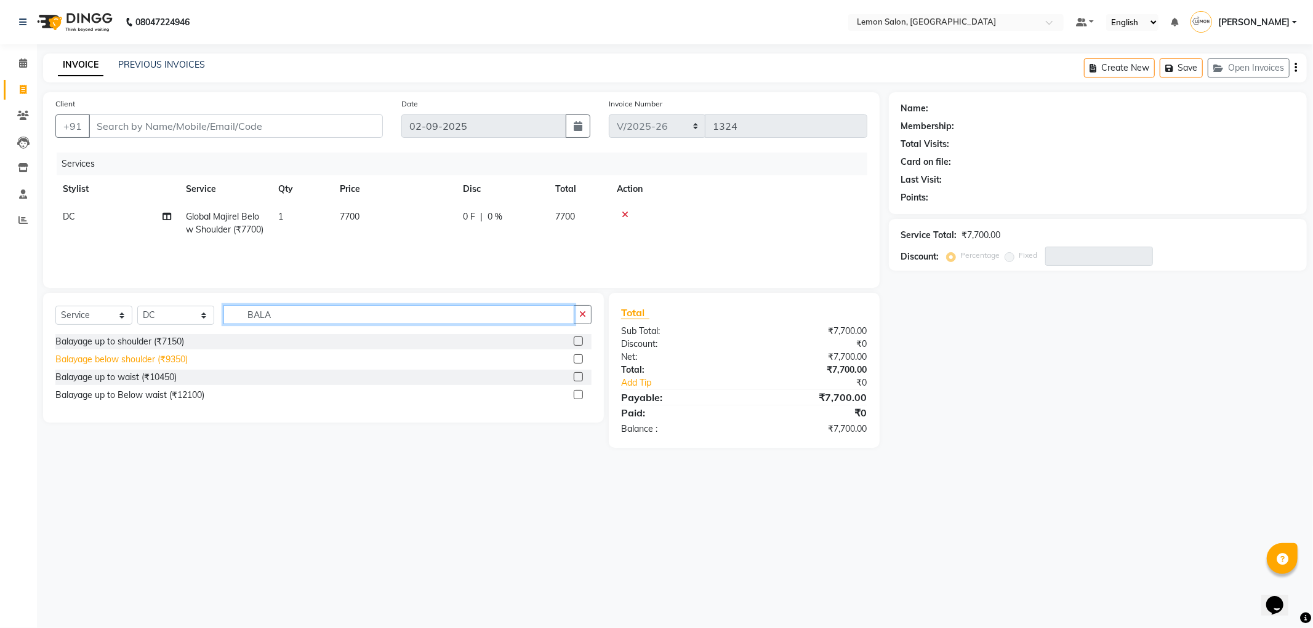
type input "BALA"
click at [186, 358] on div "Balayage below shoulder (₹9350)" at bounding box center [121, 359] width 132 height 13
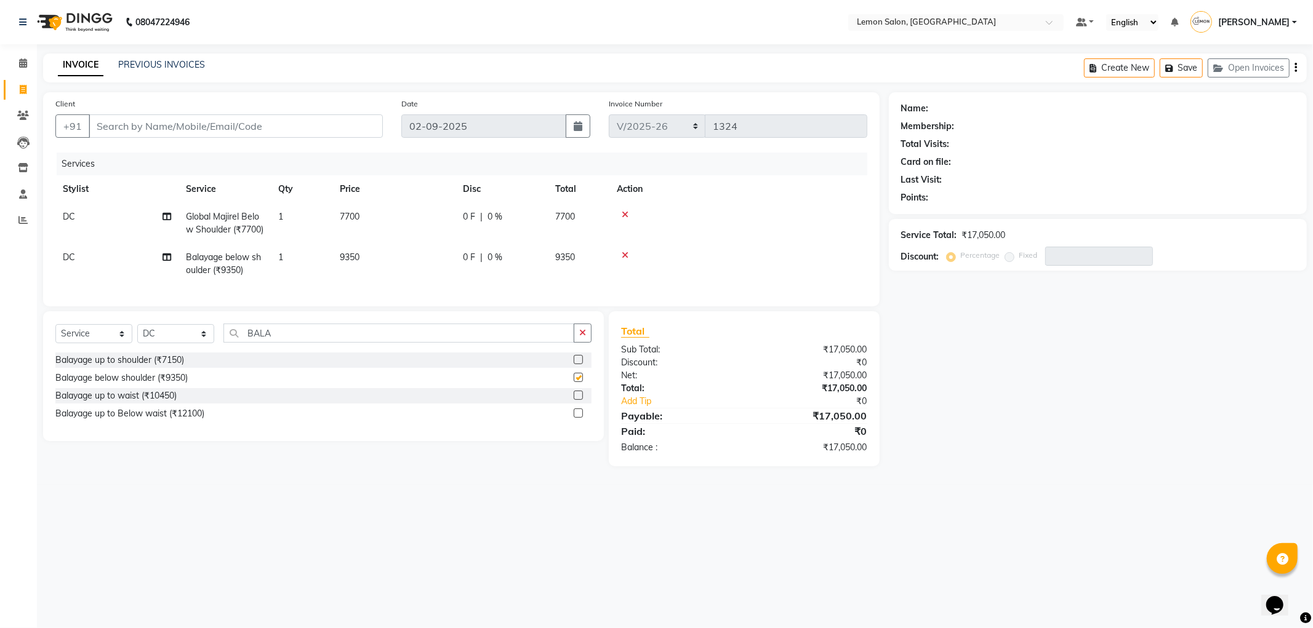
checkbox input "false"
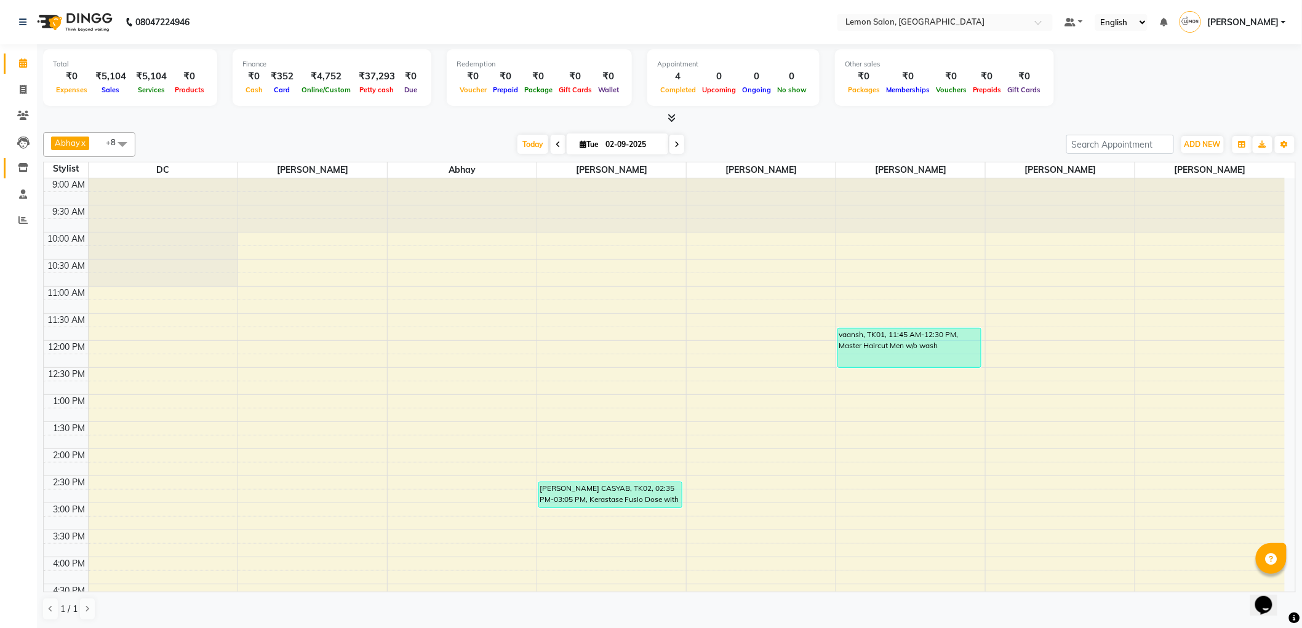
click at [16, 176] on link "Inventory" at bounding box center [19, 168] width 30 height 20
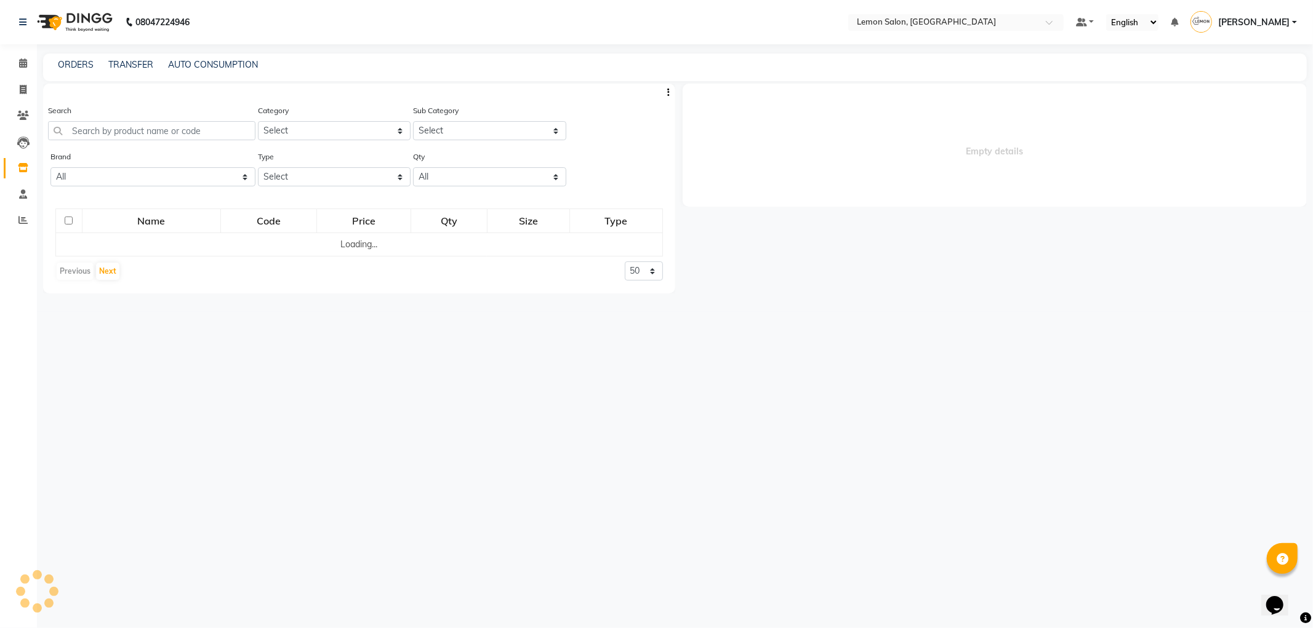
select select
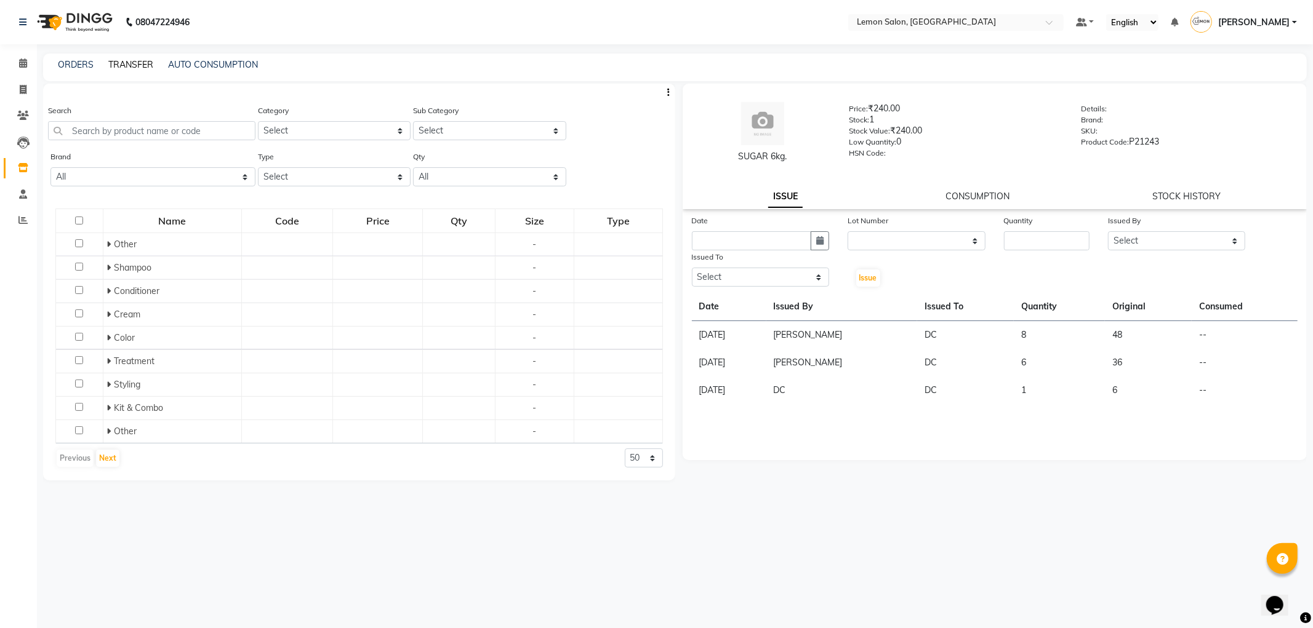
click at [137, 62] on link "TRANSFER" at bounding box center [130, 64] width 45 height 11
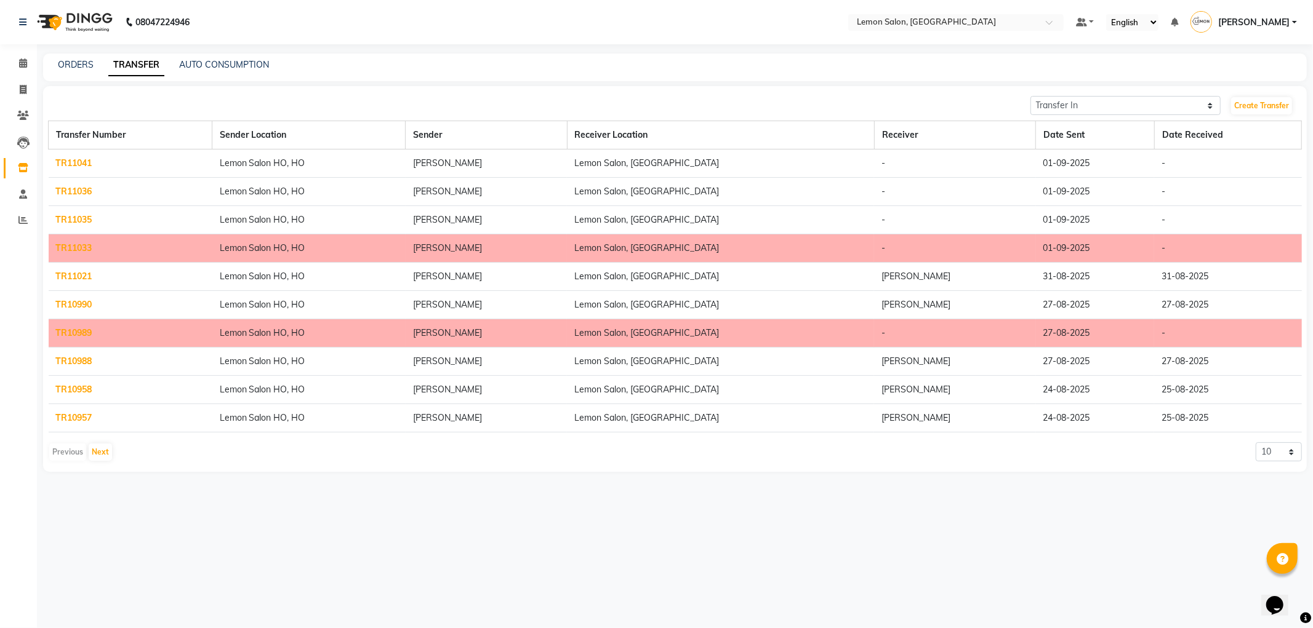
click at [74, 58] on div "ORDERS" at bounding box center [76, 64] width 36 height 13
click at [1091, 103] on select "Transfer In Transfer Out" at bounding box center [1125, 105] width 191 height 19
click at [876, 60] on div "ORDERS TRANSFER AUTO CONSUMPTION" at bounding box center [667, 64] width 1249 height 13
click at [77, 216] on link "TR11035" at bounding box center [74, 219] width 36 height 11
click at [88, 186] on link "TR11036" at bounding box center [74, 191] width 36 height 11
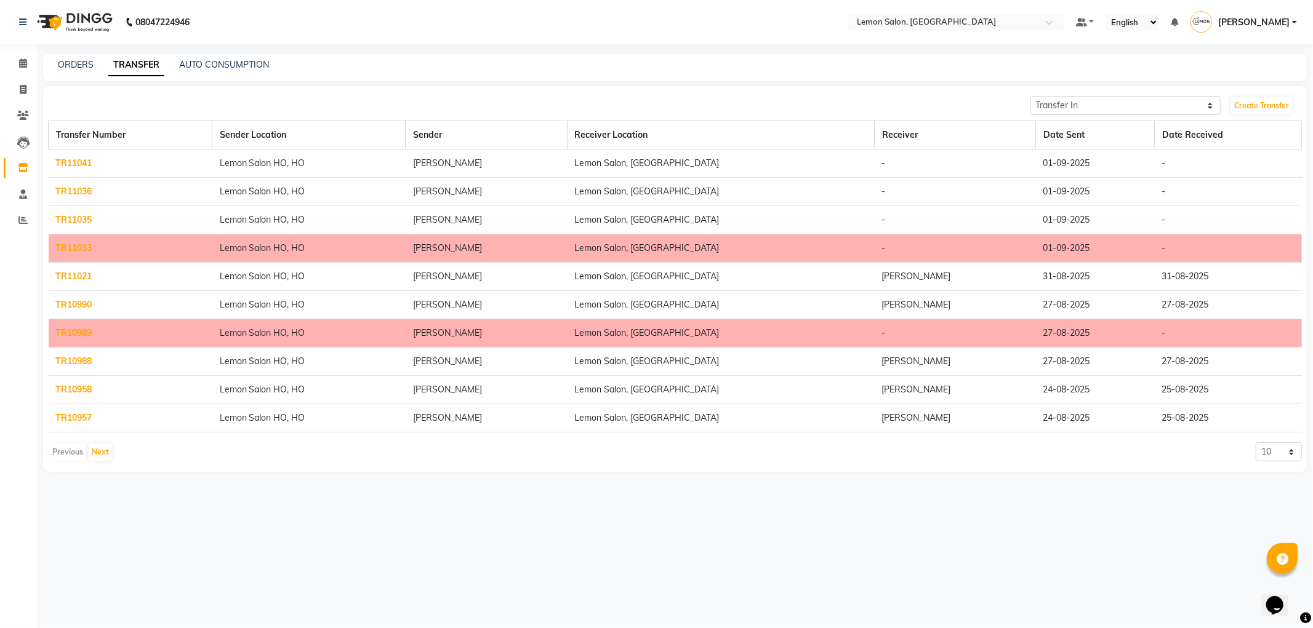
click at [76, 163] on link "TR11041" at bounding box center [74, 163] width 36 height 11
click at [82, 63] on link "ORDERS" at bounding box center [76, 64] width 36 height 11
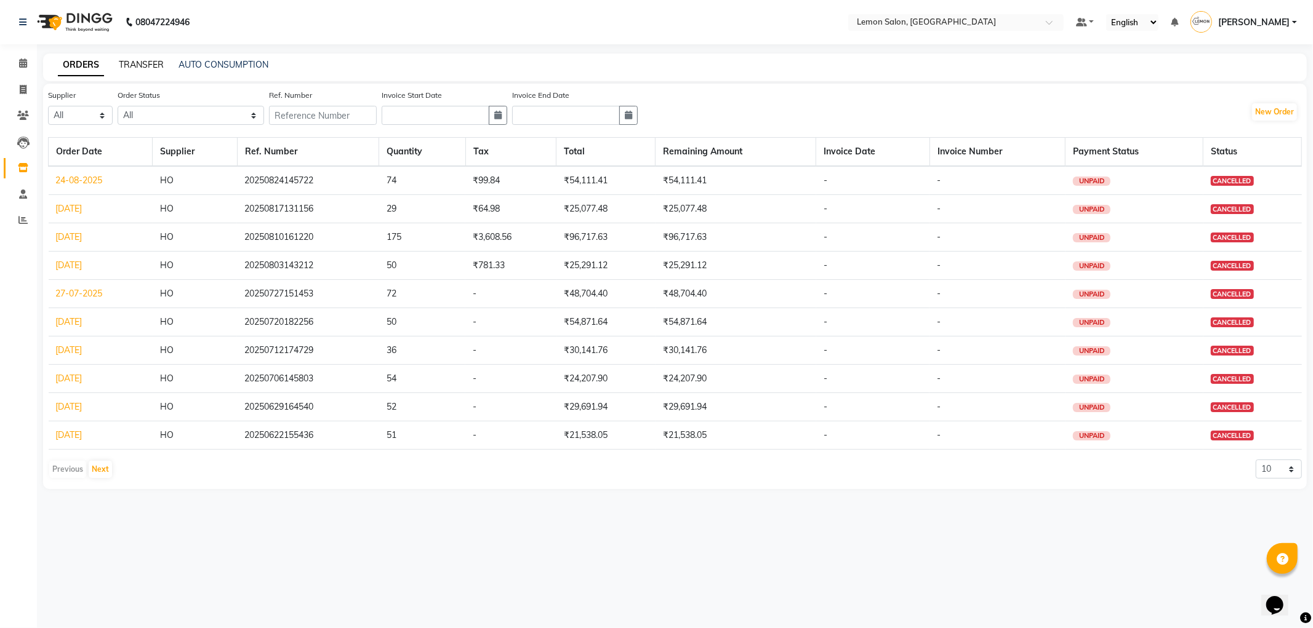
click at [140, 69] on link "TRANSFER" at bounding box center [141, 64] width 45 height 11
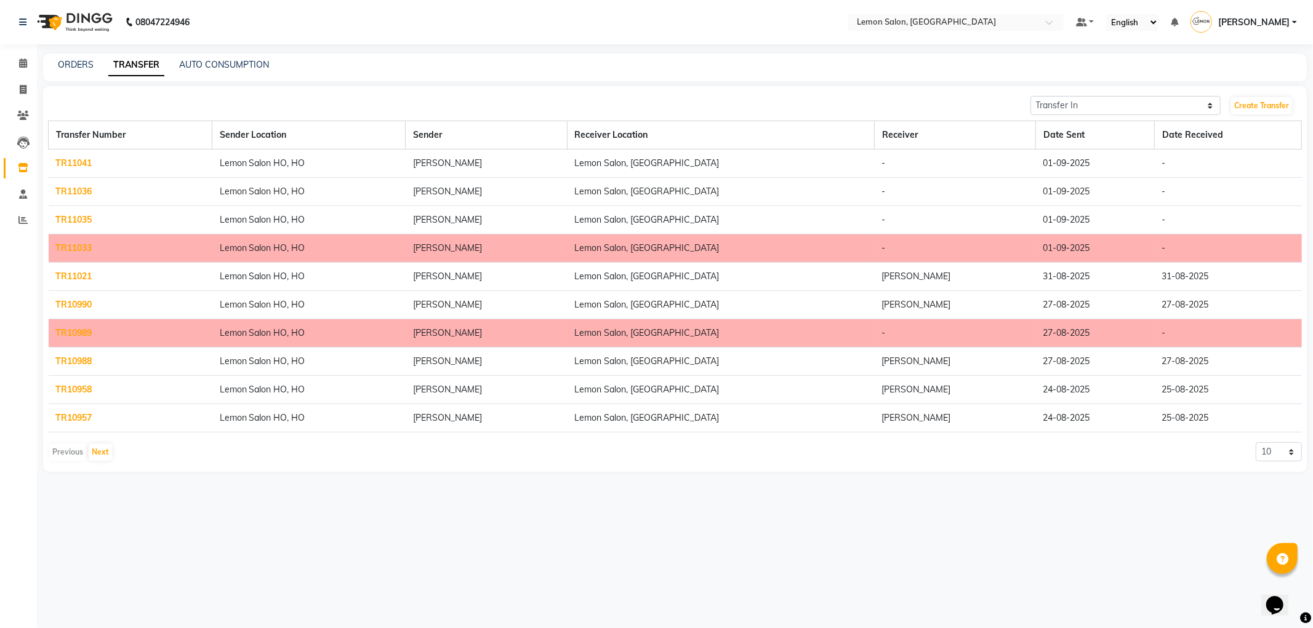
click at [83, 165] on link "TR11041" at bounding box center [74, 163] width 36 height 11
click at [76, 188] on link "TR11036" at bounding box center [74, 191] width 36 height 11
click at [90, 214] on link "TR11035" at bounding box center [74, 219] width 36 height 11
click at [20, 63] on icon at bounding box center [23, 62] width 8 height 9
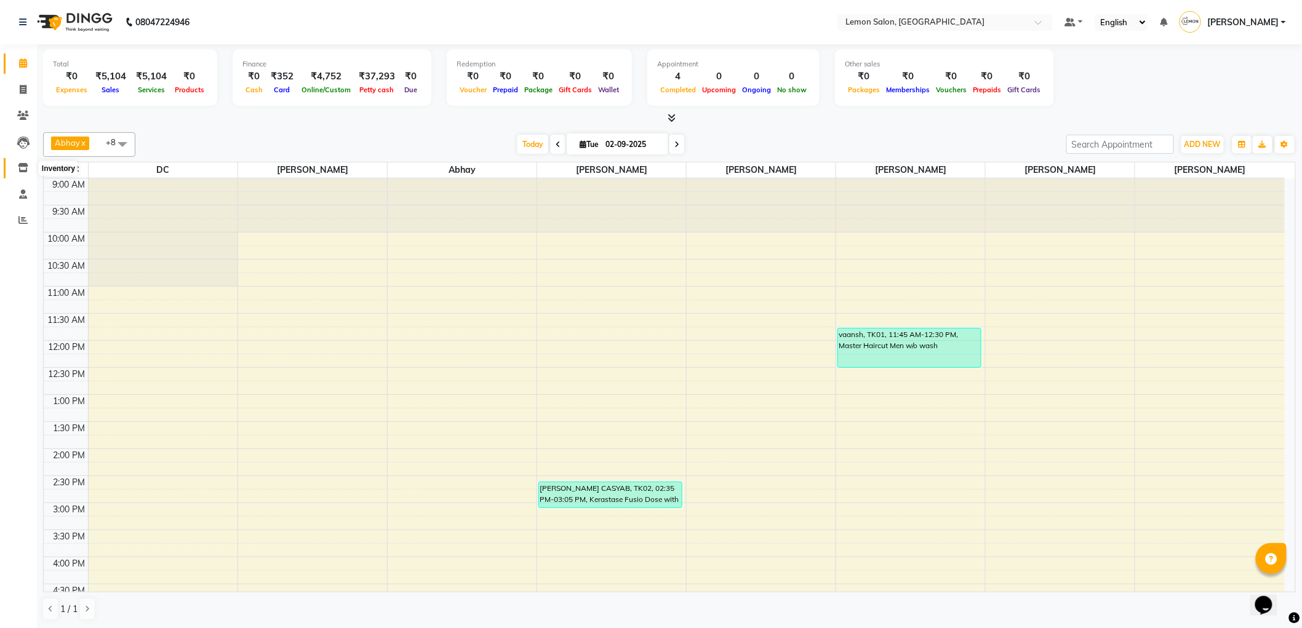
click at [19, 164] on icon at bounding box center [23, 167] width 10 height 9
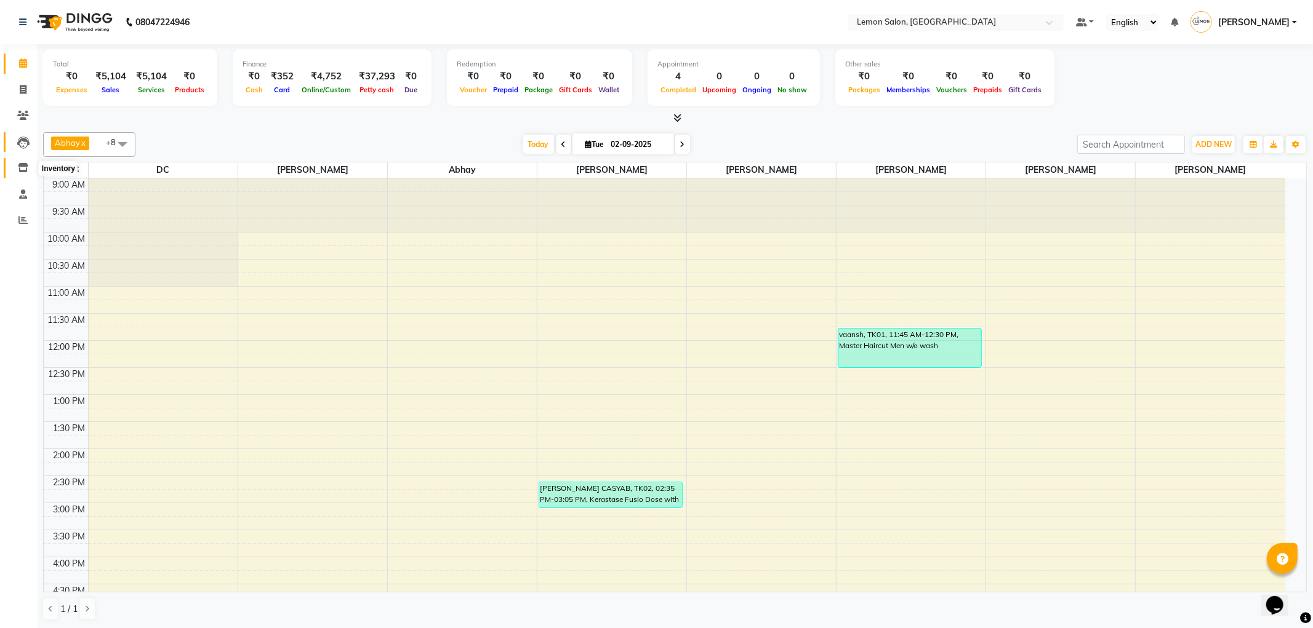
select select
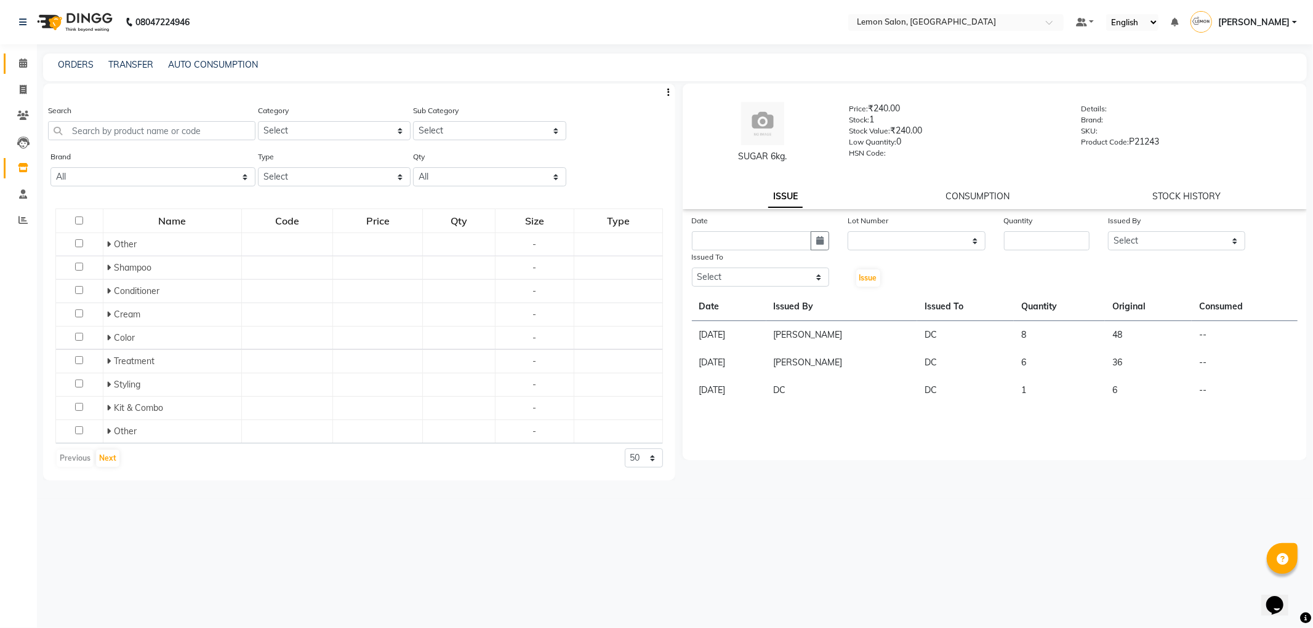
click at [21, 66] on icon at bounding box center [23, 62] width 8 height 9
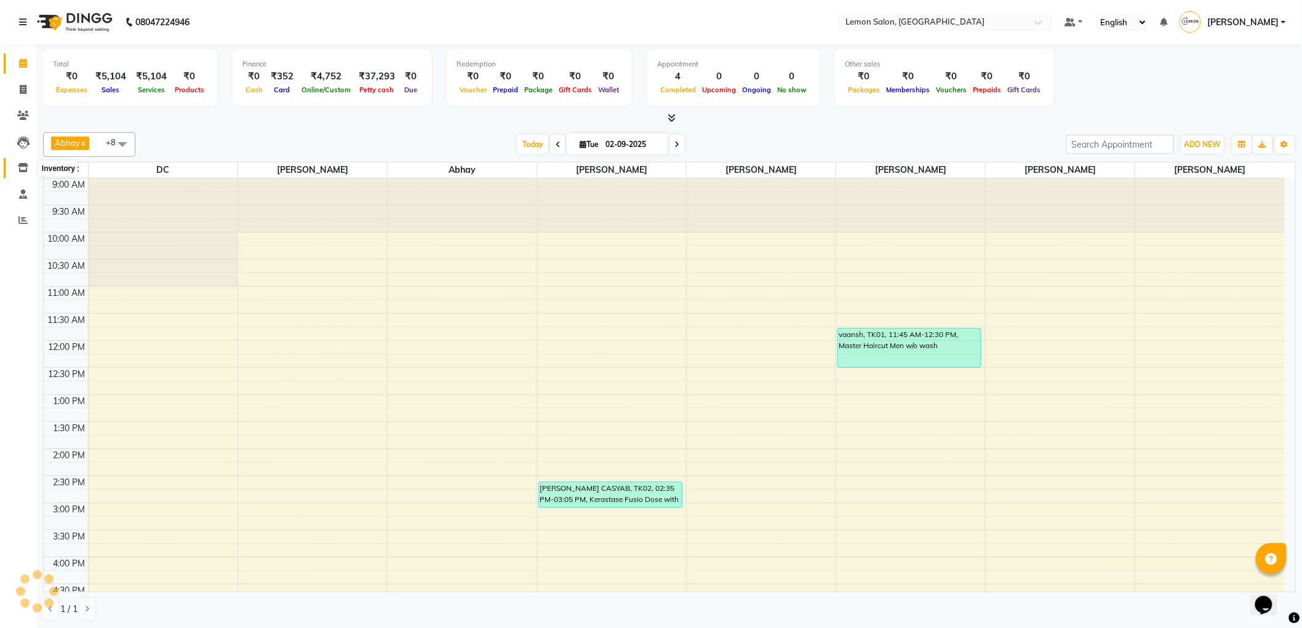
click at [22, 162] on span at bounding box center [23, 168] width 22 height 14
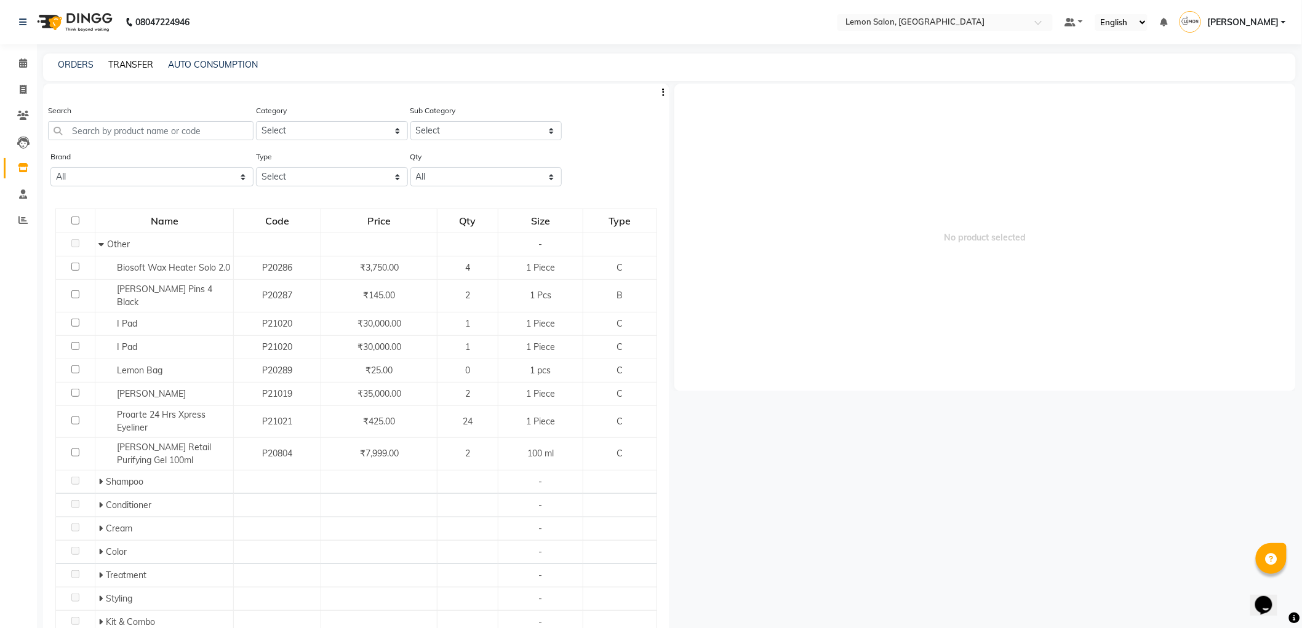
click at [134, 64] on link "TRANSFER" at bounding box center [130, 64] width 45 height 11
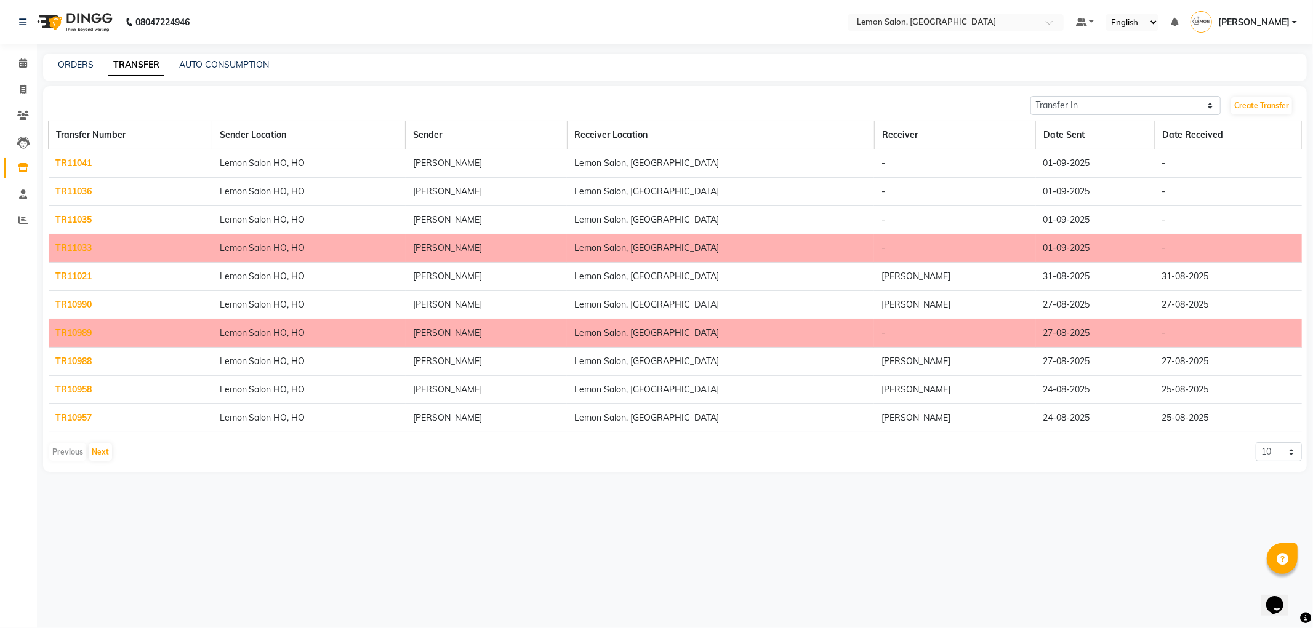
click at [82, 218] on link "TR11035" at bounding box center [74, 219] width 36 height 11
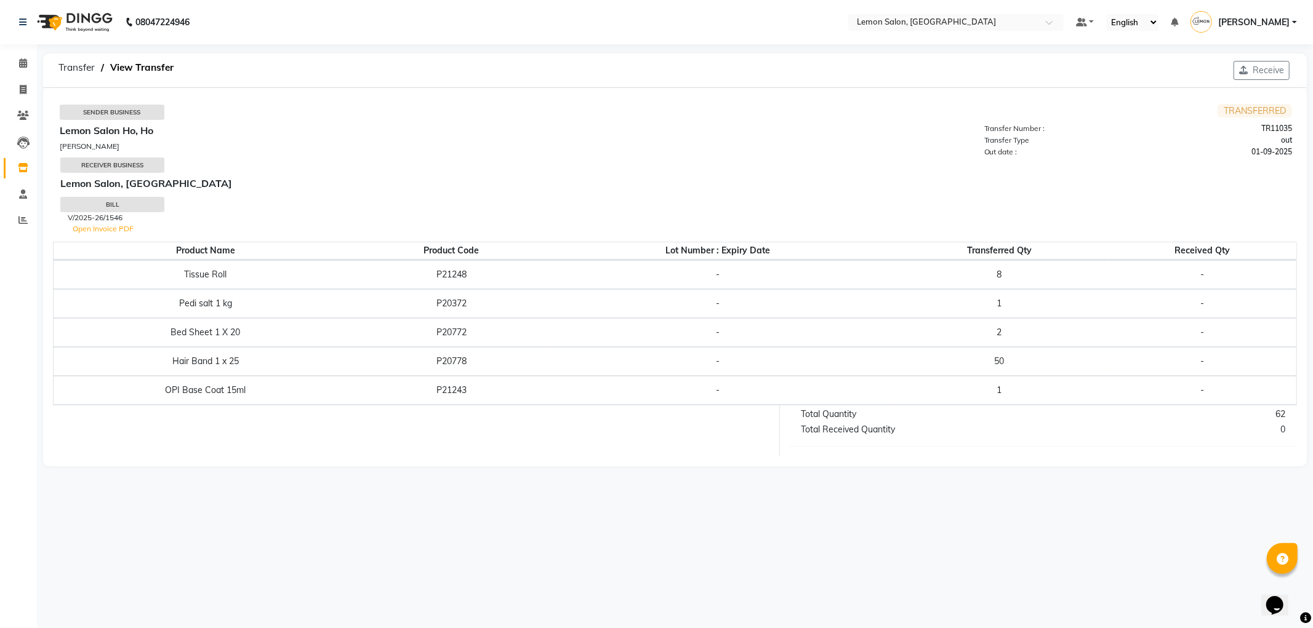
click at [1245, 58] on div "Receive" at bounding box center [1261, 71] width 71 height 34
click at [1246, 66] on icon "button" at bounding box center [1246, 70] width 14 height 9
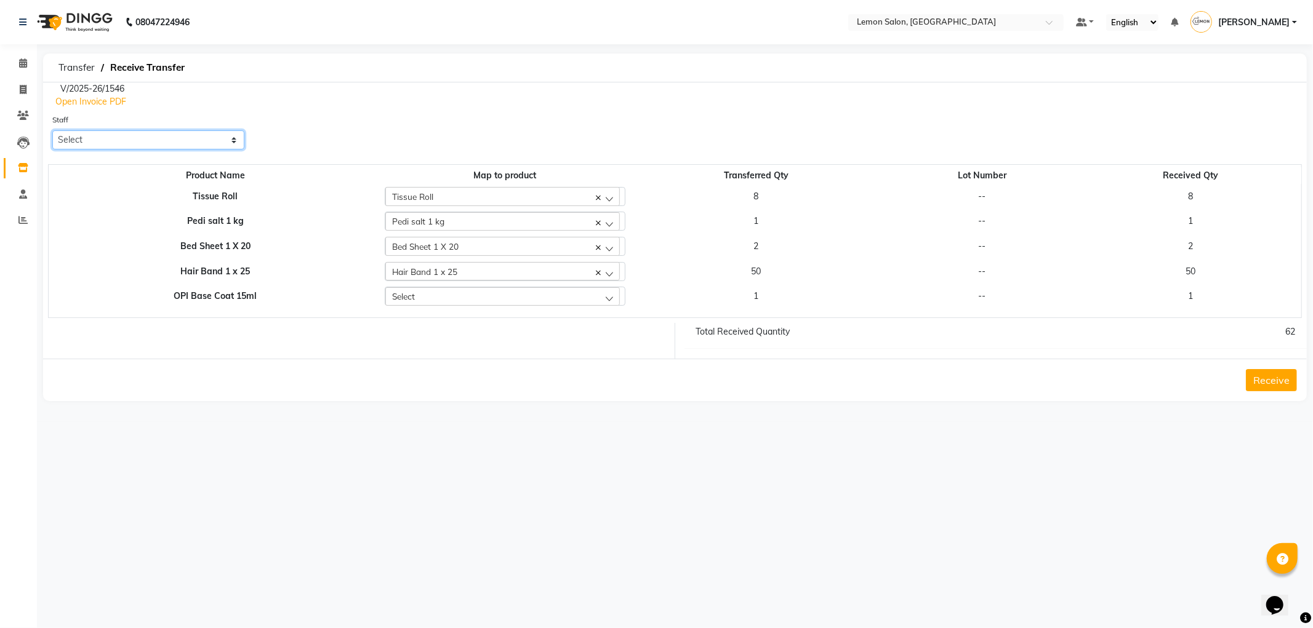
click at [180, 138] on select "Select Abhay Aminul Asif Shaikh Ayesha Roundhal DC Ganesh Motewad Jenny Shah Ji…" at bounding box center [148, 139] width 192 height 19
select select "44675"
click at [52, 130] on select "Select Abhay Aminul Asif Shaikh Ayesha Roundhal DC Ganesh Motewad Jenny Shah Ji…" at bounding box center [148, 139] width 192 height 19
click at [1269, 383] on button "Receive" at bounding box center [1271, 380] width 51 height 22
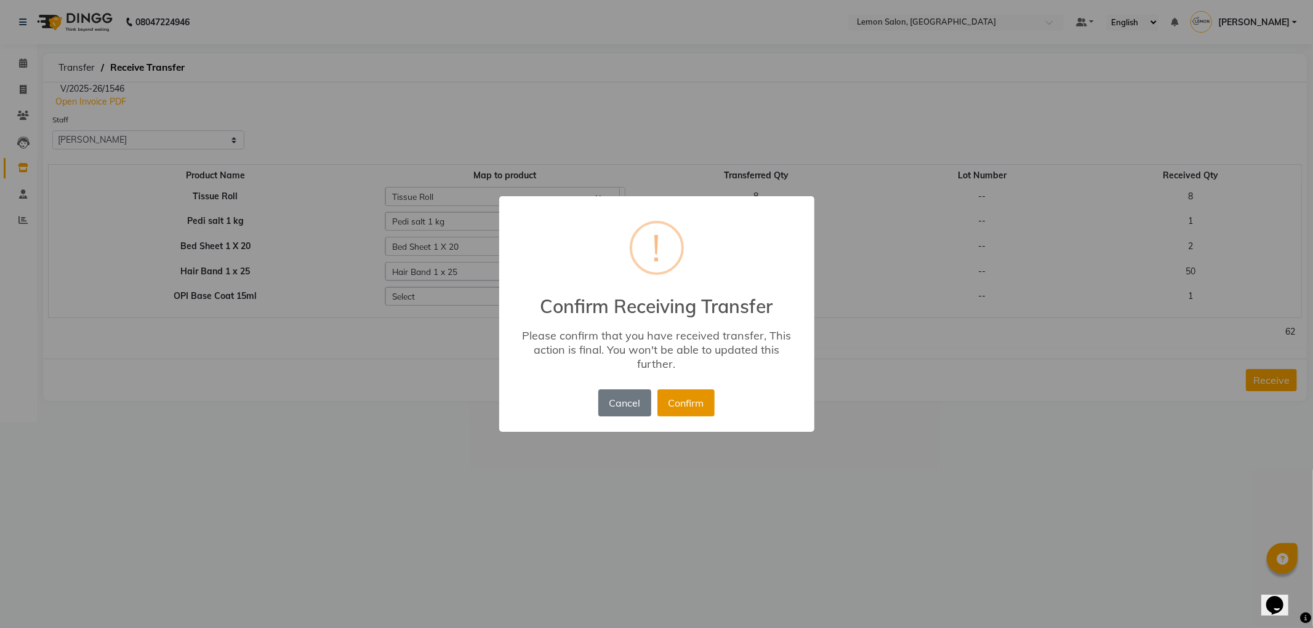
click at [681, 398] on button "Confirm" at bounding box center [685, 403] width 57 height 27
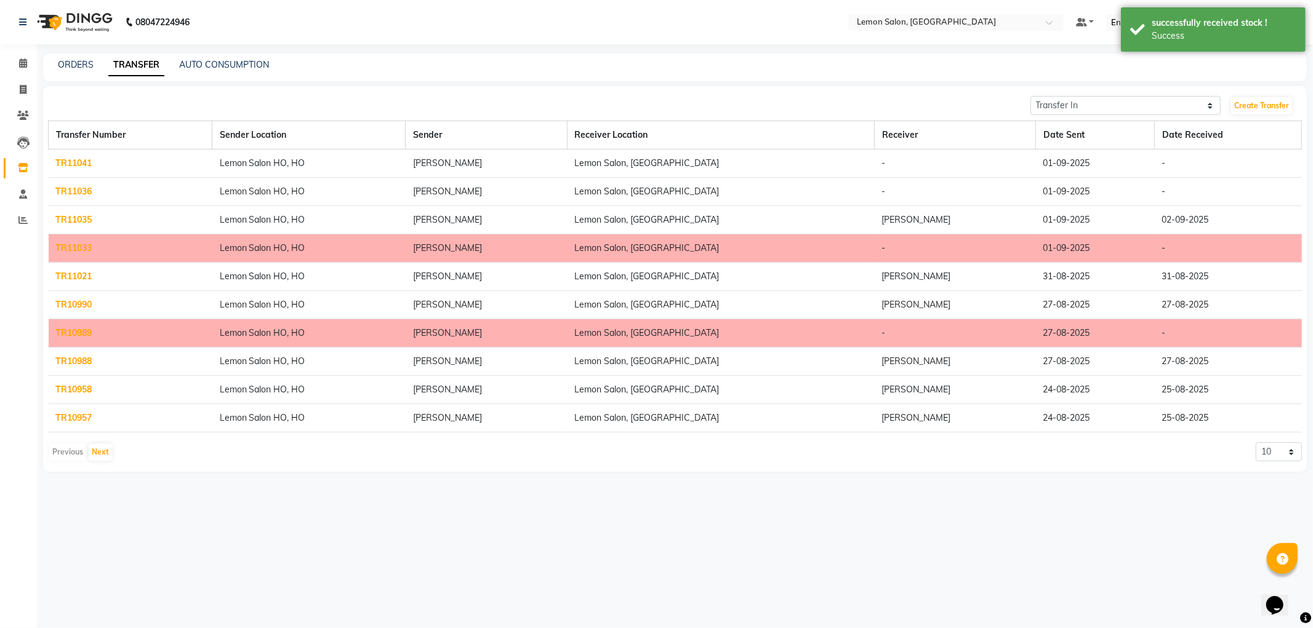
click at [93, 190] on td "TR11036" at bounding box center [131, 192] width 164 height 28
click at [80, 191] on link "TR11036" at bounding box center [74, 191] width 36 height 11
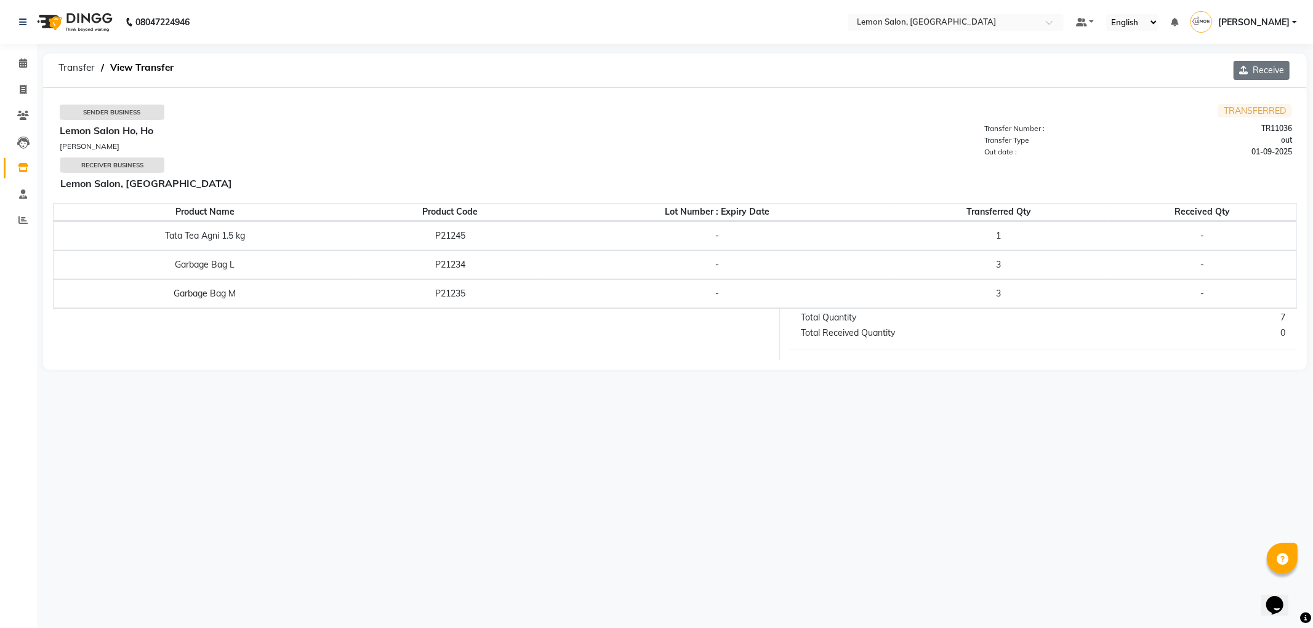
click at [1246, 71] on icon "button" at bounding box center [1246, 70] width 14 height 9
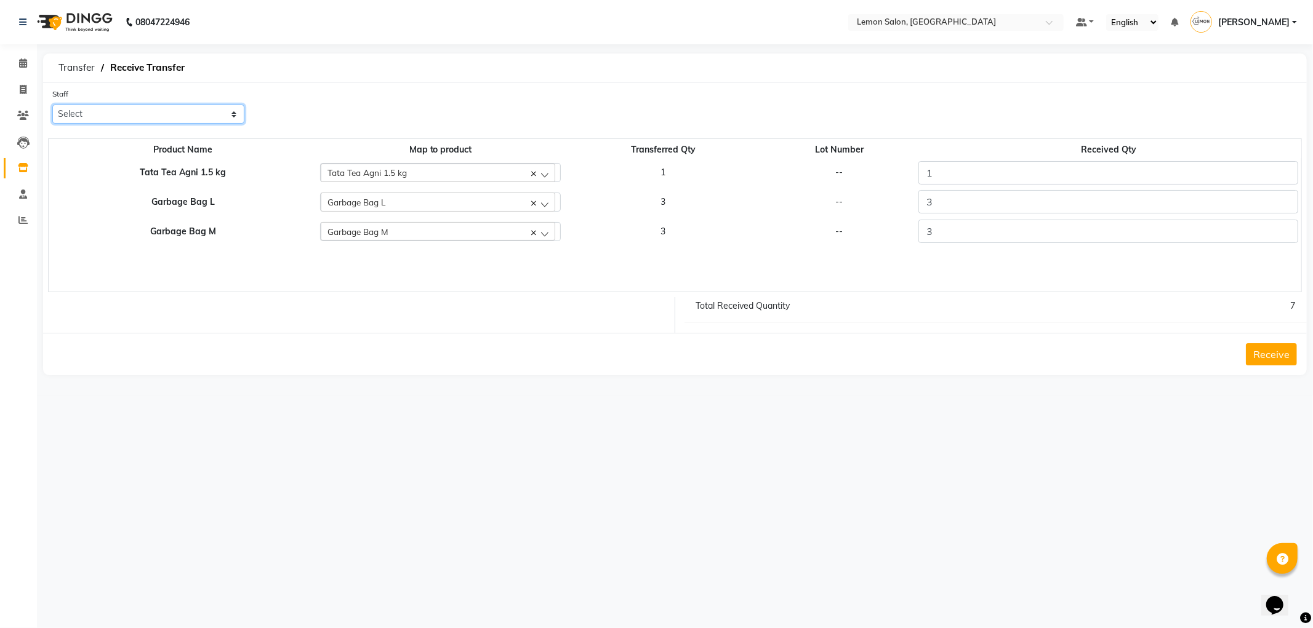
click at [186, 114] on select "Select Abhay Aminul Asif Shaikh Ayesha Roundhal DC Ganesh Motewad Jenny Shah Ji…" at bounding box center [148, 114] width 192 height 19
select select "44675"
click at [52, 105] on select "Select Abhay Aminul Asif Shaikh Ayesha Roundhal DC Ganesh Motewad Jenny Shah Ji…" at bounding box center [148, 114] width 192 height 19
click at [1272, 350] on button "Receive" at bounding box center [1271, 354] width 51 height 22
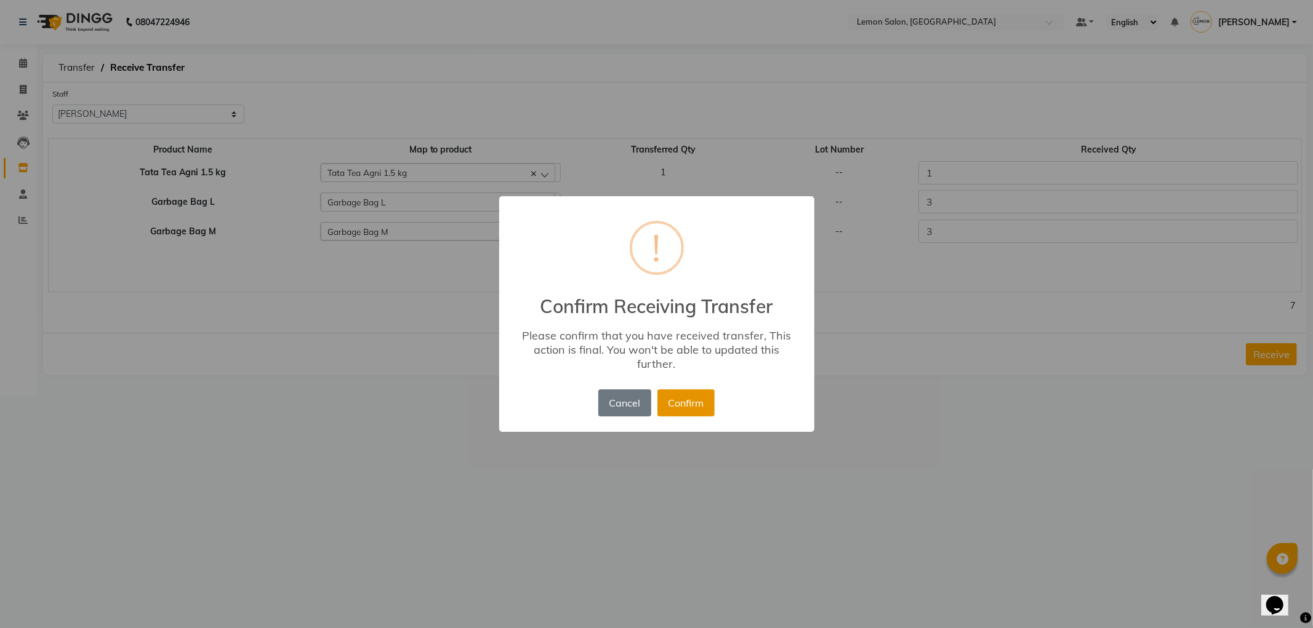
click at [681, 398] on button "Confirm" at bounding box center [685, 403] width 57 height 27
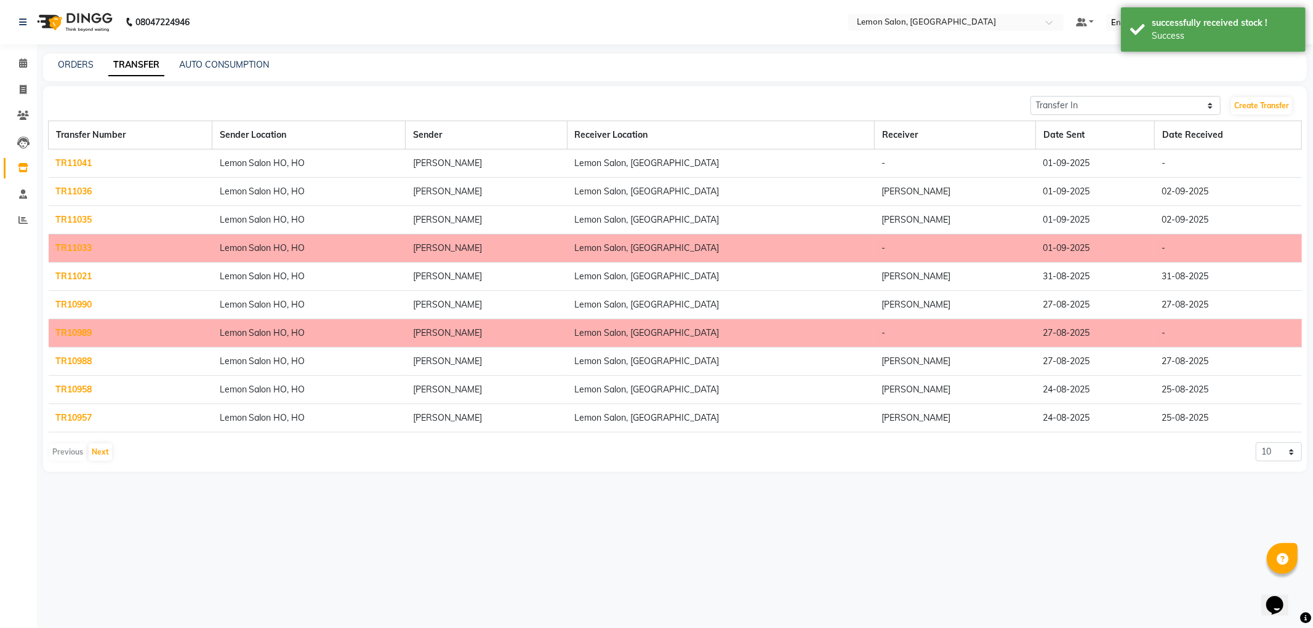
click at [87, 163] on link "TR11041" at bounding box center [74, 163] width 36 height 11
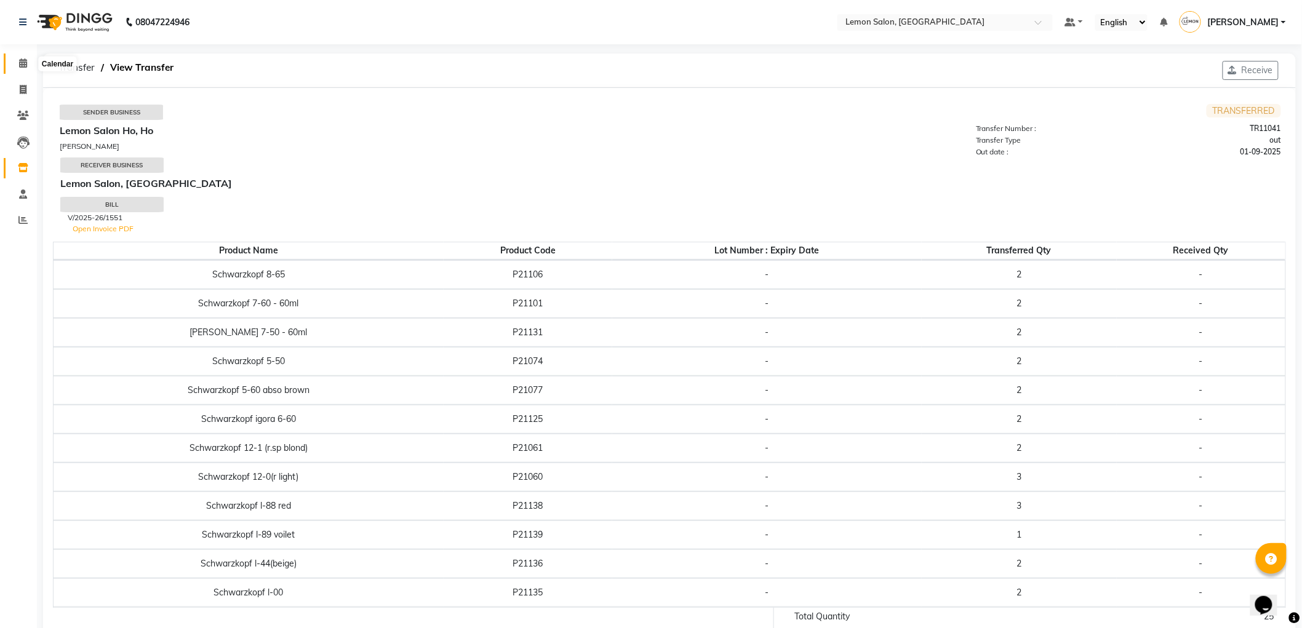
click at [13, 58] on span at bounding box center [23, 64] width 22 height 14
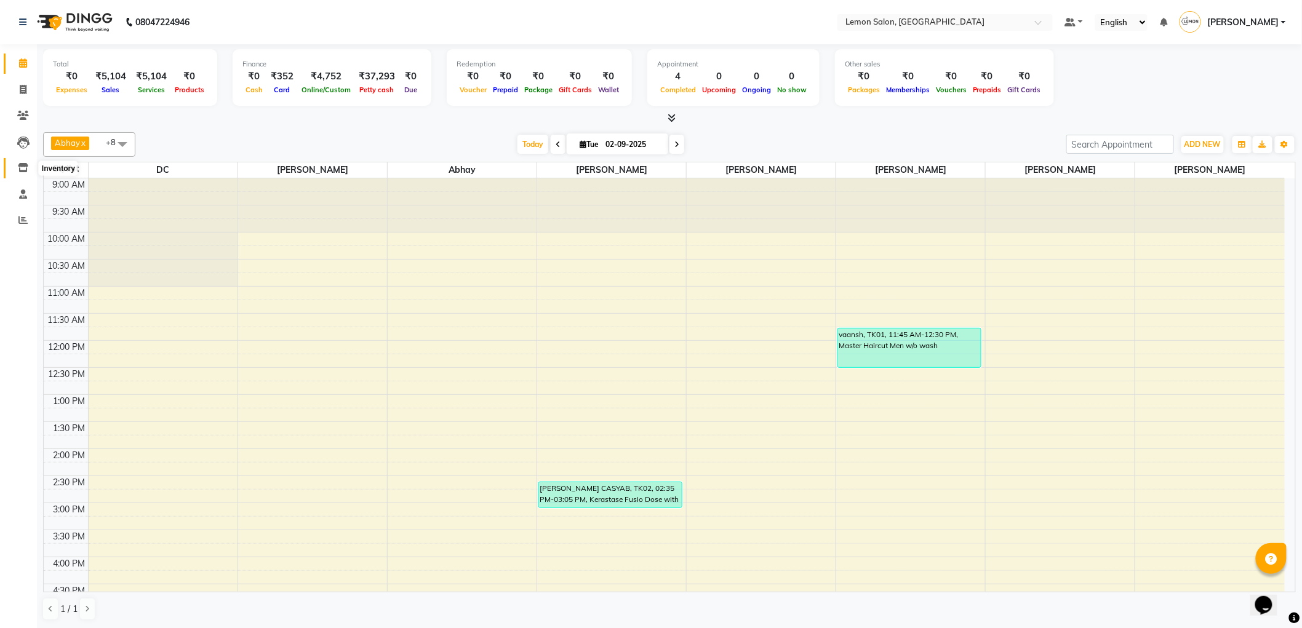
click at [25, 163] on icon at bounding box center [23, 167] width 10 height 9
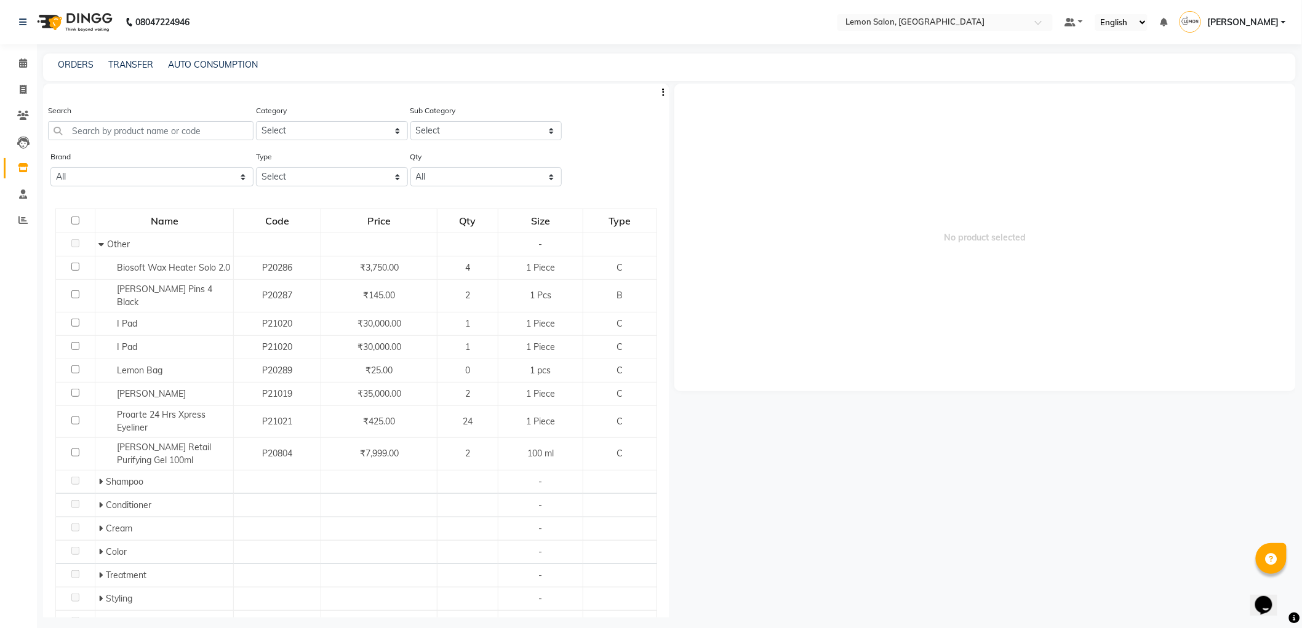
click at [140, 58] on div "TRANSFER" at bounding box center [130, 64] width 45 height 13
click at [135, 63] on link "TRANSFER" at bounding box center [130, 64] width 45 height 11
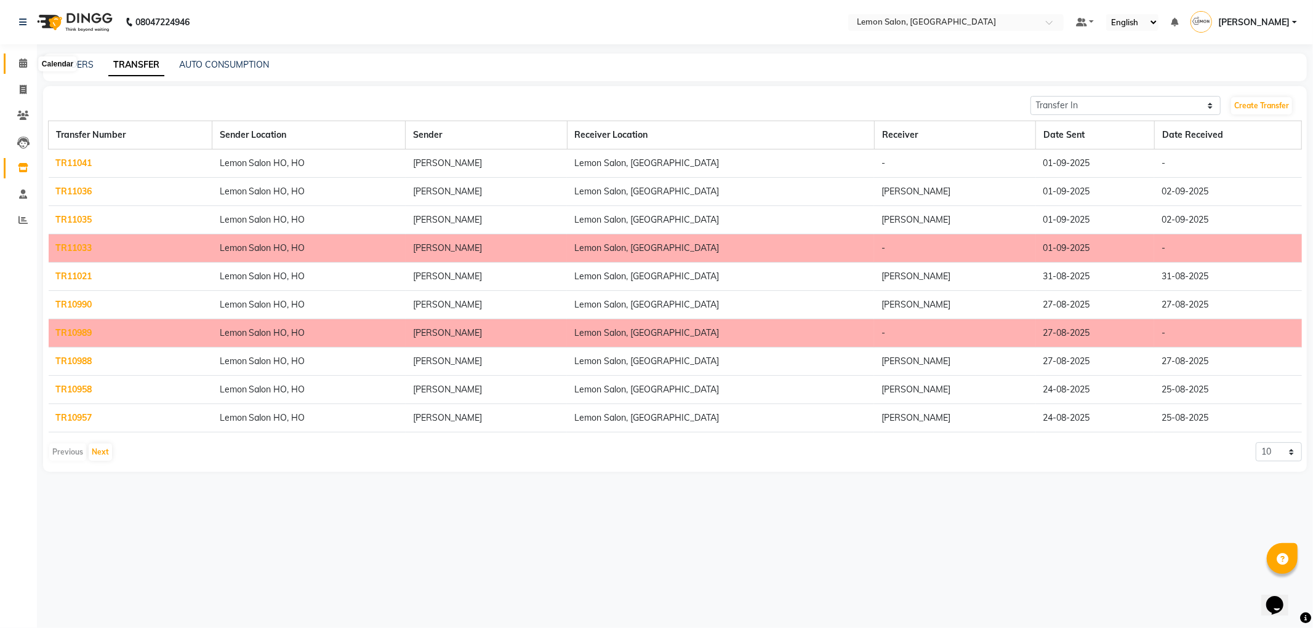
click at [22, 64] on icon at bounding box center [23, 62] width 8 height 9
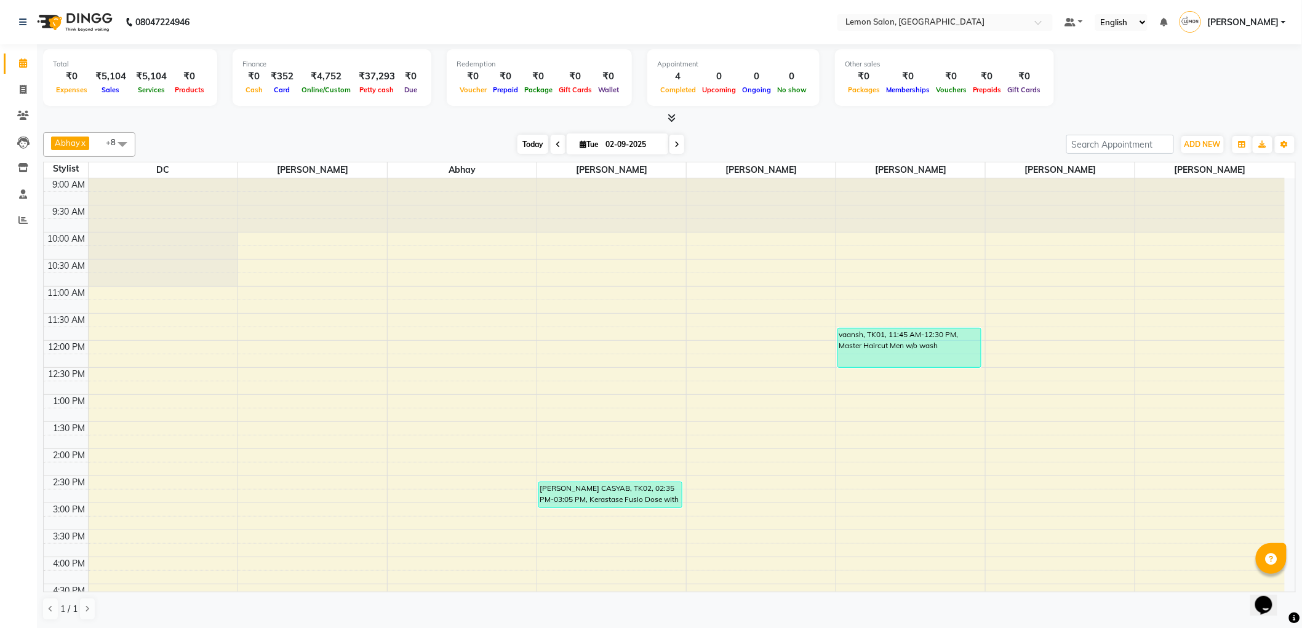
click at [525, 137] on span "Today" at bounding box center [533, 144] width 31 height 19
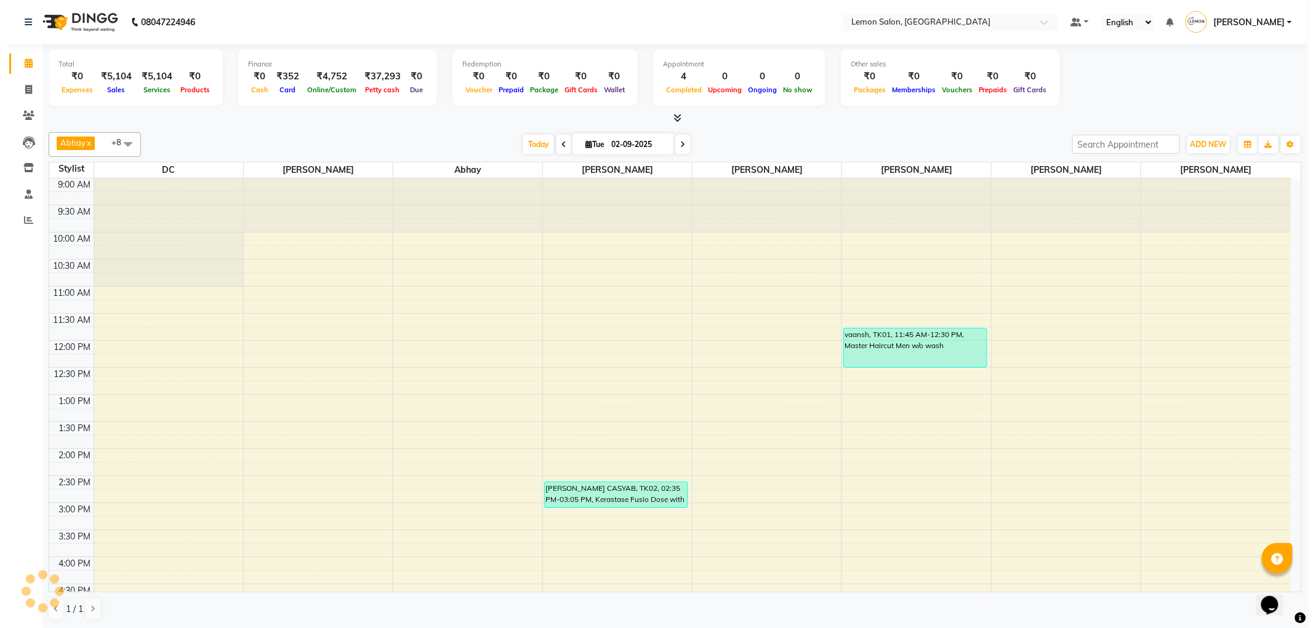
scroll to position [347, 0]
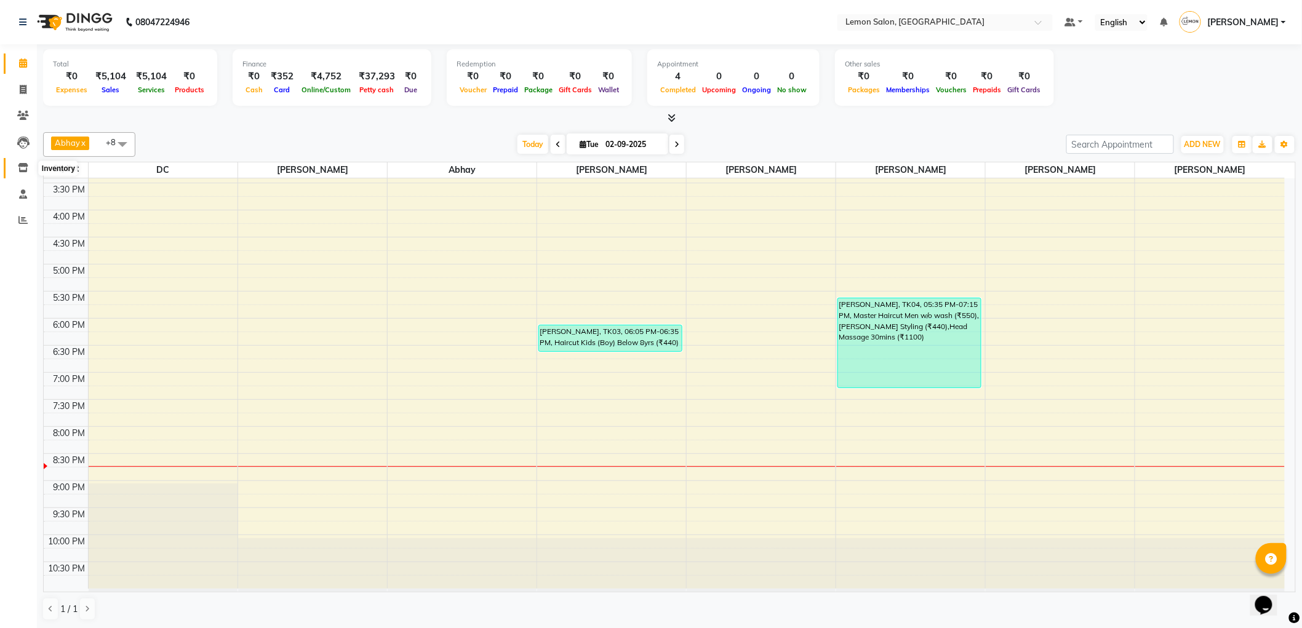
click at [31, 172] on span at bounding box center [23, 168] width 22 height 14
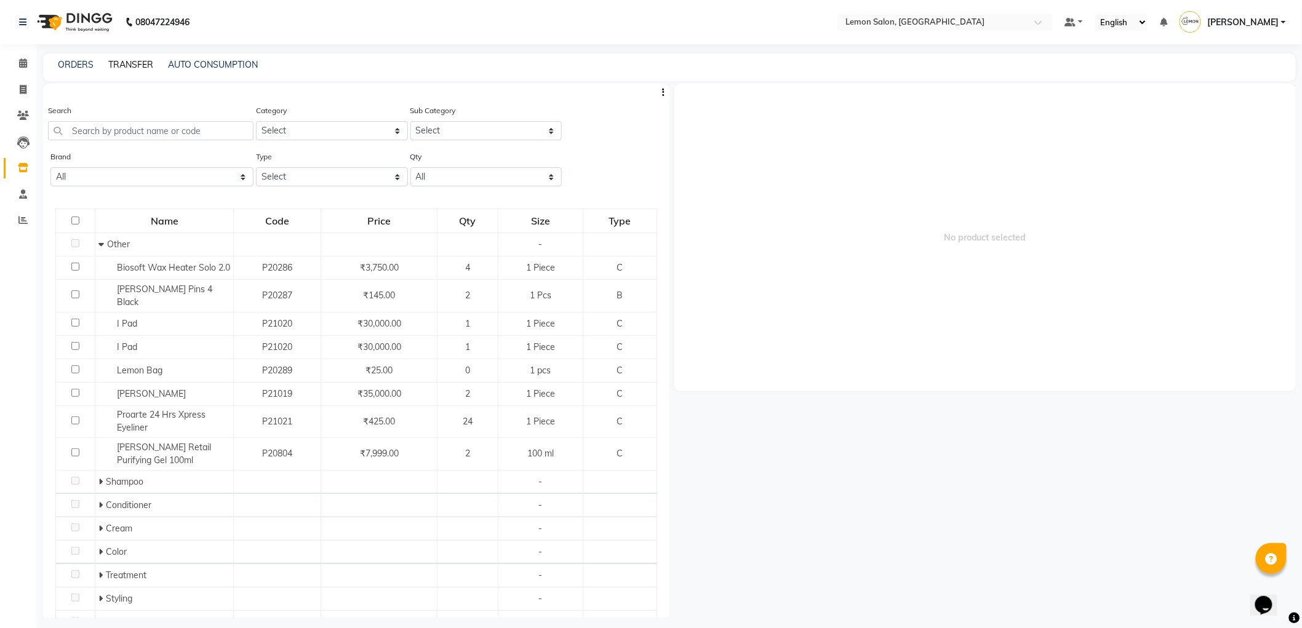
click at [125, 65] on link "TRANSFER" at bounding box center [130, 64] width 45 height 11
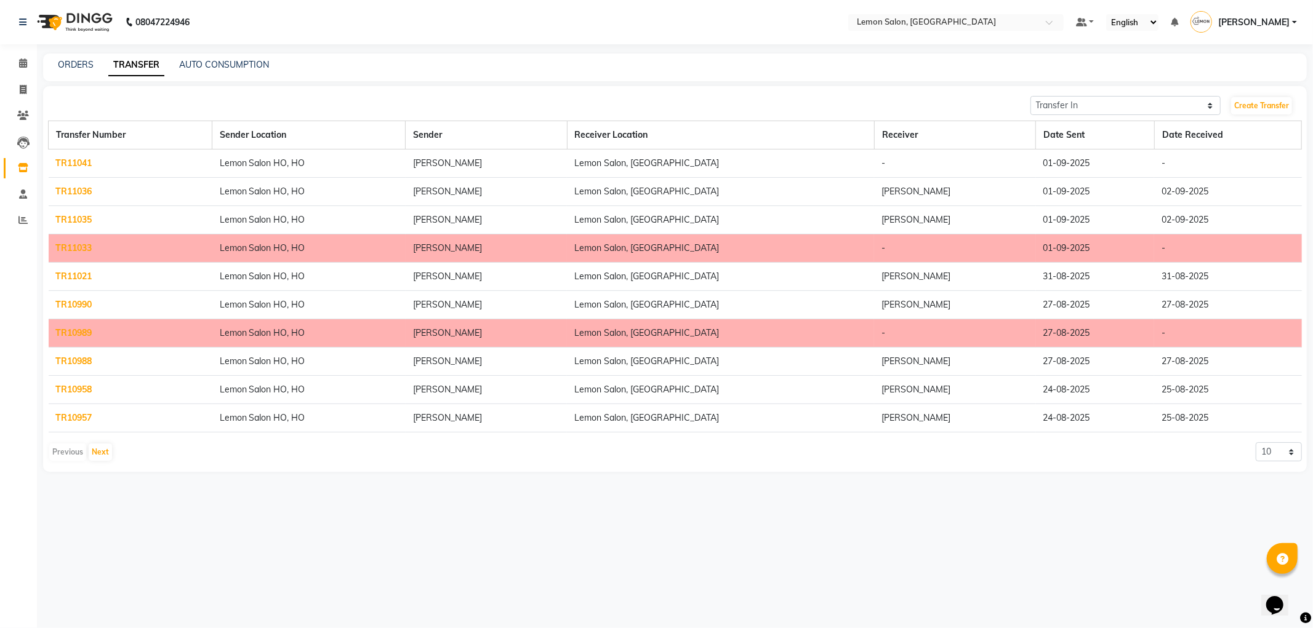
click at [84, 331] on link "TR10989" at bounding box center [74, 332] width 36 height 11
click at [1080, 102] on select "Transfer In Transfer Out" at bounding box center [1125, 105] width 191 height 19
click at [1030, 96] on select "Transfer In Transfer Out" at bounding box center [1125, 105] width 191 height 19
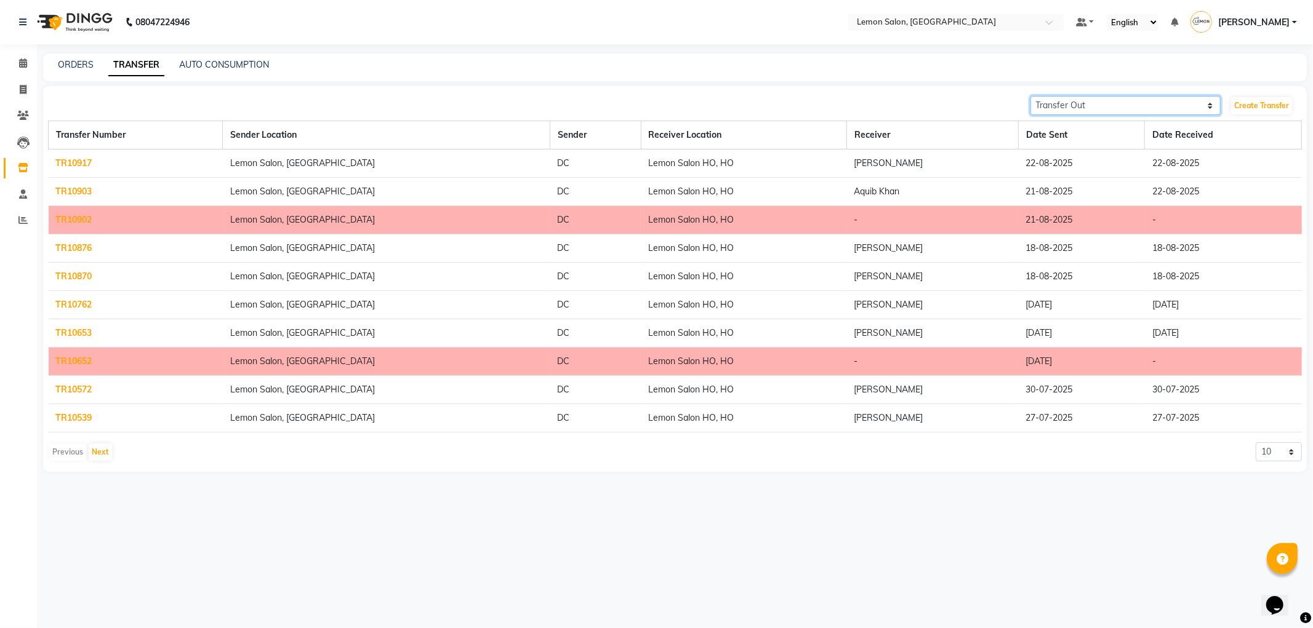
click at [1087, 103] on select "Transfer In Transfer Out" at bounding box center [1125, 105] width 191 height 19
select select "receiving"
click at [1030, 96] on select "Transfer In Transfer Out" at bounding box center [1125, 105] width 191 height 19
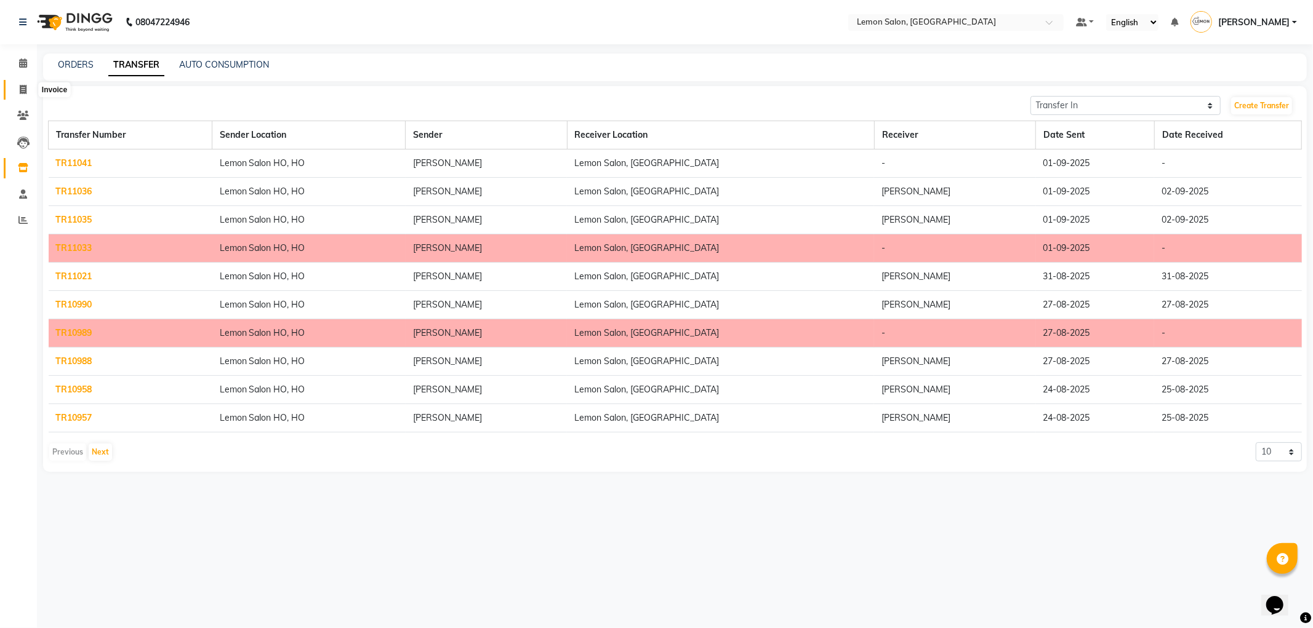
click at [20, 95] on span at bounding box center [23, 90] width 22 height 14
select select "561"
select select "service"
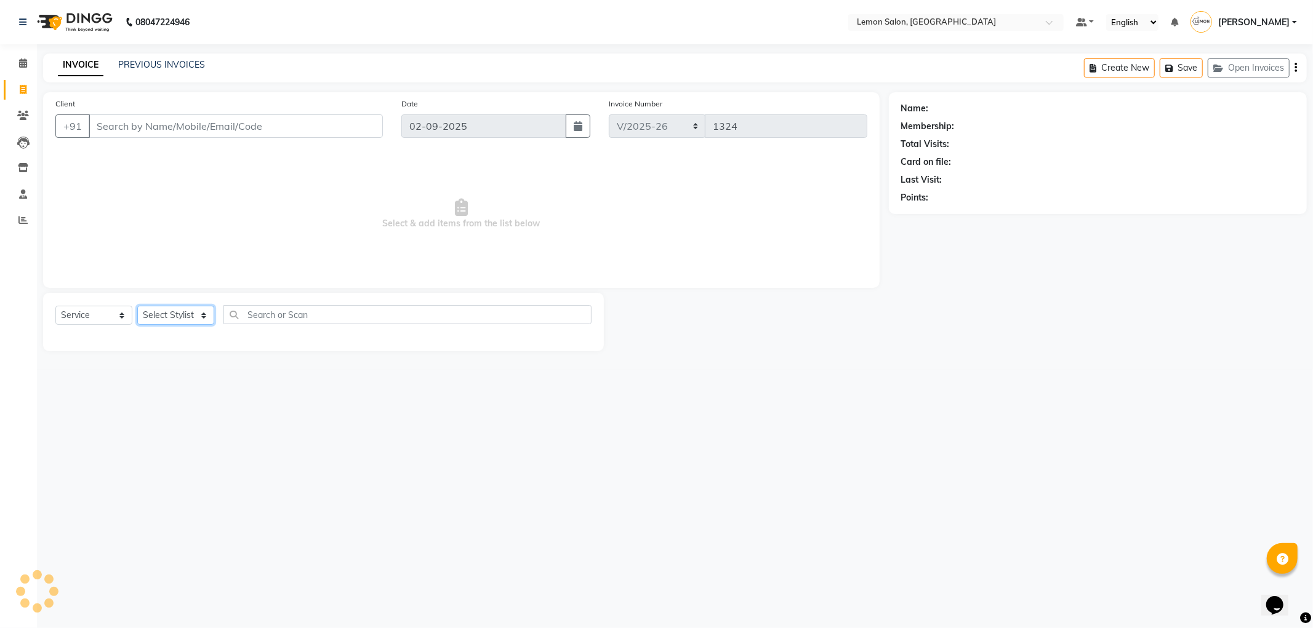
click at [161, 311] on select "Select Stylist" at bounding box center [175, 315] width 77 height 19
select select "60402"
click at [137, 307] on select "Select Stylist [PERSON_NAME] [PERSON_NAME] [PERSON_NAME] DC [PERSON_NAME] [PERS…" at bounding box center [175, 315] width 77 height 19
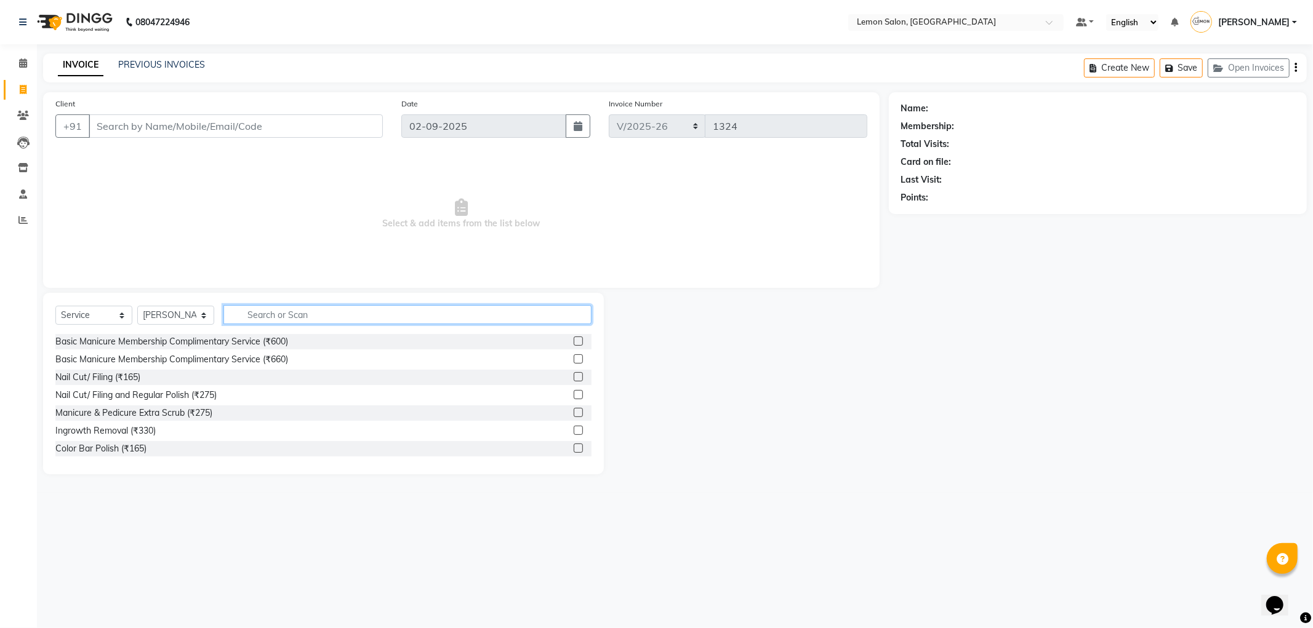
click at [251, 316] on input "text" at bounding box center [407, 314] width 368 height 19
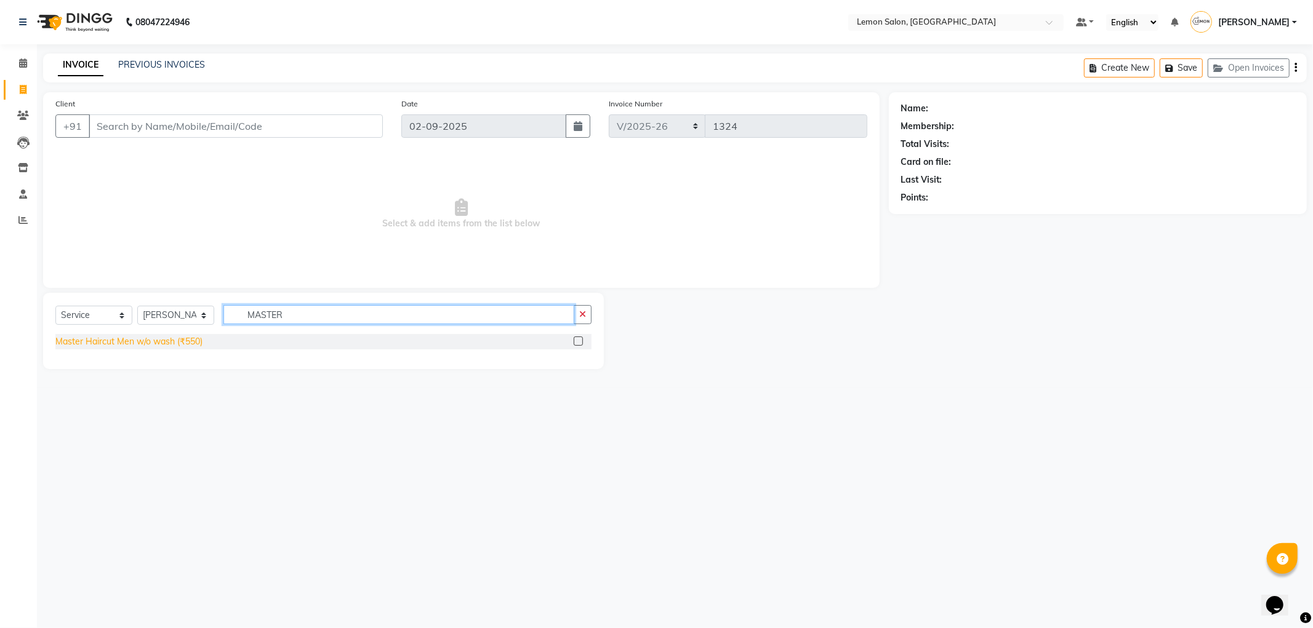
type input "MASTER"
click at [182, 343] on div "Master Haircut Men w/o wash (₹550)" at bounding box center [128, 341] width 147 height 13
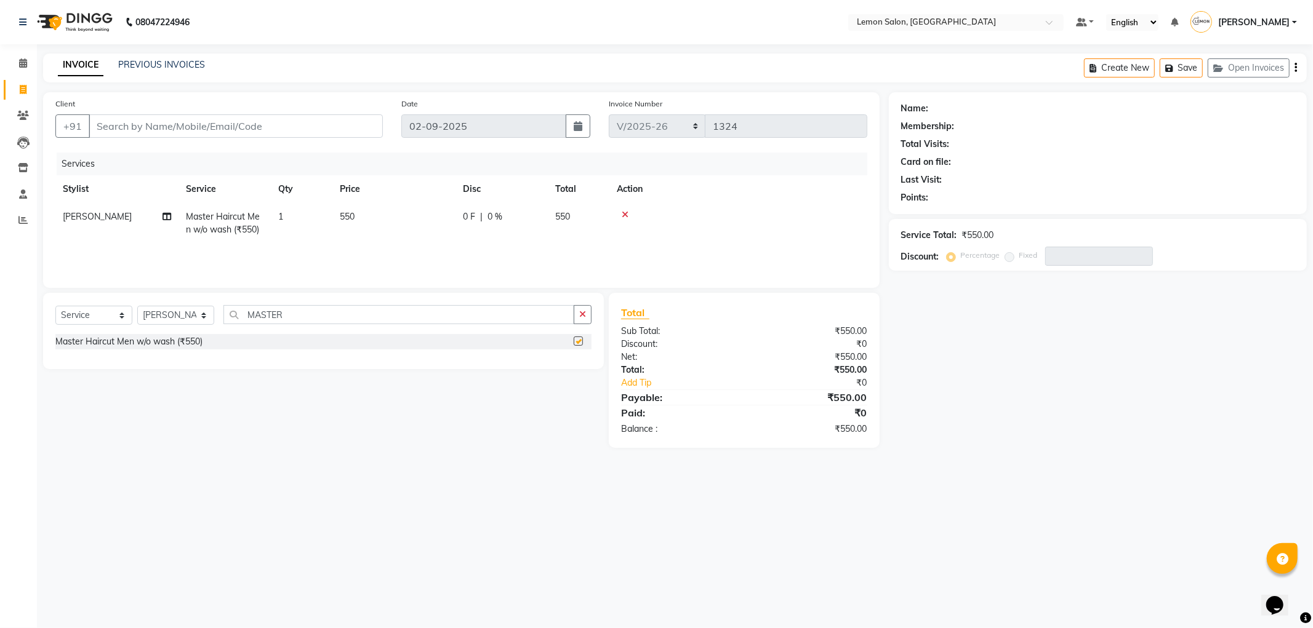
checkbox input "false"
click at [276, 317] on input "MASTER" at bounding box center [398, 314] width 351 height 19
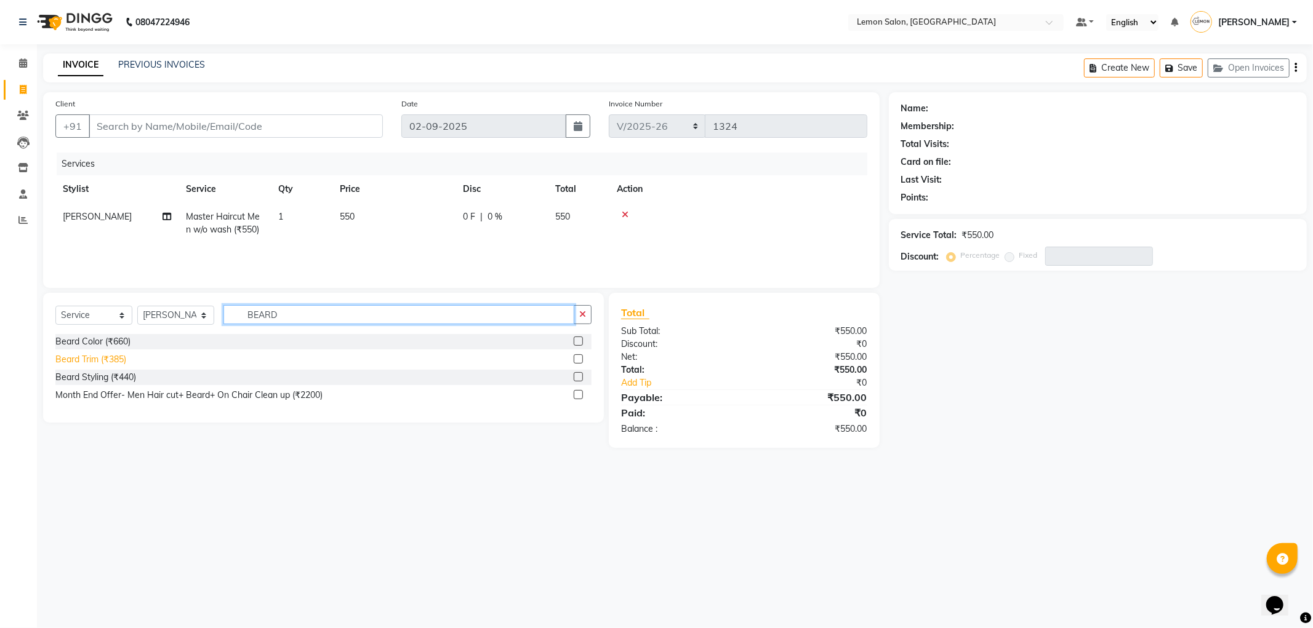
type input "BEARD"
click at [121, 362] on div "Beard Trim (₹385)" at bounding box center [90, 359] width 71 height 13
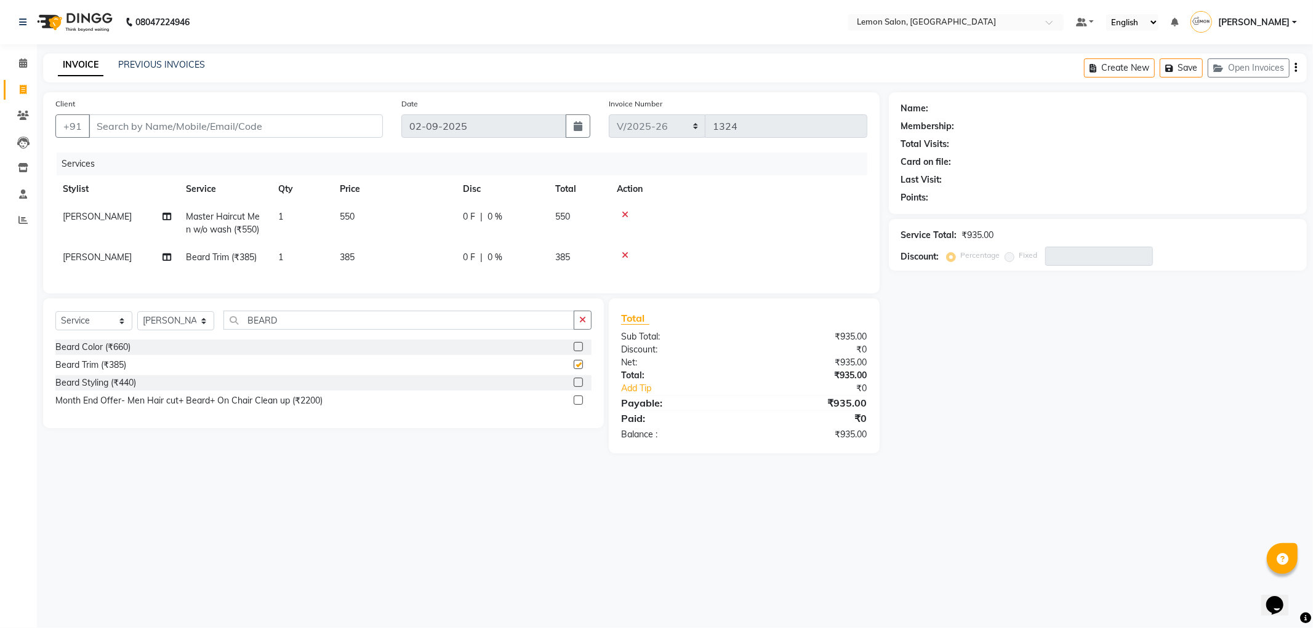
checkbox input "false"
click at [267, 119] on input "Client" at bounding box center [236, 125] width 294 height 23
type input "9"
type input "0"
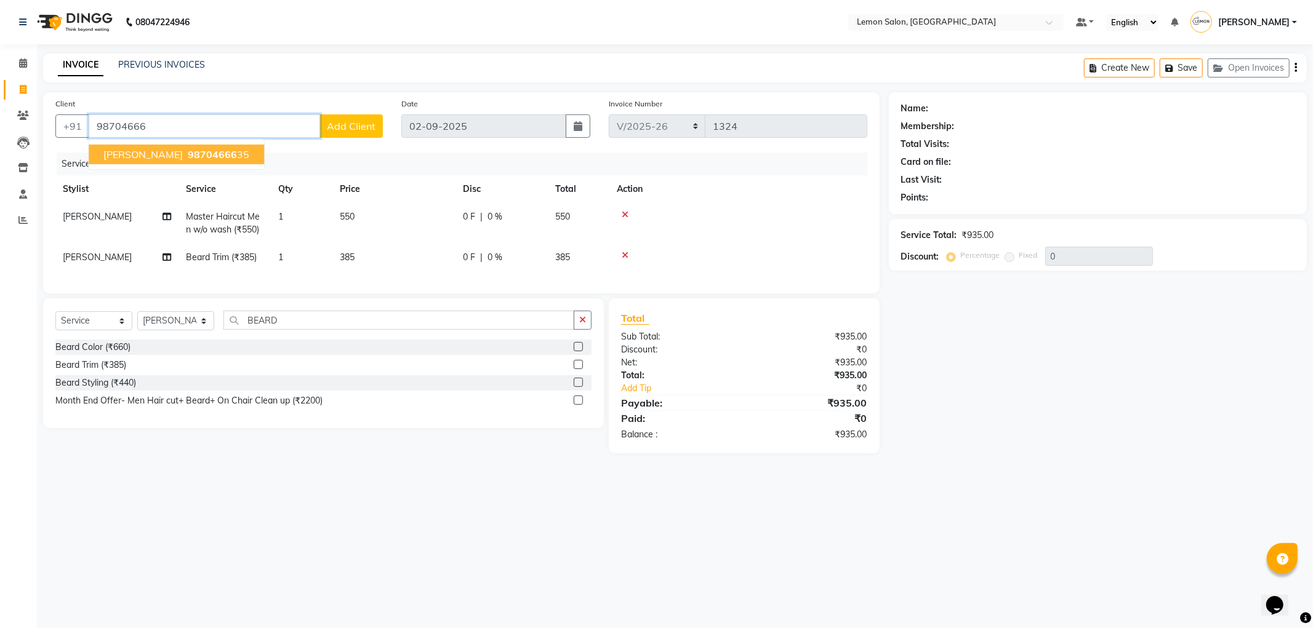
click at [188, 155] on span "98704666" at bounding box center [212, 154] width 49 height 12
type input "9870466635"
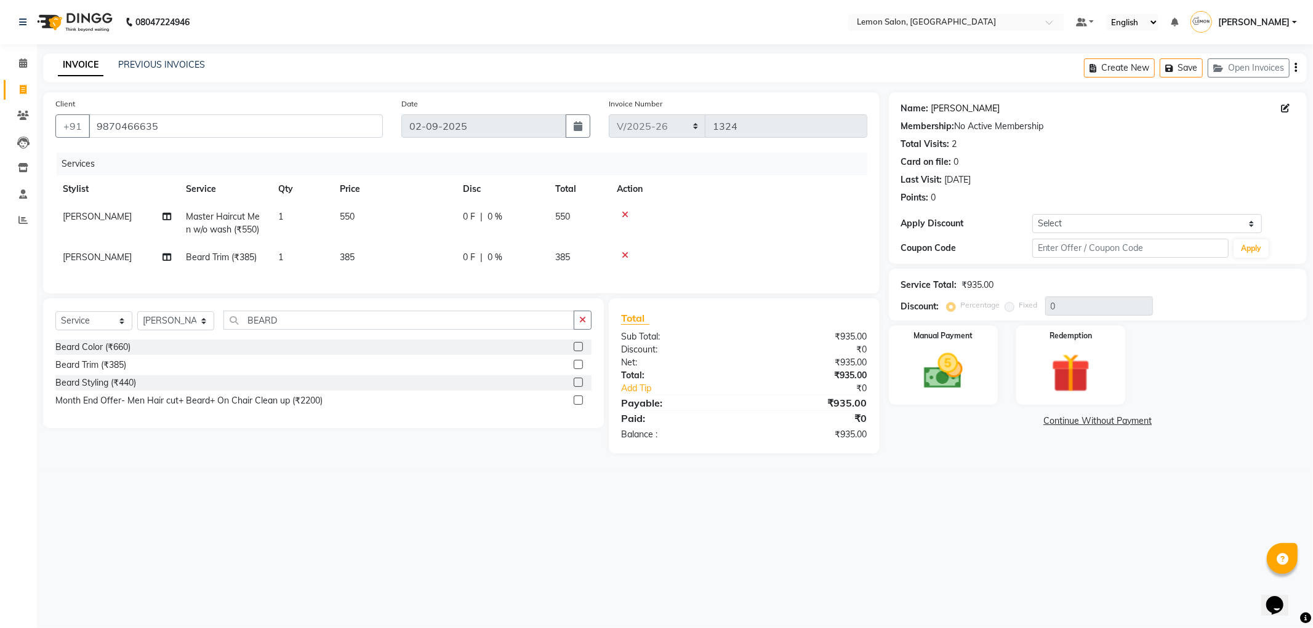
click at [948, 105] on link "[PERSON_NAME]" at bounding box center [965, 108] width 69 height 13
click at [916, 363] on img at bounding box center [943, 371] width 66 height 47
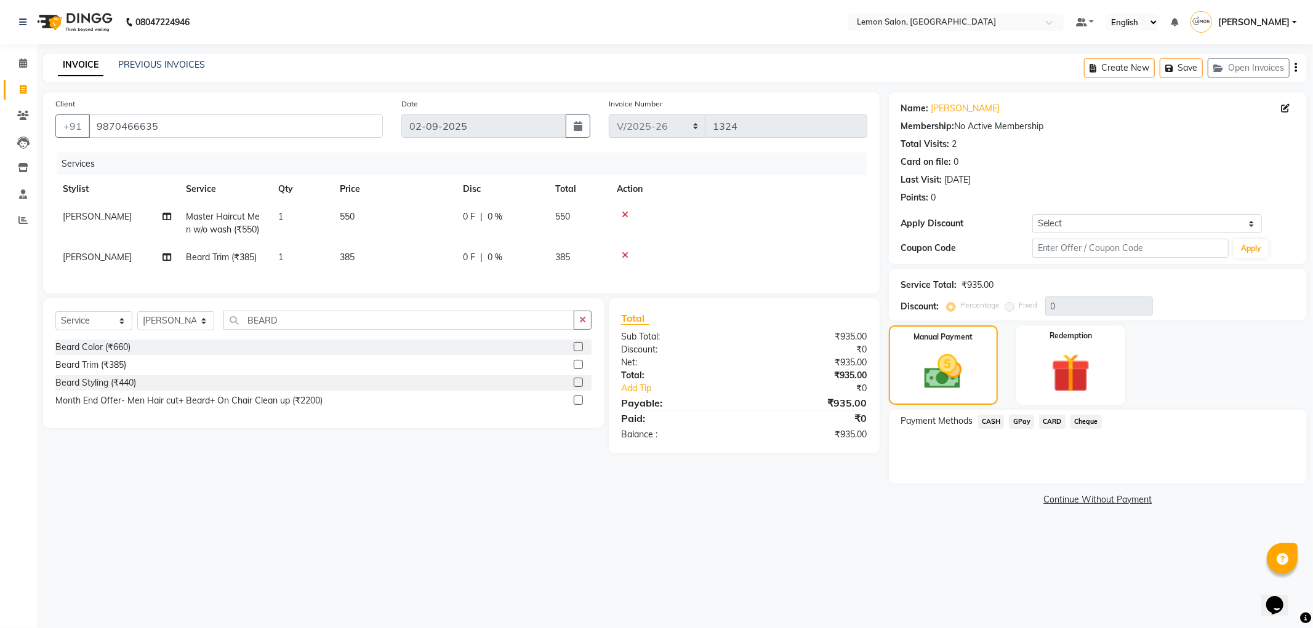
click at [1023, 429] on div "GPay" at bounding box center [1019, 423] width 30 height 17
click at [1024, 425] on span "GPay" at bounding box center [1021, 422] width 25 height 14
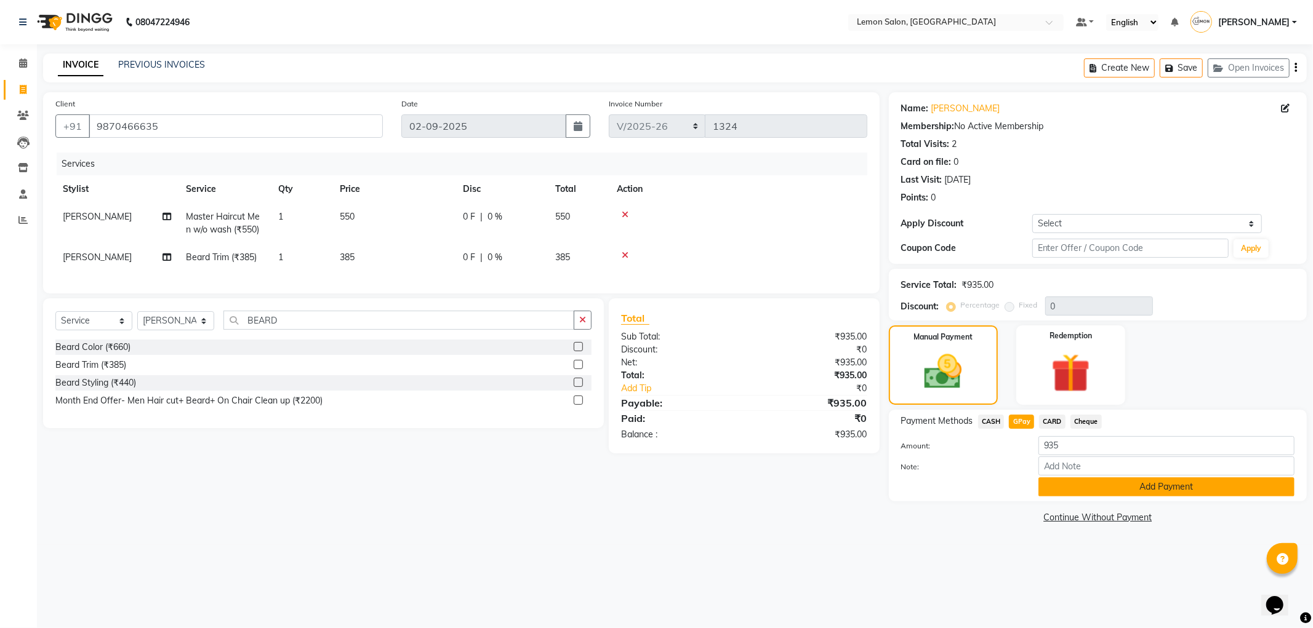
click at [1092, 491] on button "Add Payment" at bounding box center [1166, 487] width 256 height 19
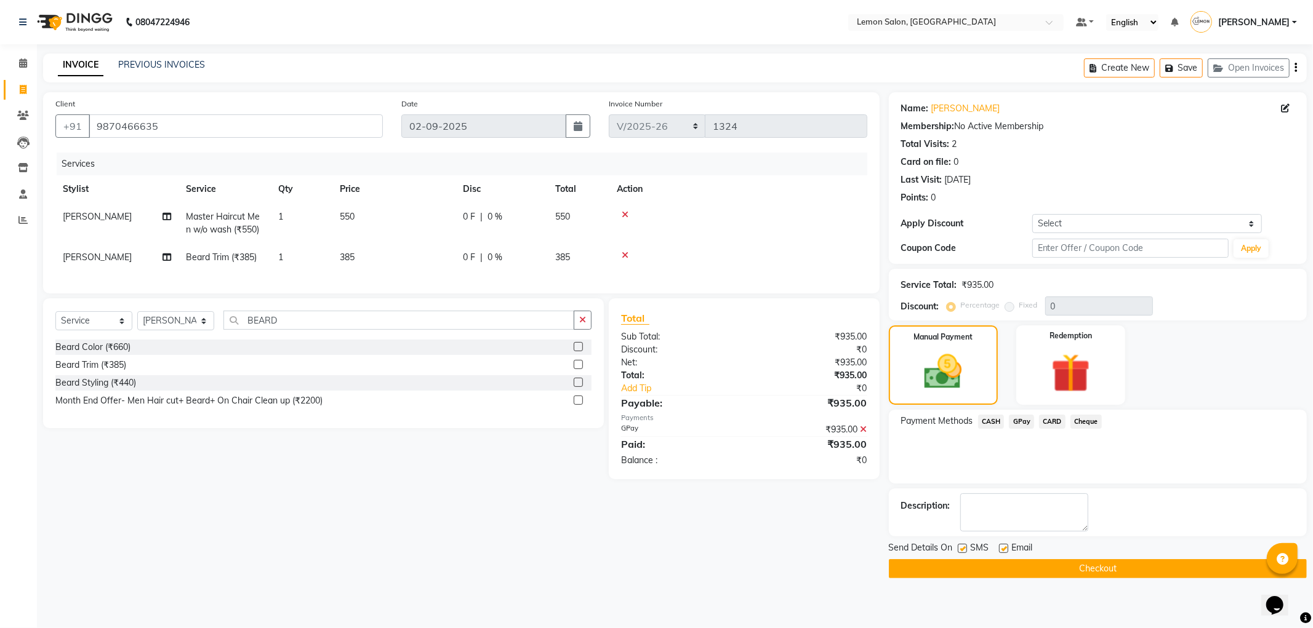
click at [1005, 551] on label at bounding box center [1003, 548] width 9 height 9
click at [1005, 551] on input "checkbox" at bounding box center [1003, 549] width 8 height 8
checkbox input "false"
click at [961, 549] on label at bounding box center [962, 548] width 9 height 9
click at [961, 549] on input "checkbox" at bounding box center [962, 549] width 8 height 8
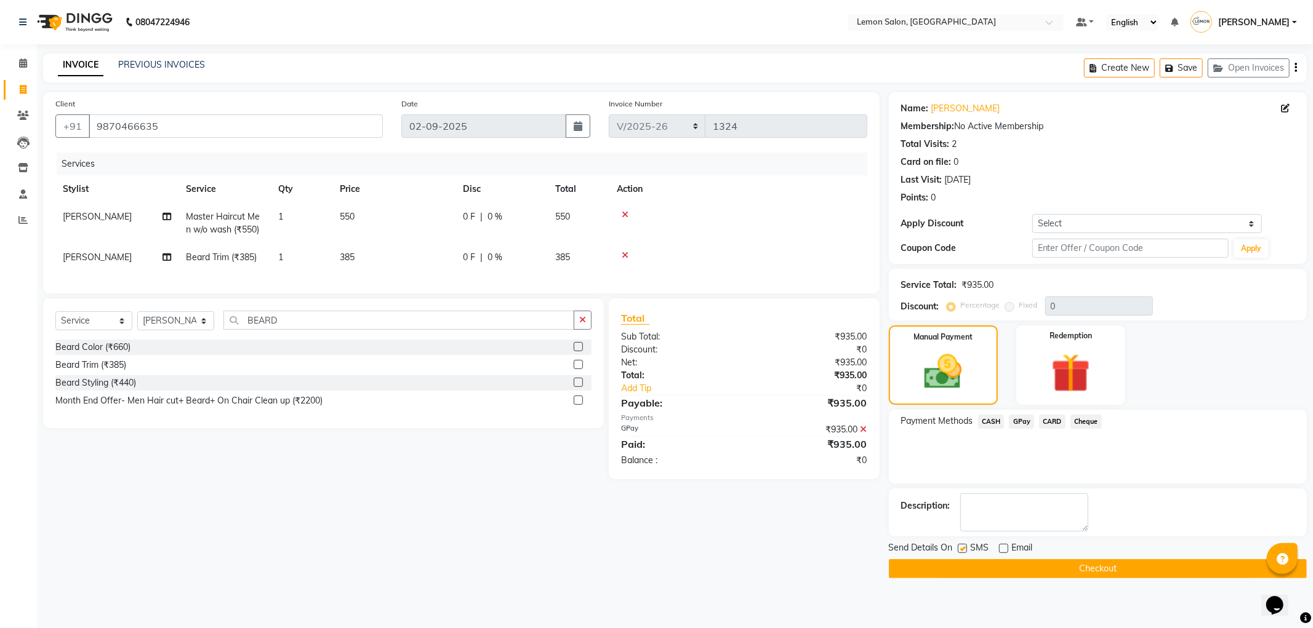
checkbox input "false"
click at [961, 563] on button "Checkout" at bounding box center [1098, 568] width 418 height 19
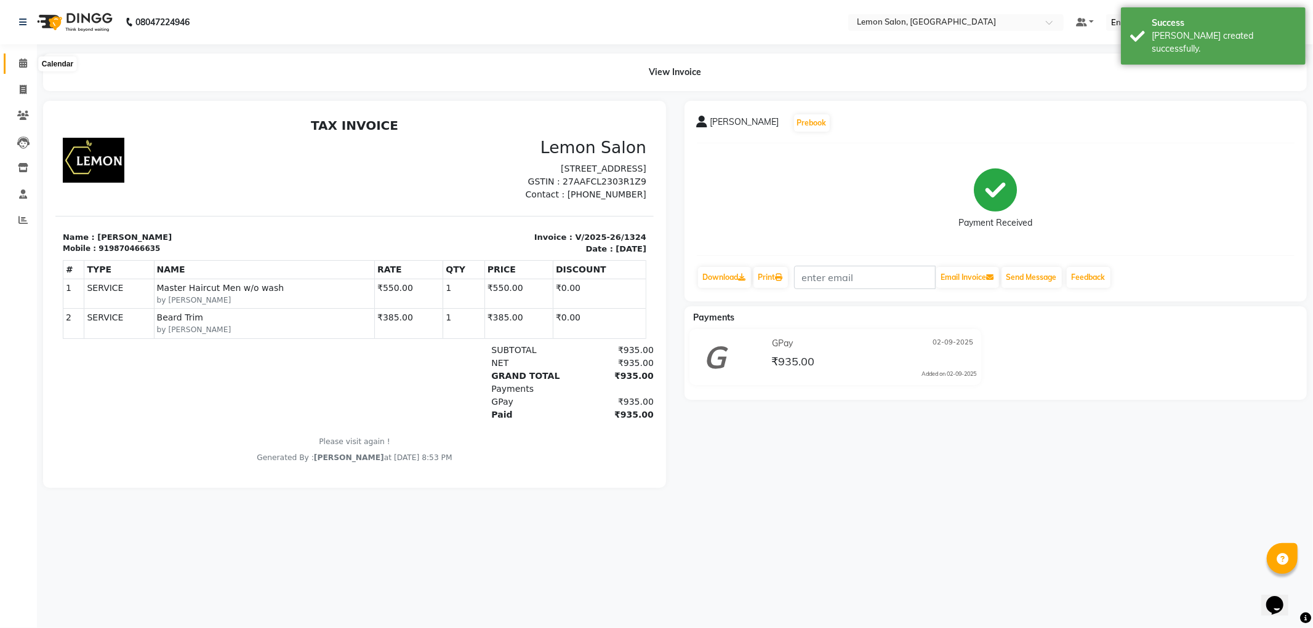
click at [23, 62] on icon at bounding box center [23, 62] width 8 height 9
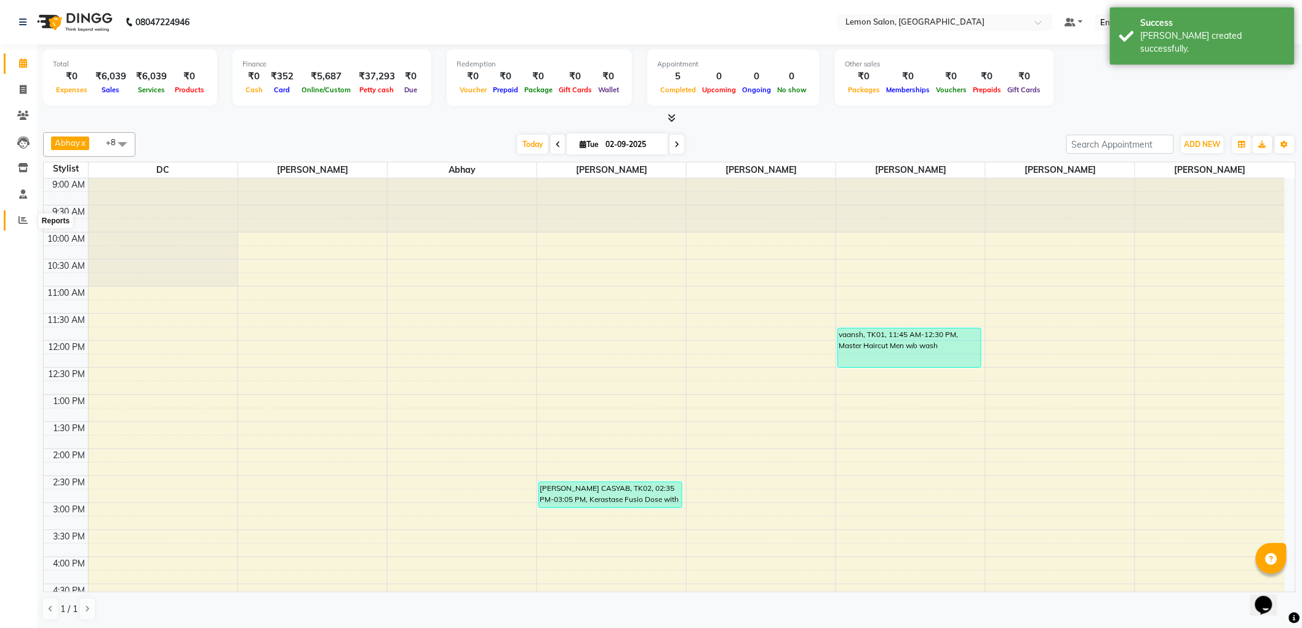
click at [25, 225] on icon at bounding box center [22, 219] width 9 height 9
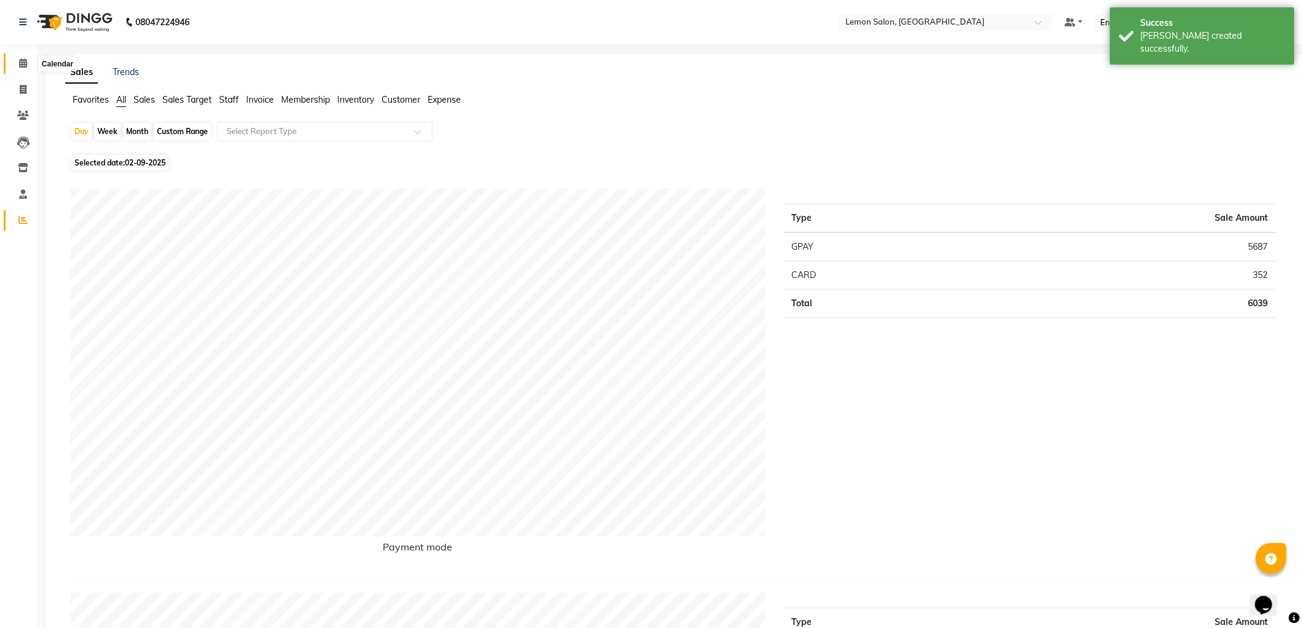
click at [29, 57] on span at bounding box center [23, 64] width 22 height 14
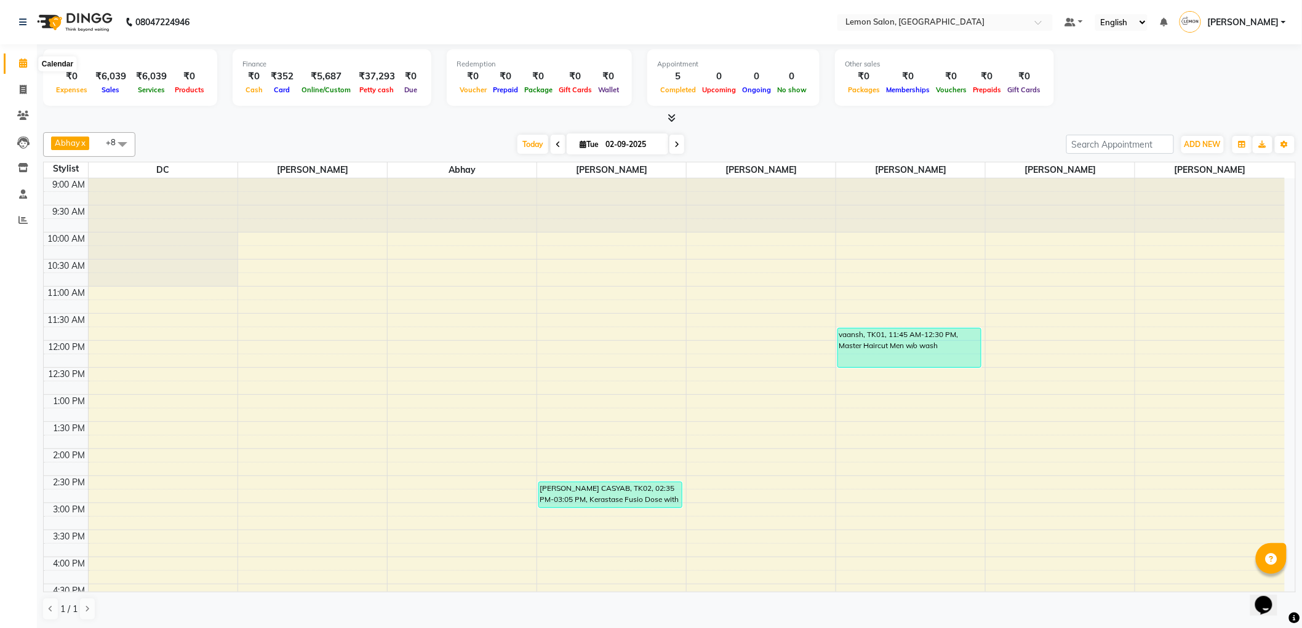
click at [27, 63] on span at bounding box center [23, 64] width 22 height 14
click at [23, 215] on span at bounding box center [23, 221] width 22 height 14
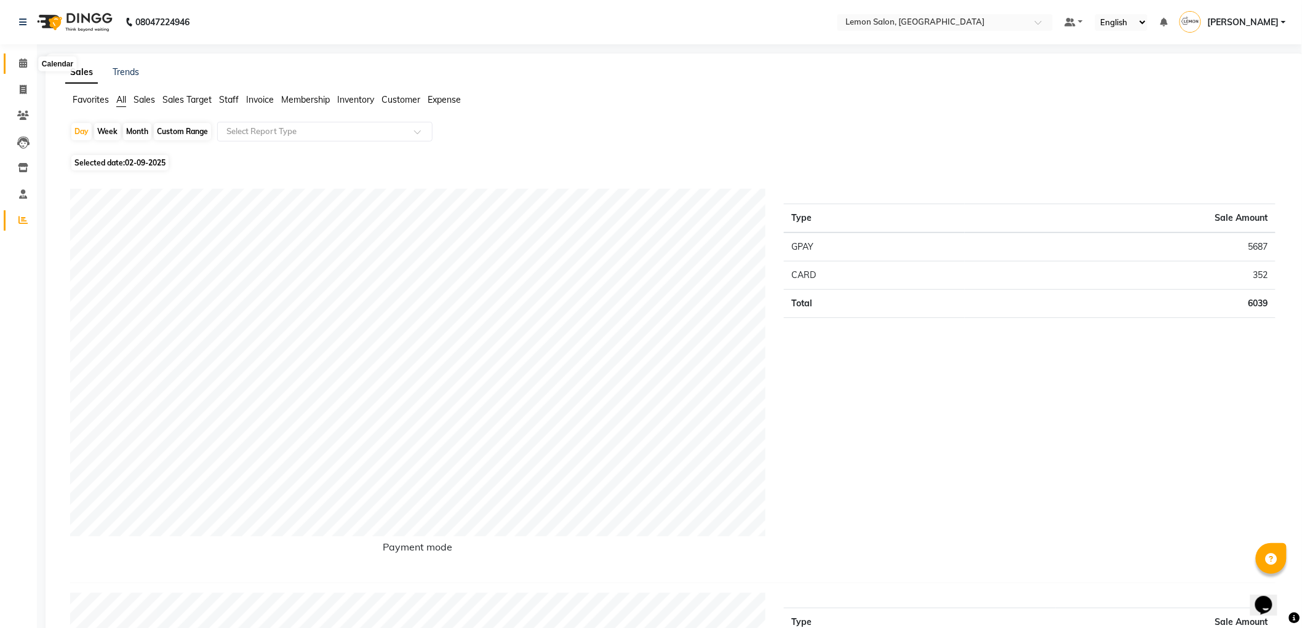
click at [22, 63] on icon at bounding box center [23, 62] width 8 height 9
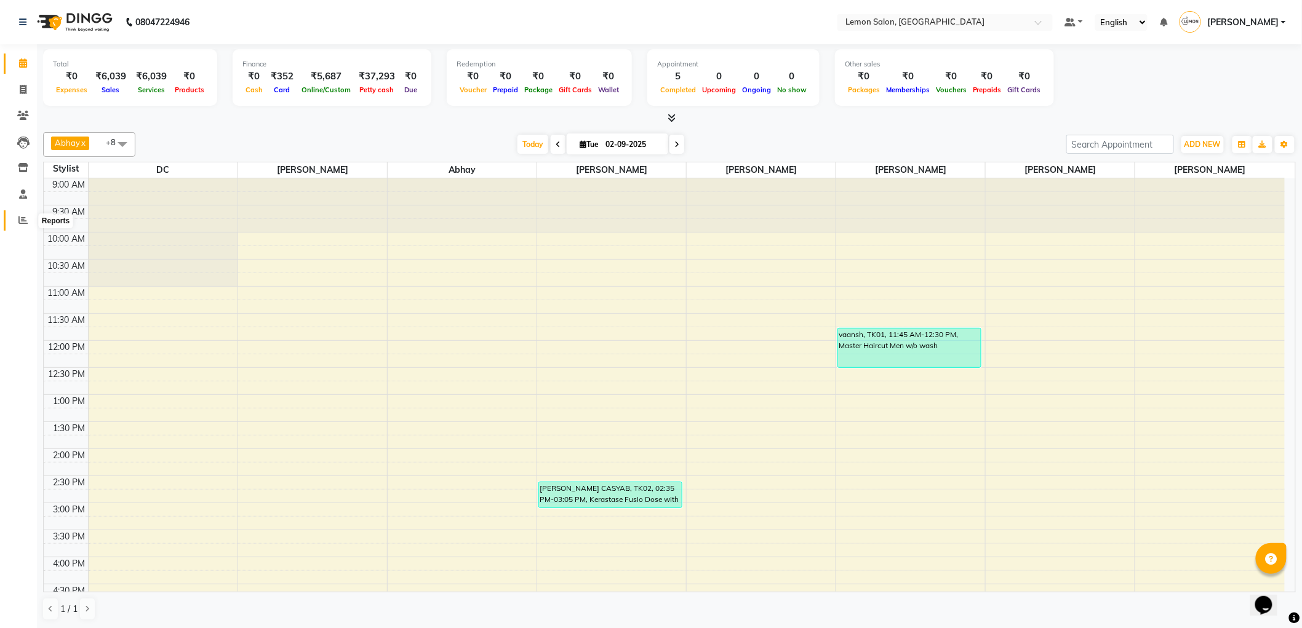
click at [25, 222] on icon at bounding box center [22, 219] width 9 height 9
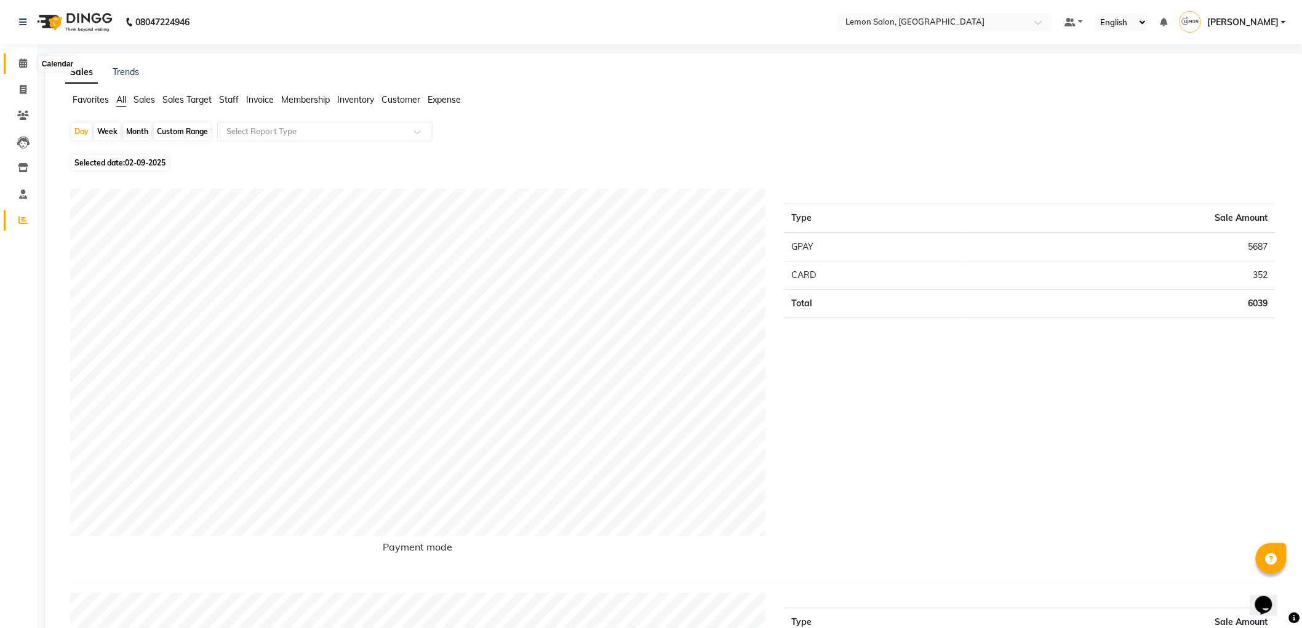
click at [25, 62] on icon at bounding box center [23, 62] width 8 height 9
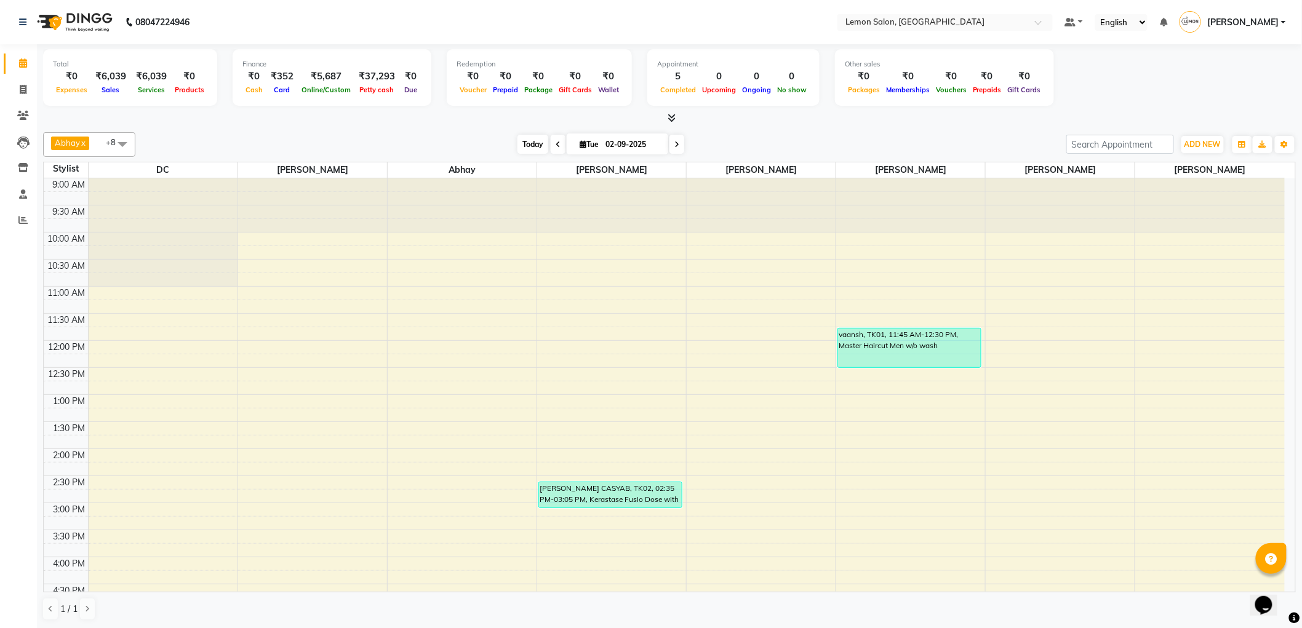
click at [532, 143] on span "Today" at bounding box center [533, 144] width 31 height 19
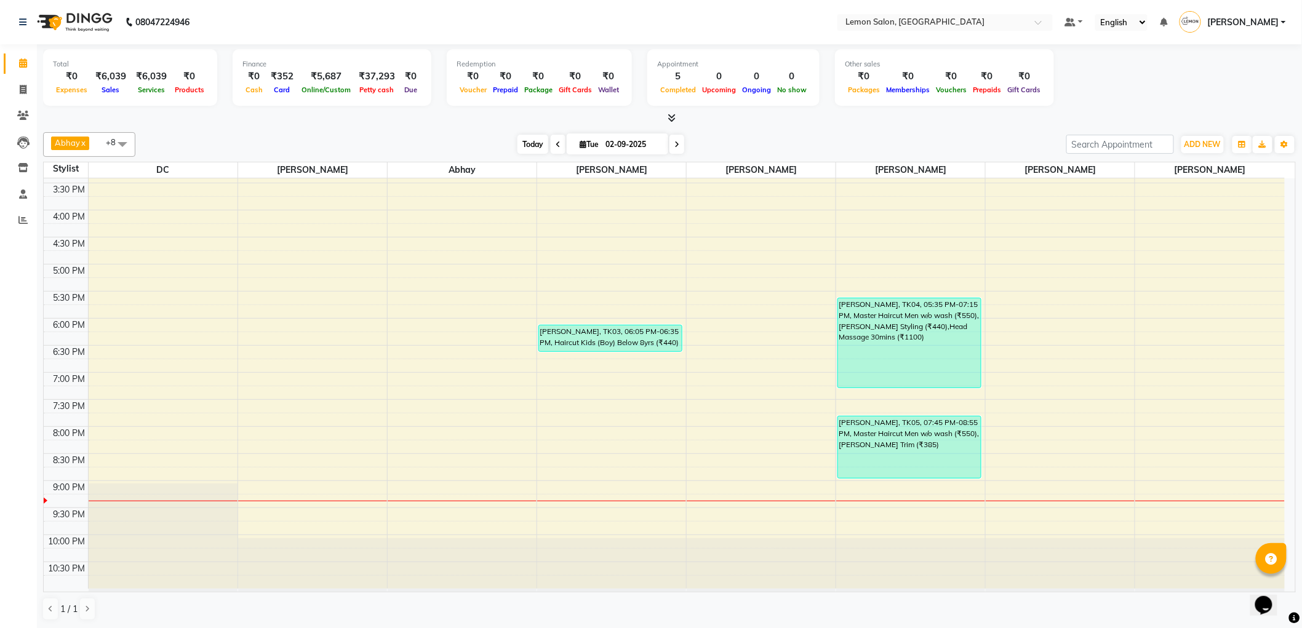
click at [522, 142] on span "Today" at bounding box center [533, 144] width 31 height 19
click at [534, 140] on span "Today" at bounding box center [533, 144] width 31 height 19
click at [25, 85] on icon at bounding box center [23, 89] width 7 height 9
select select "561"
select select "service"
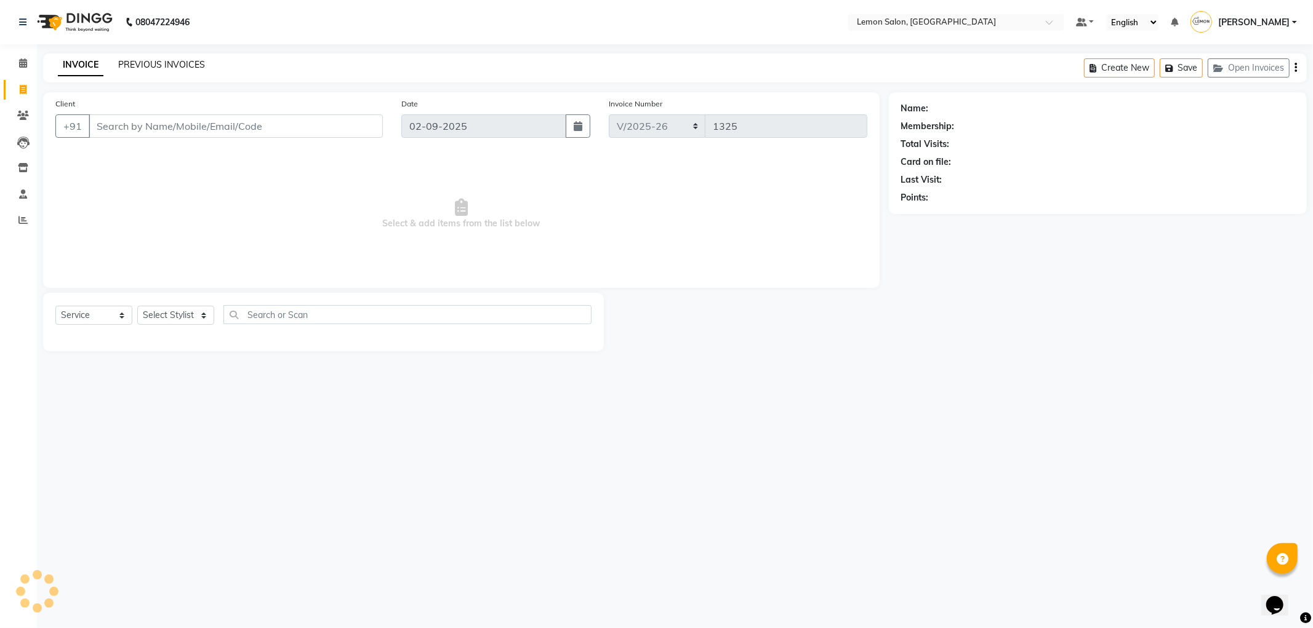
click at [180, 65] on link "PREVIOUS INVOICES" at bounding box center [161, 64] width 87 height 11
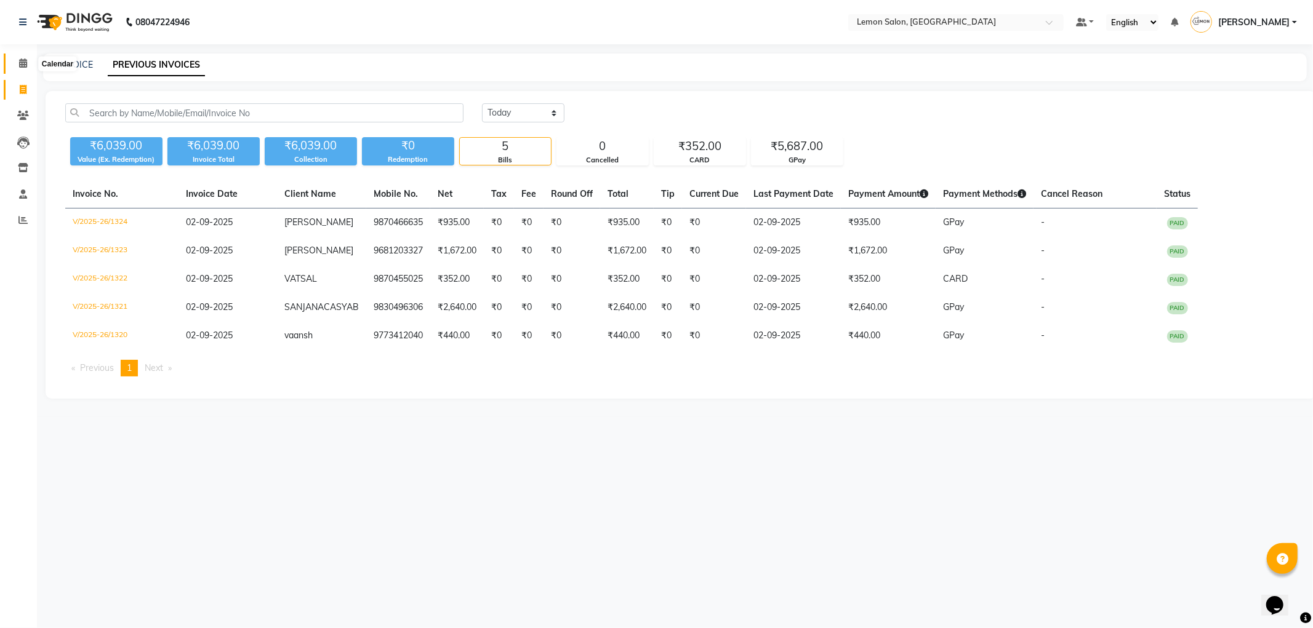
click at [23, 60] on icon at bounding box center [23, 62] width 8 height 9
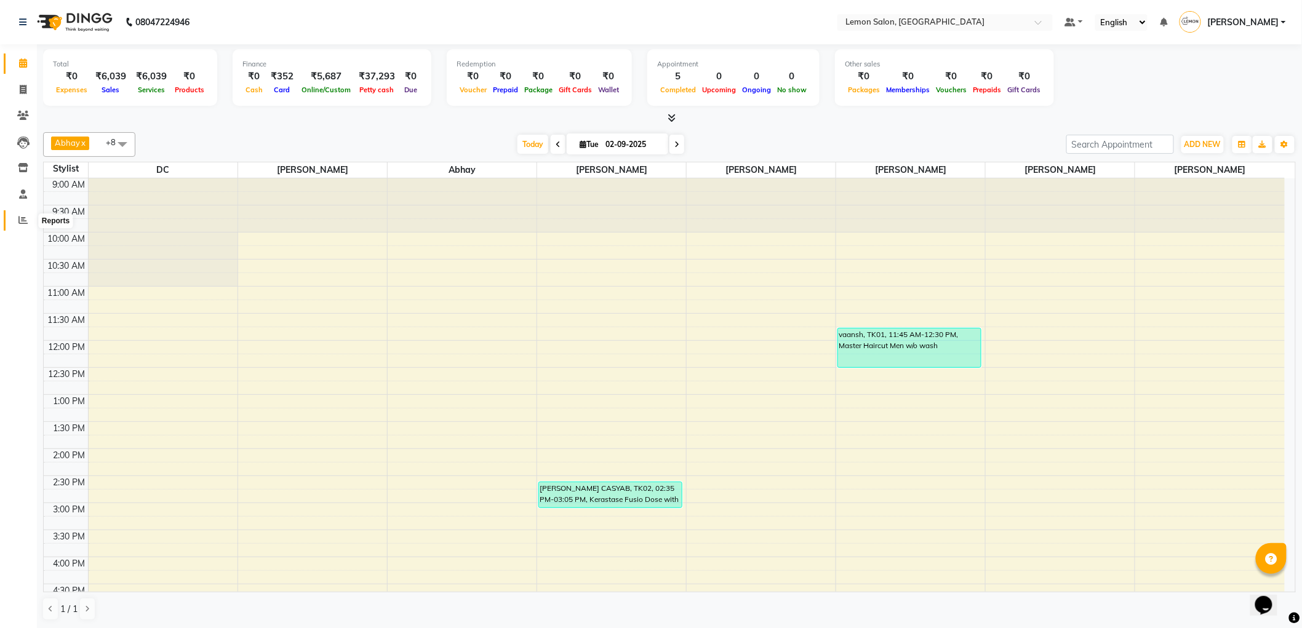
click at [19, 225] on icon at bounding box center [22, 219] width 9 height 9
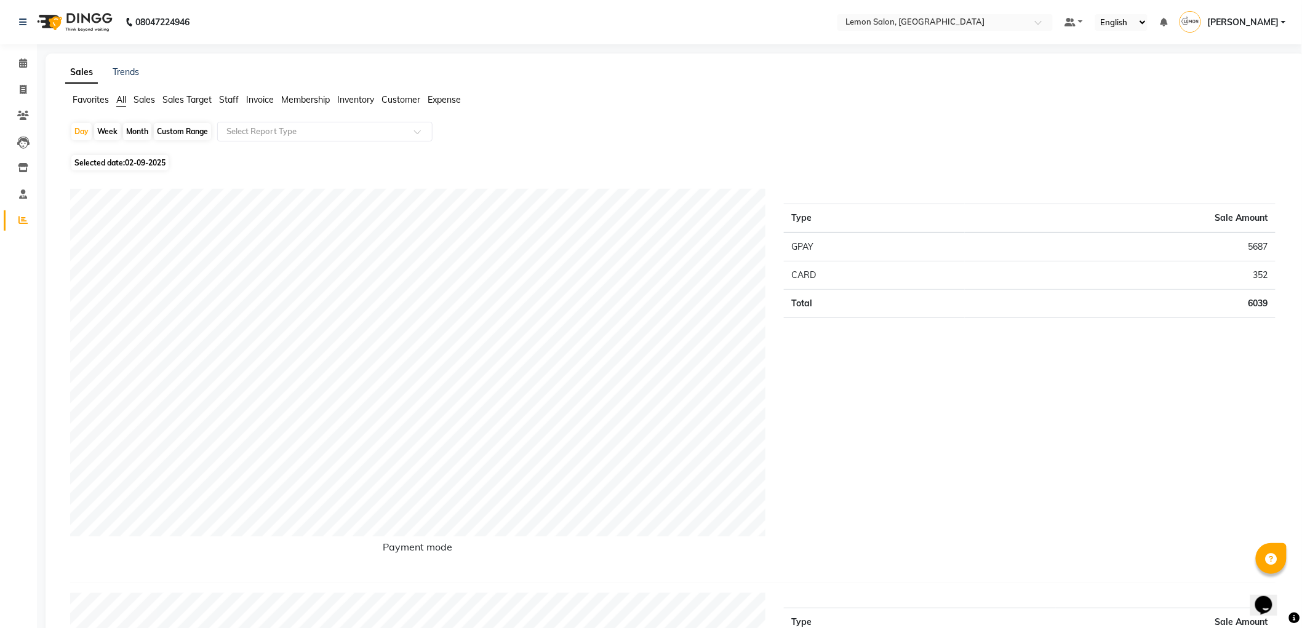
click at [137, 131] on div "Month" at bounding box center [137, 131] width 28 height 17
select select "9"
select select "2025"
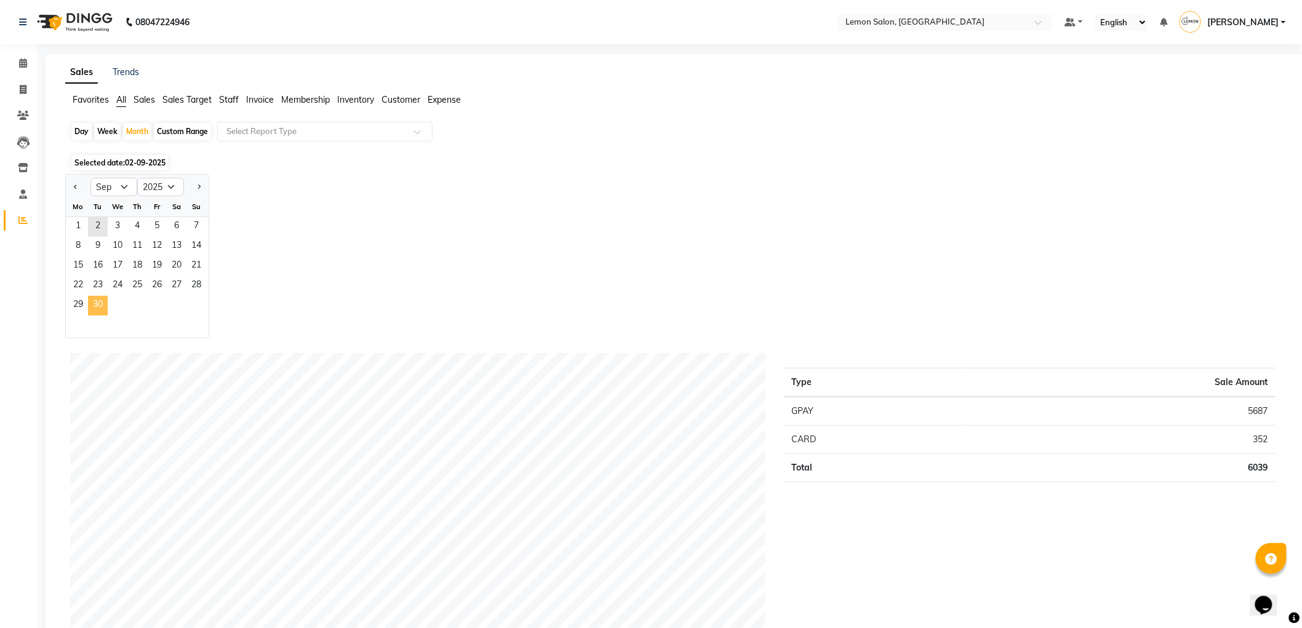
click at [101, 305] on span "30" at bounding box center [98, 306] width 20 height 20
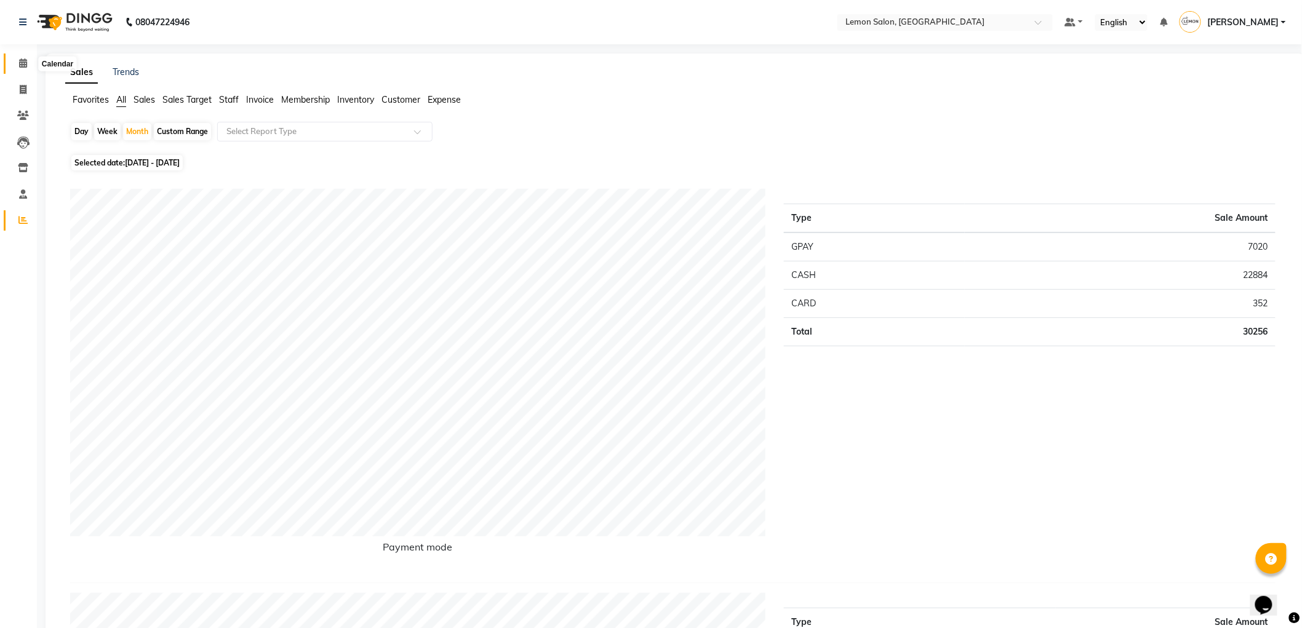
click at [27, 57] on span at bounding box center [23, 64] width 22 height 14
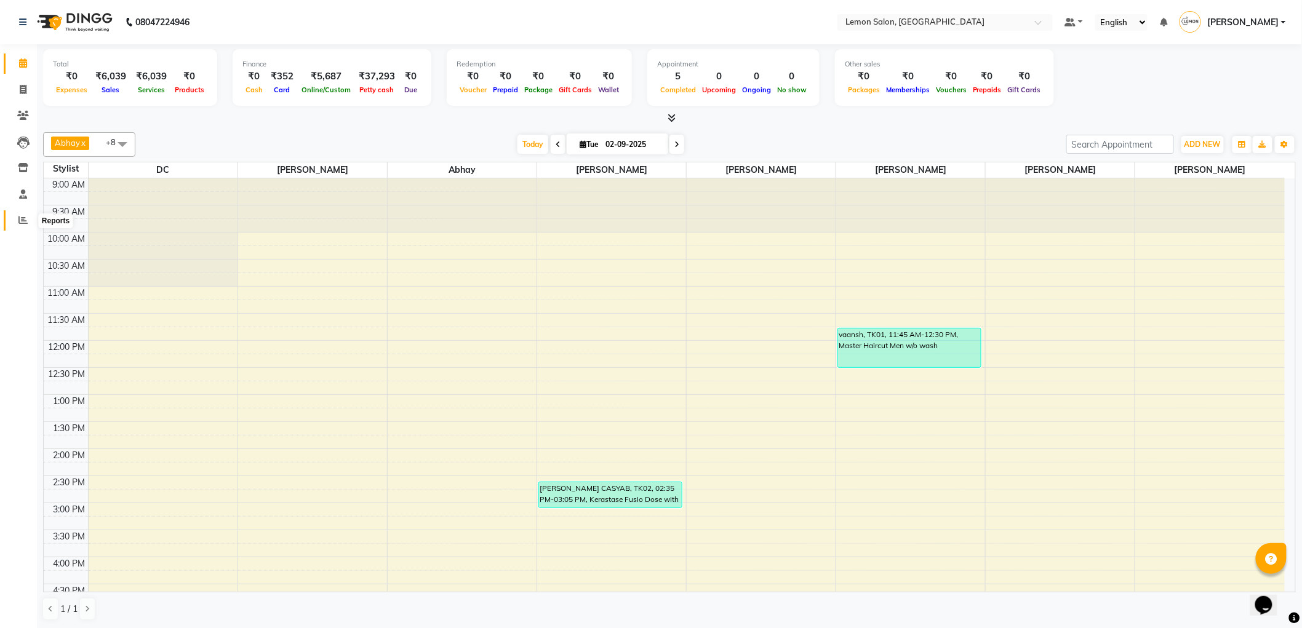
click at [28, 226] on span at bounding box center [23, 221] width 22 height 14
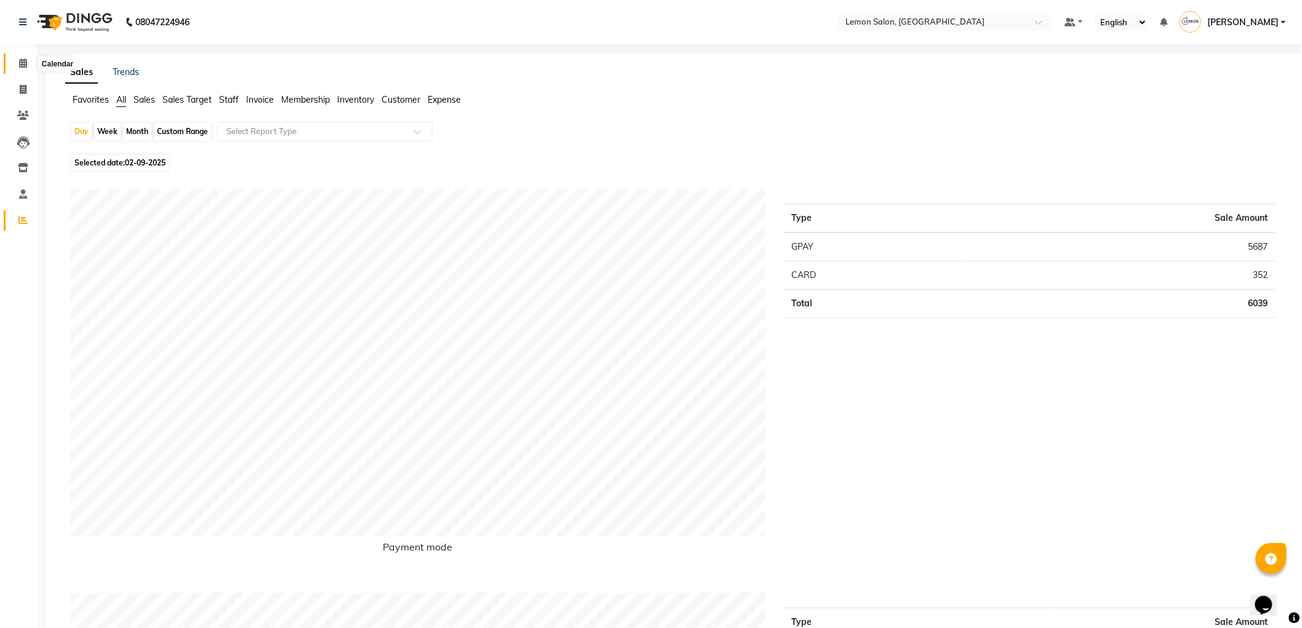
click at [25, 66] on icon at bounding box center [23, 62] width 8 height 9
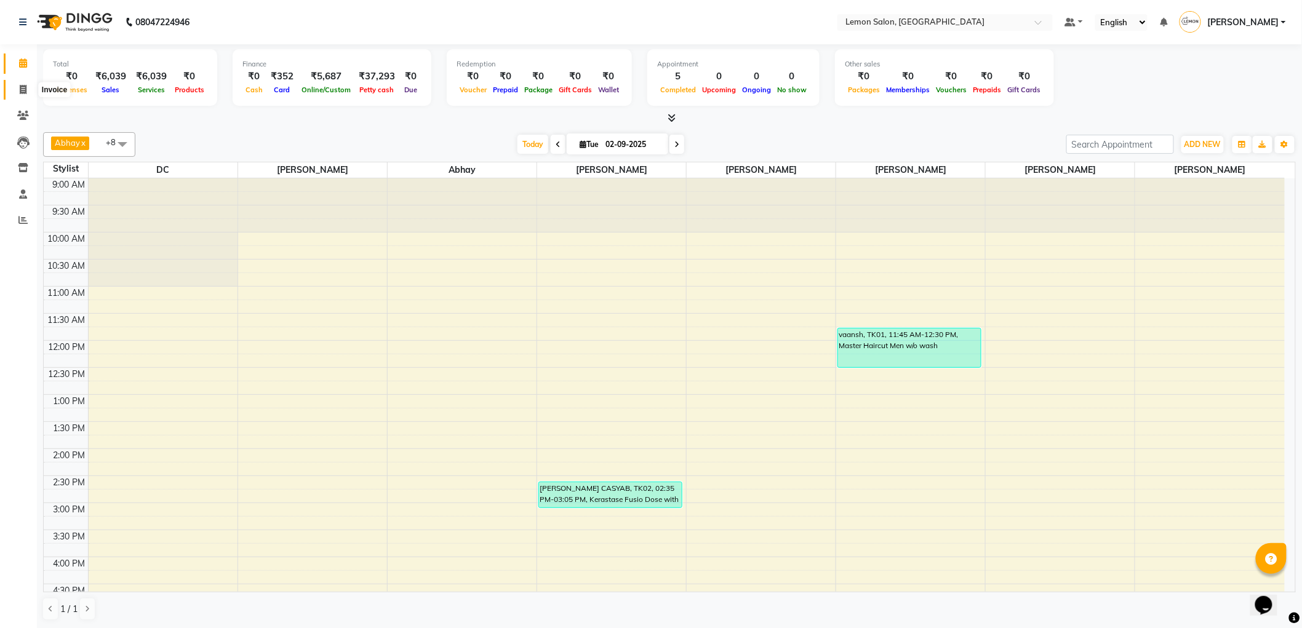
click at [15, 87] on span at bounding box center [23, 90] width 22 height 14
select select "561"
select select "service"
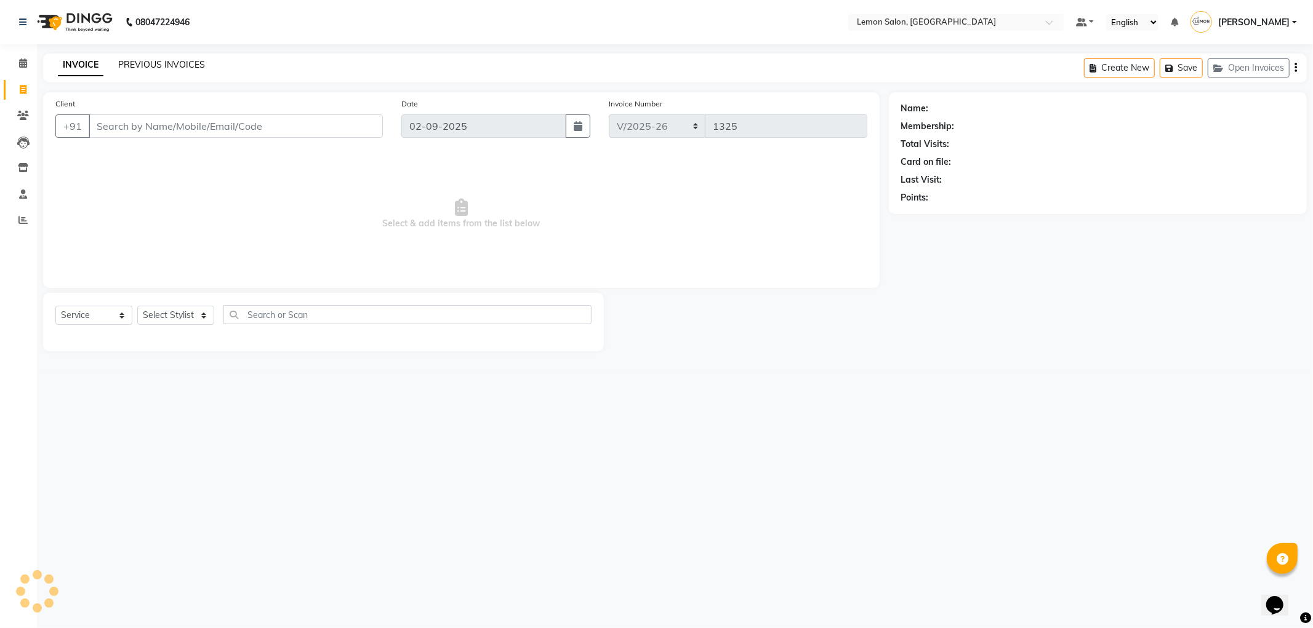
click at [161, 62] on link "PREVIOUS INVOICES" at bounding box center [161, 64] width 87 height 11
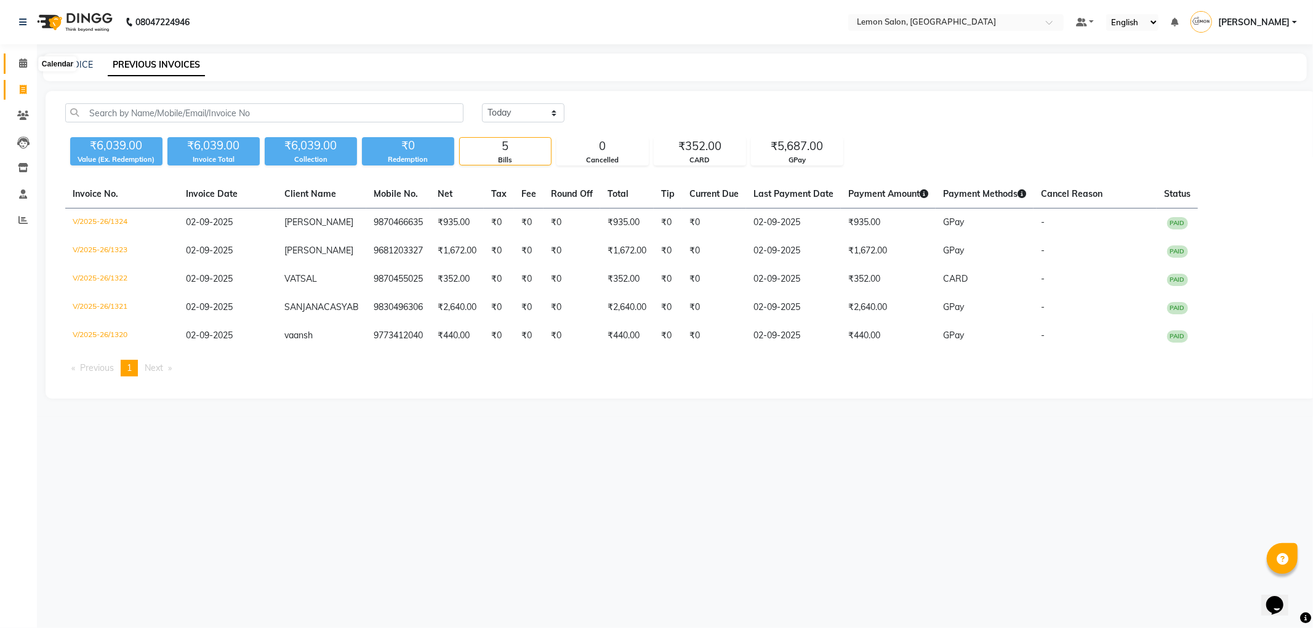
click at [17, 64] on span at bounding box center [23, 64] width 22 height 14
